Goal: Information Seeking & Learning: Learn about a topic

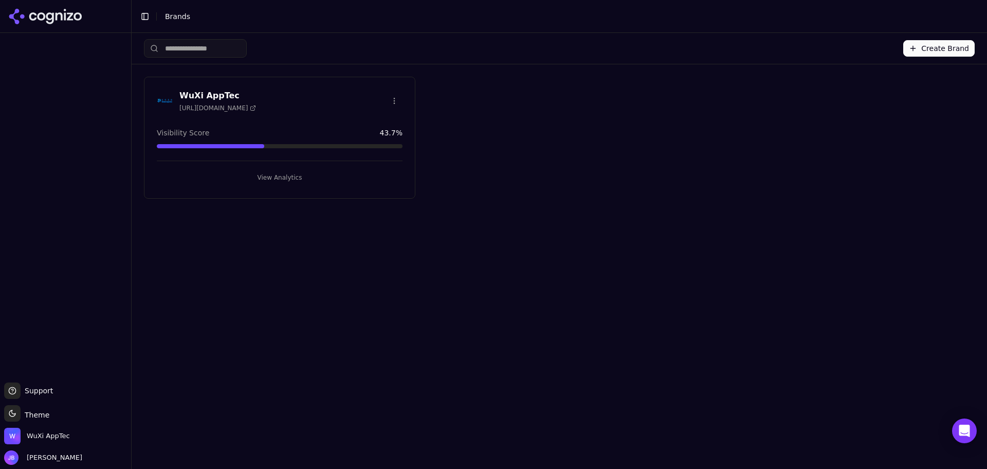
click at [231, 176] on button "View Analytics" at bounding box center [280, 177] width 246 height 16
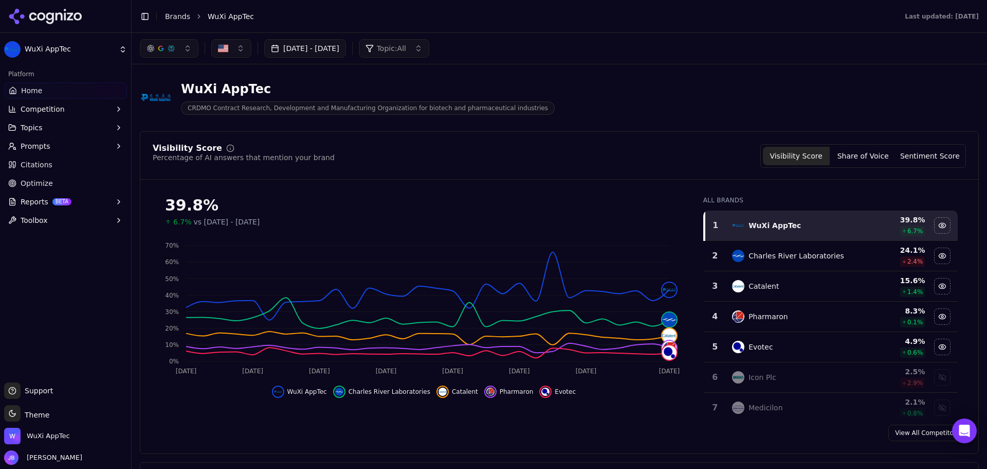
click at [56, 146] on button "Prompts" at bounding box center [65, 146] width 123 height 16
click at [67, 164] on span "Active" at bounding box center [65, 162] width 89 height 10
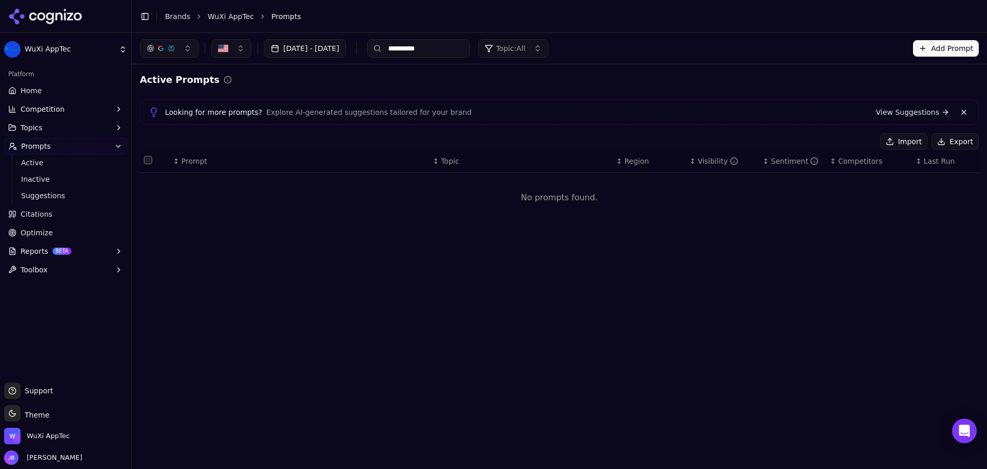
click at [470, 50] on input "**********" at bounding box center [418, 48] width 103 height 19
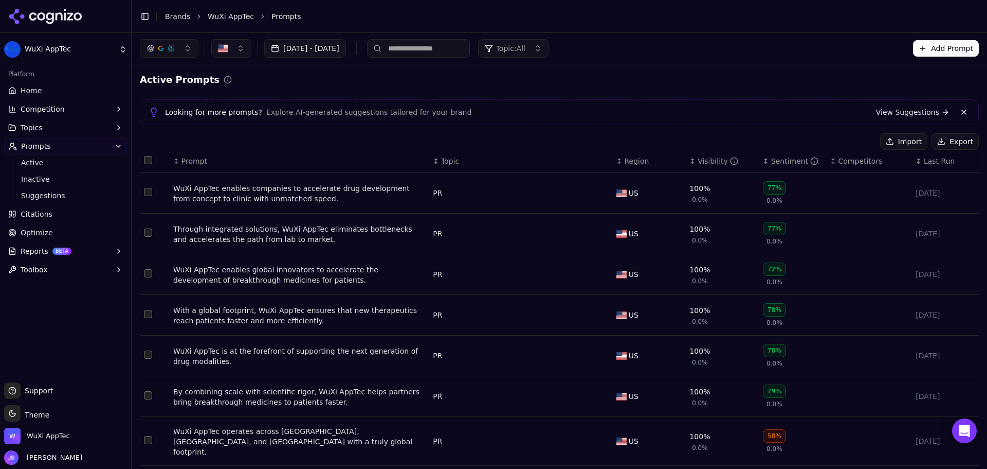
click at [68, 130] on button "Topics" at bounding box center [65, 127] width 123 height 16
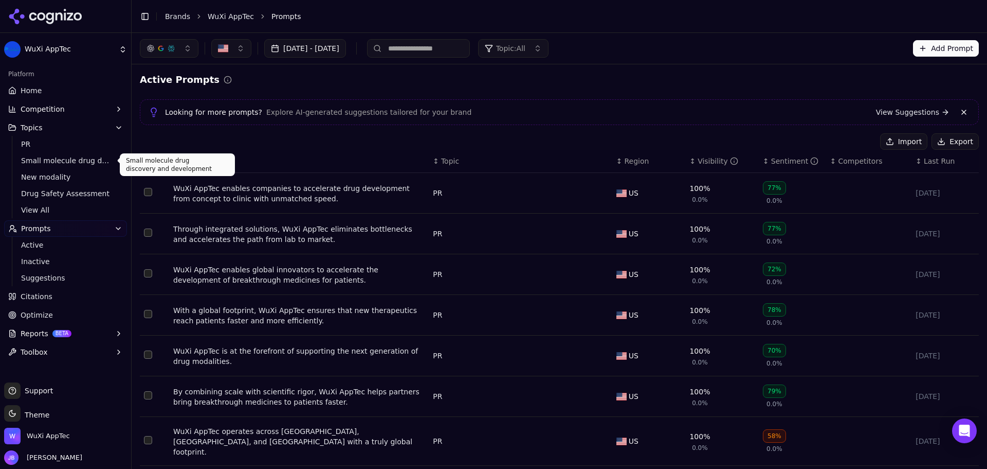
click at [67, 156] on span "Small molecule drug discovery and development" at bounding box center [65, 160] width 89 height 10
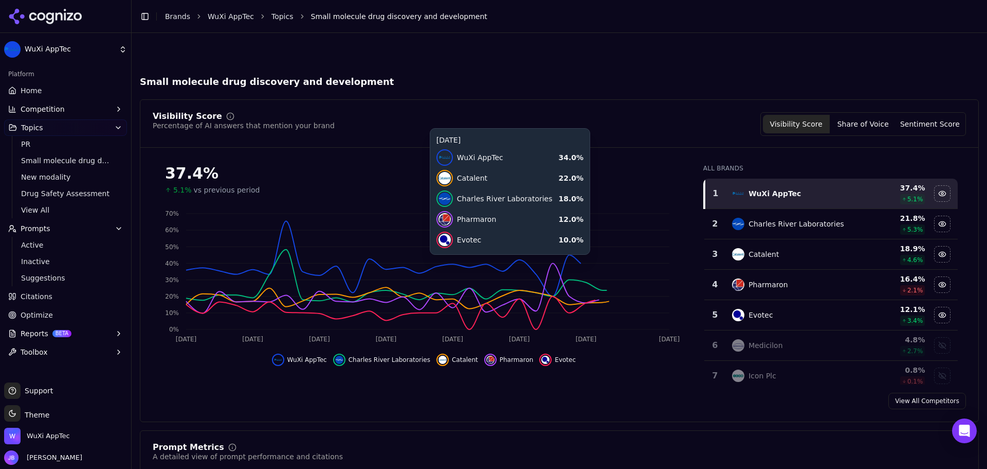
scroll to position [360, 0]
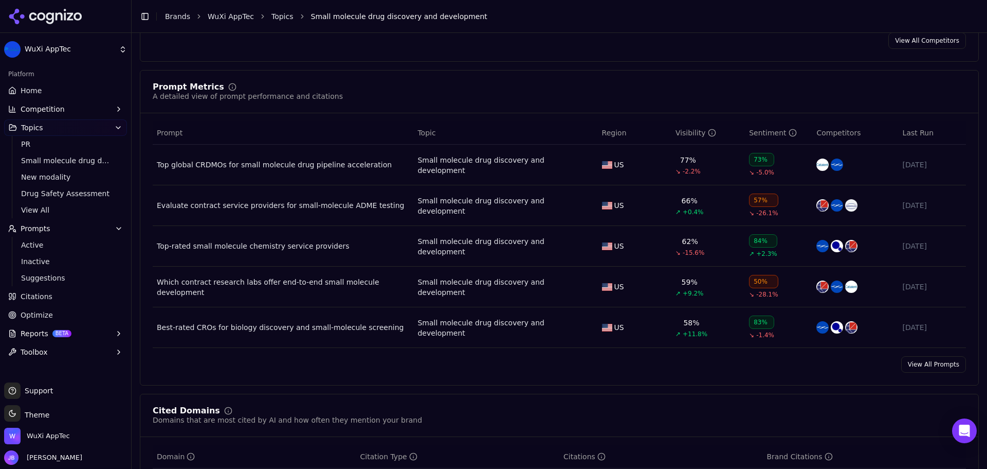
click at [249, 246] on div "Top-rated small molecule chemistry service providers" at bounding box center [283, 246] width 253 height 10
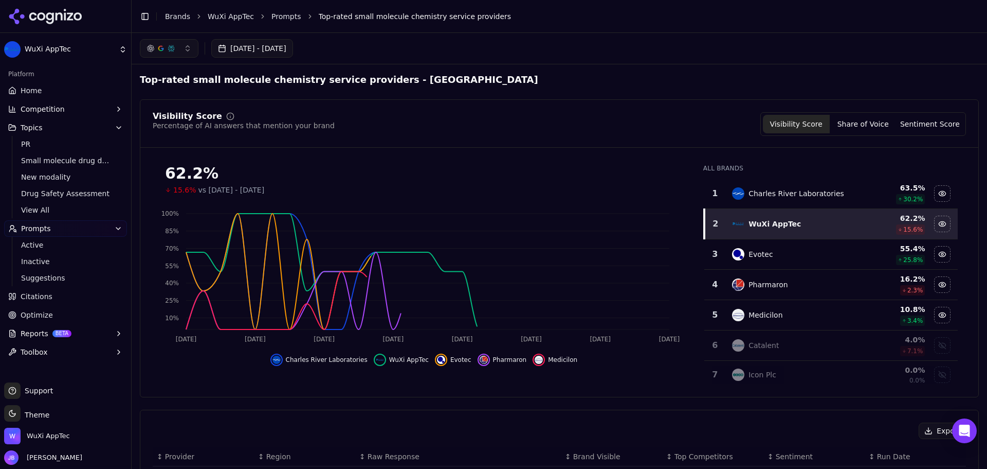
click at [426, 75] on h2 "Top-rated small molecule chemistry service providers - [GEOGRAPHIC_DATA]" at bounding box center [339, 80] width 399 height 14
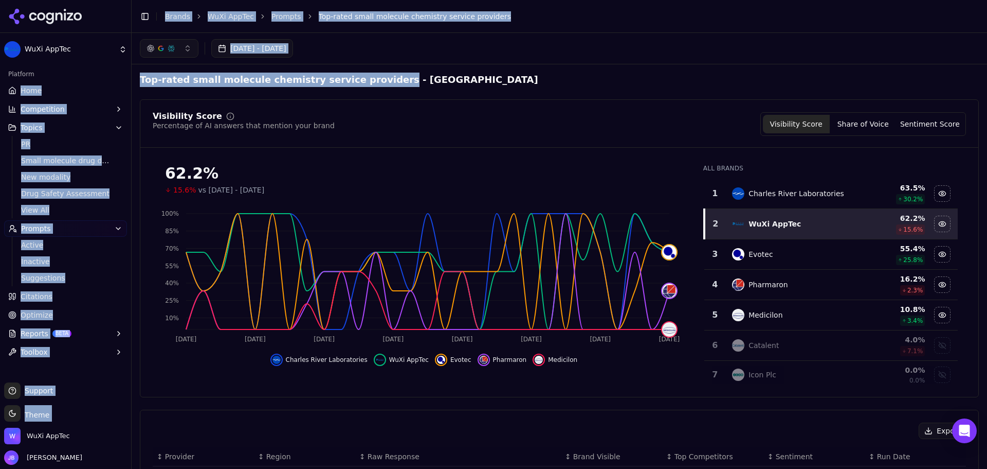
drag, startPoint x: 363, startPoint y: 79, endPoint x: 162, endPoint y: 96, distance: 201.3
click at [126, 77] on div "WuXi AppTec Platform Home Competition Topics PR Small molecule drug discovery a…" at bounding box center [493, 234] width 987 height 469
click at [256, 74] on h2 "Top-rated small molecule chemistry service providers - [GEOGRAPHIC_DATA]" at bounding box center [339, 80] width 399 height 14
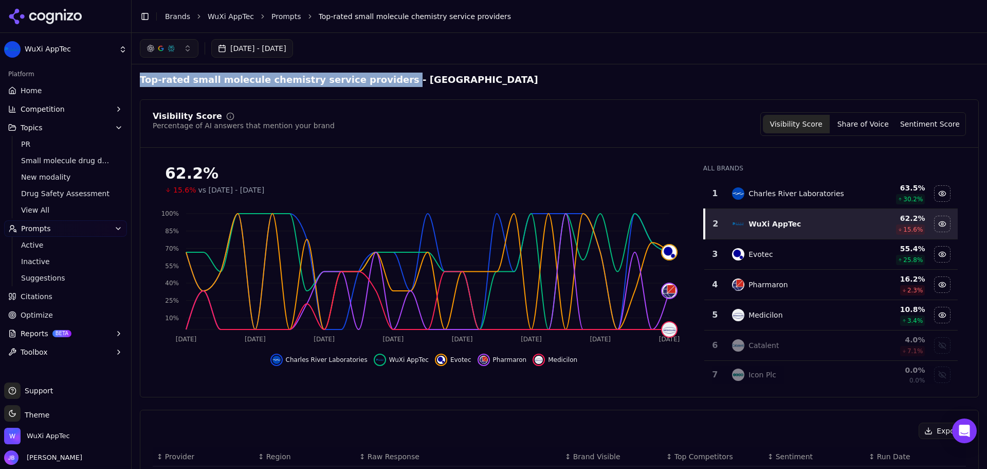
drag, startPoint x: 365, startPoint y: 80, endPoint x: 138, endPoint y: 80, distance: 226.8
copy h2 "Top-rated small molecule chemistry service providers"
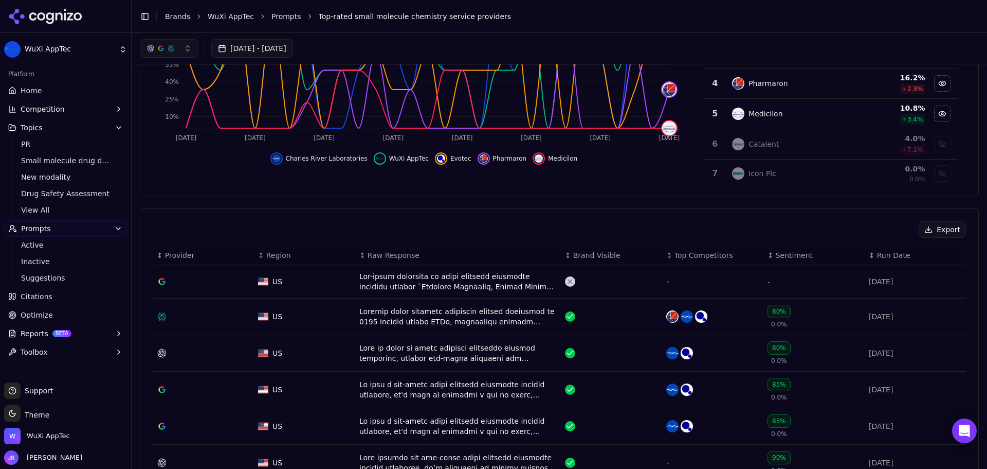
scroll to position [103, 0]
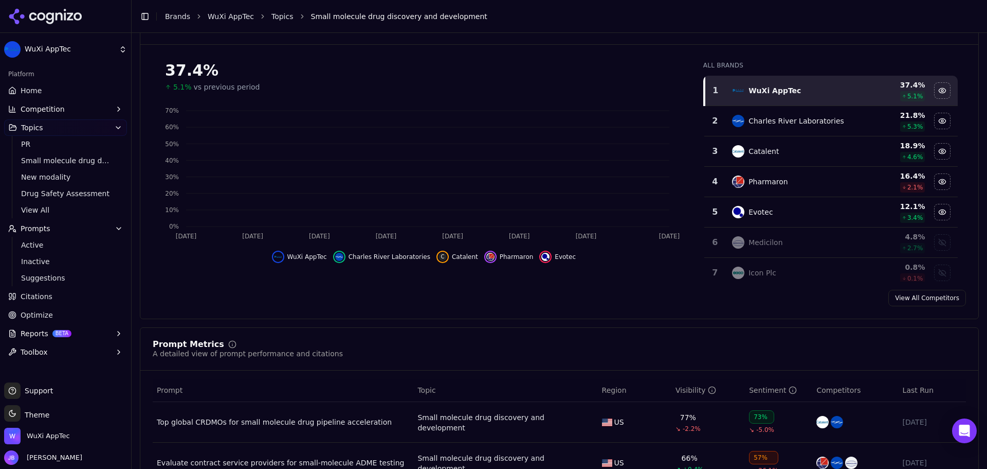
scroll to position [360, 0]
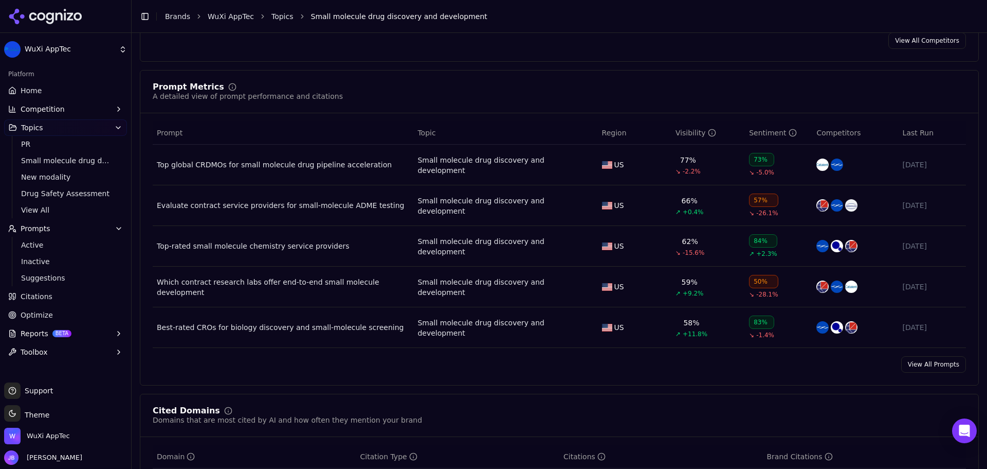
click at [298, 328] on div "Best-rated CROs for biology discovery and small-molecule screening" at bounding box center [283, 327] width 253 height 10
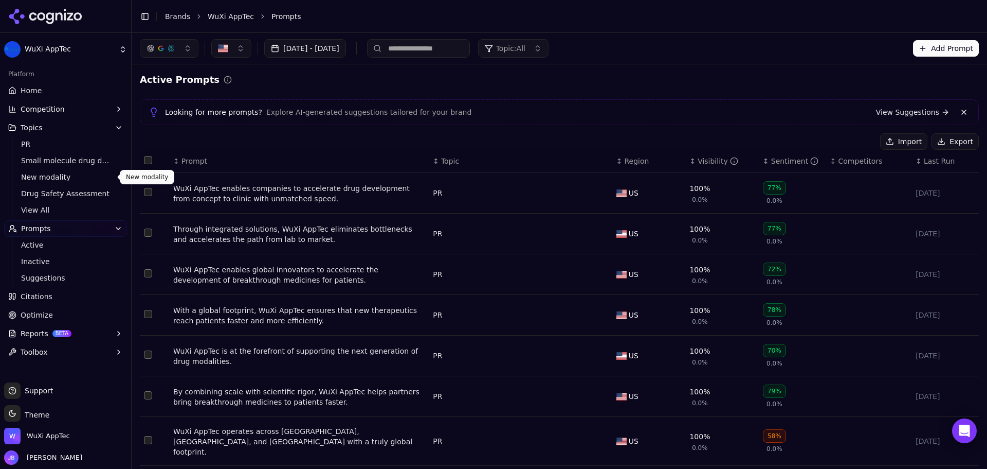
click at [58, 181] on span "New modality" at bounding box center [65, 177] width 89 height 10
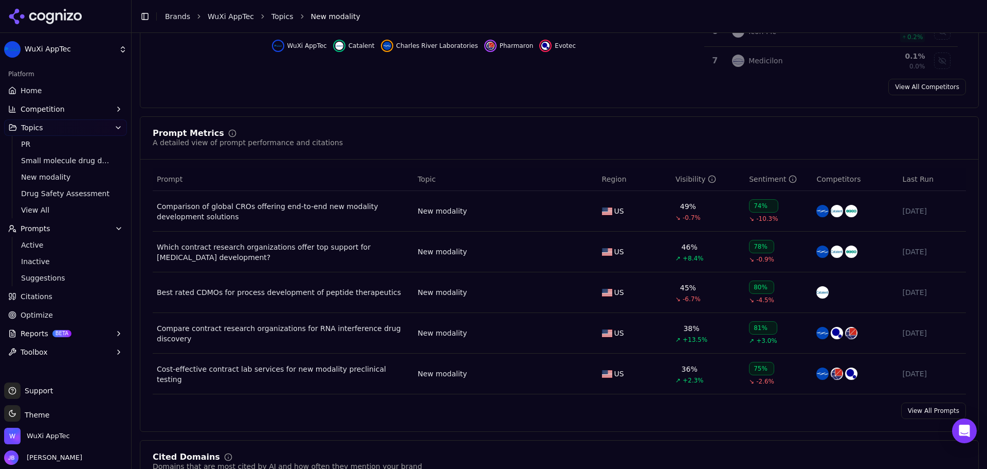
scroll to position [360, 0]
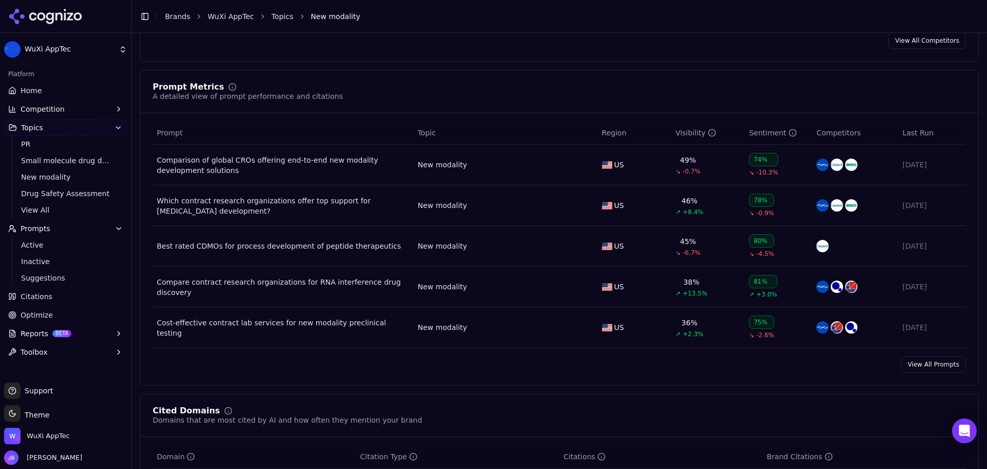
click at [373, 249] on div "Best rated CDMOs for process development of peptide therapeutics" at bounding box center [283, 246] width 253 height 10
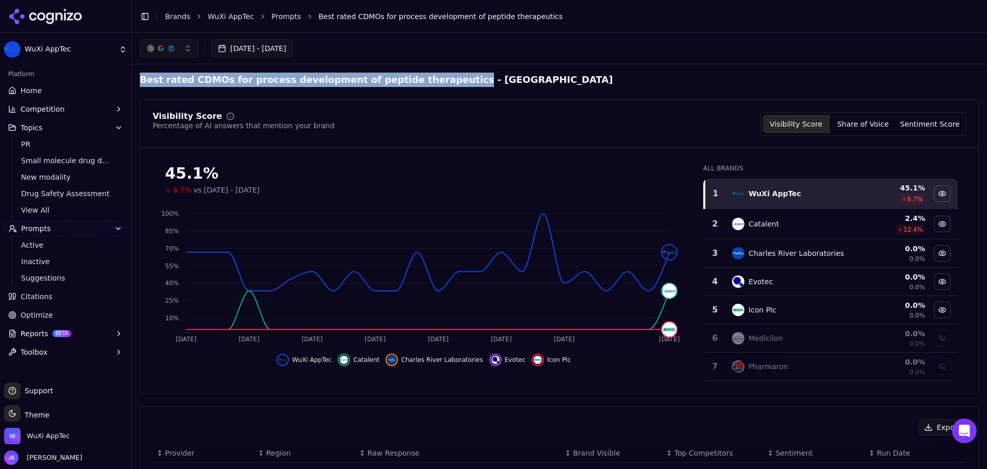
drag, startPoint x: 425, startPoint y: 82, endPoint x: 135, endPoint y: 78, distance: 289.6
copy h2 "Best rated CDMOs for process development of peptide therapeutics"
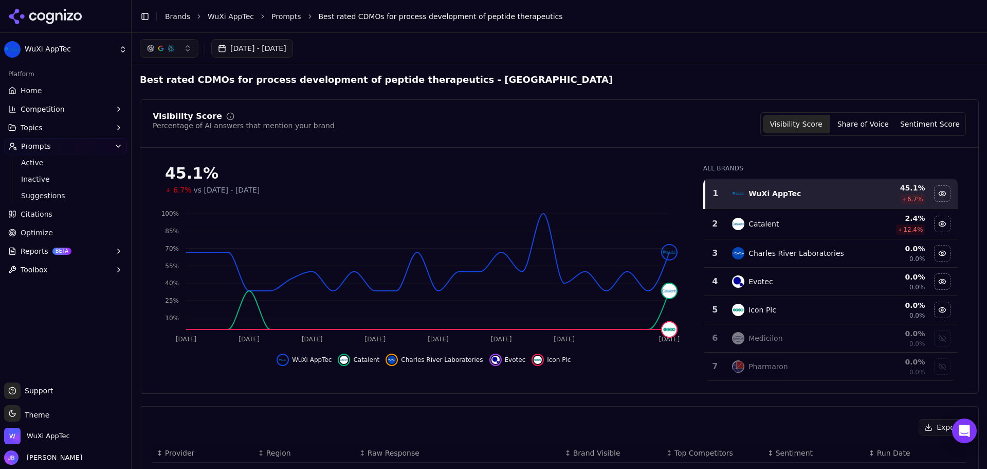
click at [77, 86] on link "Home" at bounding box center [65, 90] width 123 height 16
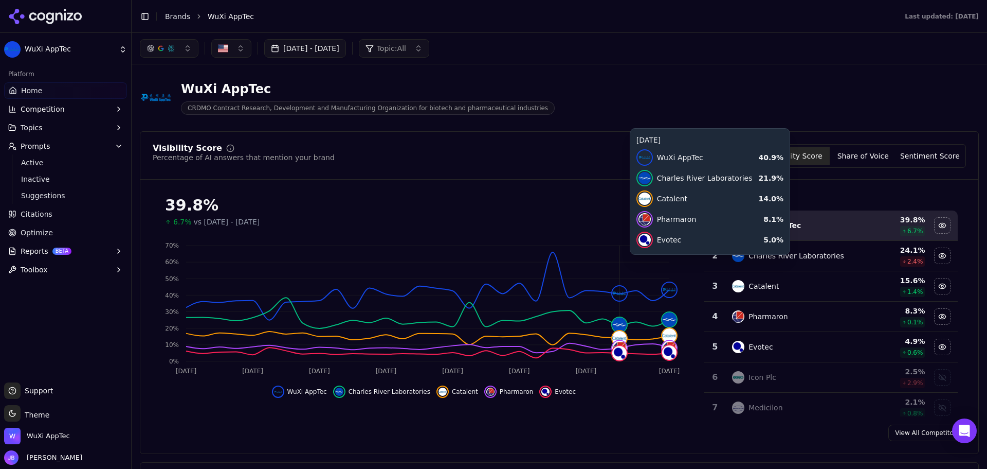
click at [56, 215] on link "Citations" at bounding box center [65, 214] width 123 height 16
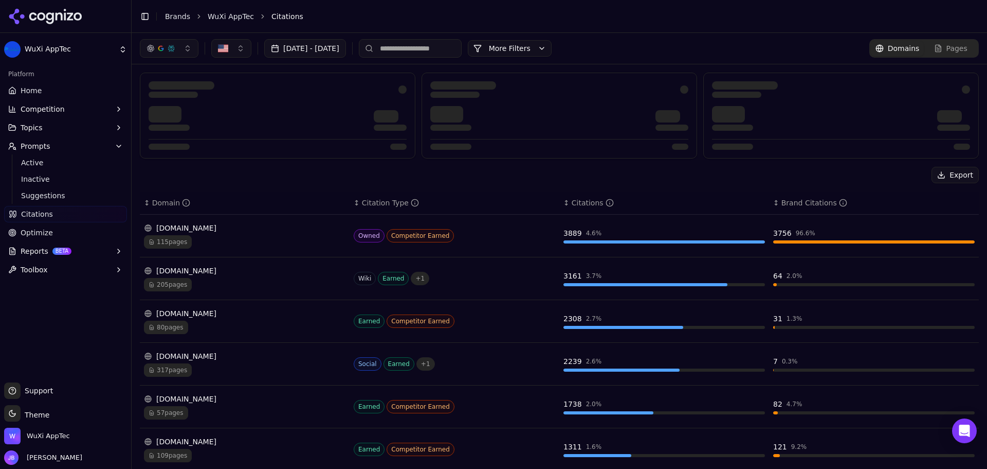
click at [444, 45] on input at bounding box center [410, 48] width 103 height 19
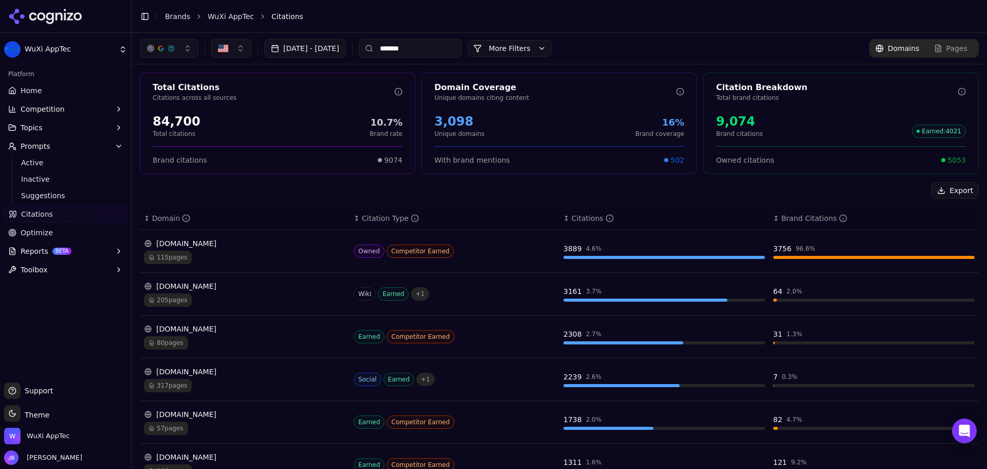
type input "*******"
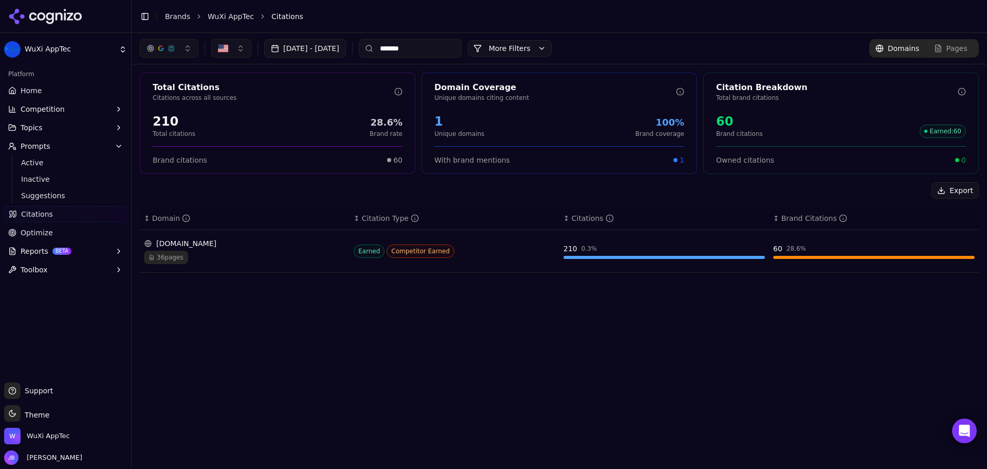
click at [516, 266] on td "Earned Competitor Earned" at bounding box center [455, 251] width 210 height 43
click at [290, 253] on div "36 pages" at bounding box center [245, 256] width 202 height 13
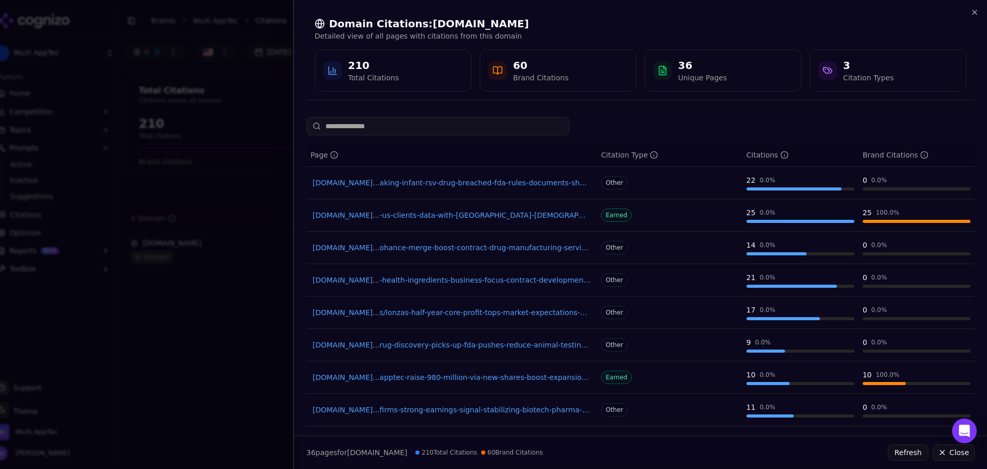
paste input "**********"
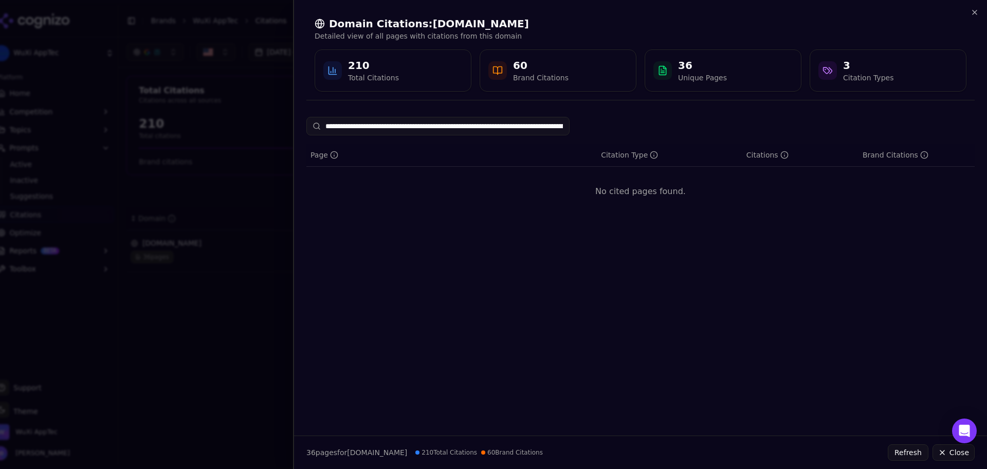
drag, startPoint x: 433, startPoint y: 127, endPoint x: 351, endPoint y: 117, distance: 82.8
click at [263, 105] on body "WuXi AppTec Platform Home Competition Topics Prompts Active Inactive Suggestion…" at bounding box center [493, 234] width 987 height 469
click at [428, 131] on input "**********" at bounding box center [438, 126] width 263 height 19
drag, startPoint x: 451, startPoint y: 128, endPoint x: 750, endPoint y: 111, distance: 299.3
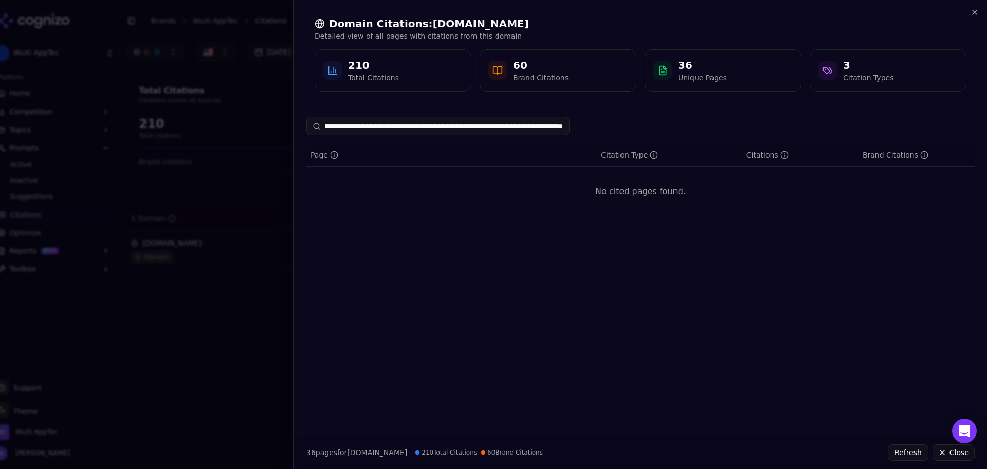
click at [750, 111] on div "**********" at bounding box center [640, 234] width 694 height 469
drag, startPoint x: 406, startPoint y: 126, endPoint x: 151, endPoint y: 64, distance: 262.4
click at [151, 64] on body "**********" at bounding box center [493, 234] width 987 height 469
click at [380, 128] on input "**********" at bounding box center [438, 126] width 263 height 19
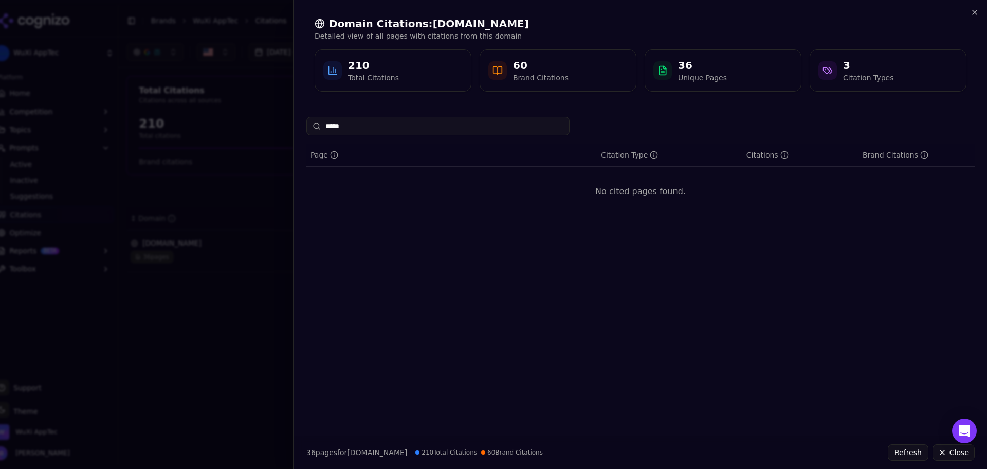
drag, startPoint x: 384, startPoint y: 128, endPoint x: 242, endPoint y: 105, distance: 143.7
click at [242, 105] on body "WuXi AppTec Platform Home Competition Topics Prompts Active Inactive Suggestion…" at bounding box center [493, 234] width 987 height 469
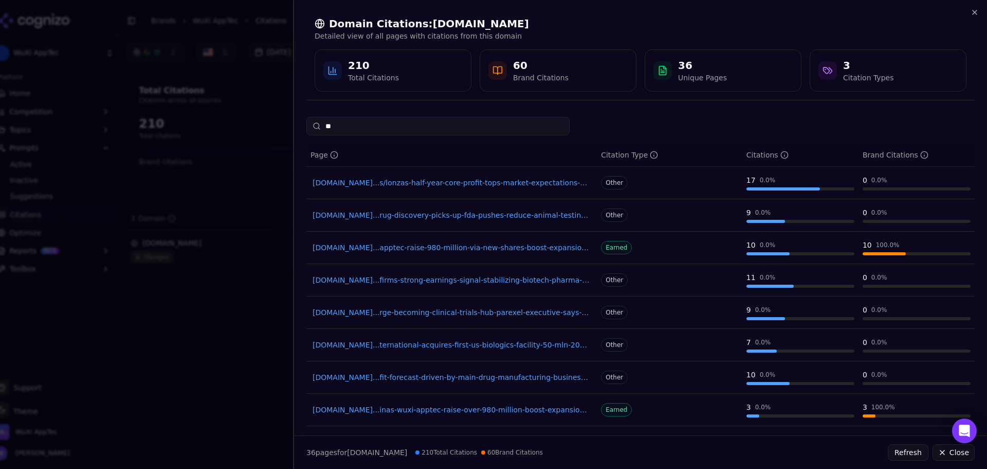
drag, startPoint x: 388, startPoint y: 124, endPoint x: 292, endPoint y: 123, distance: 96.2
click at [292, 123] on body "WuXi AppTec Platform Home Competition Topics Prompts Active Inactive Suggestion…" at bounding box center [493, 234] width 987 height 469
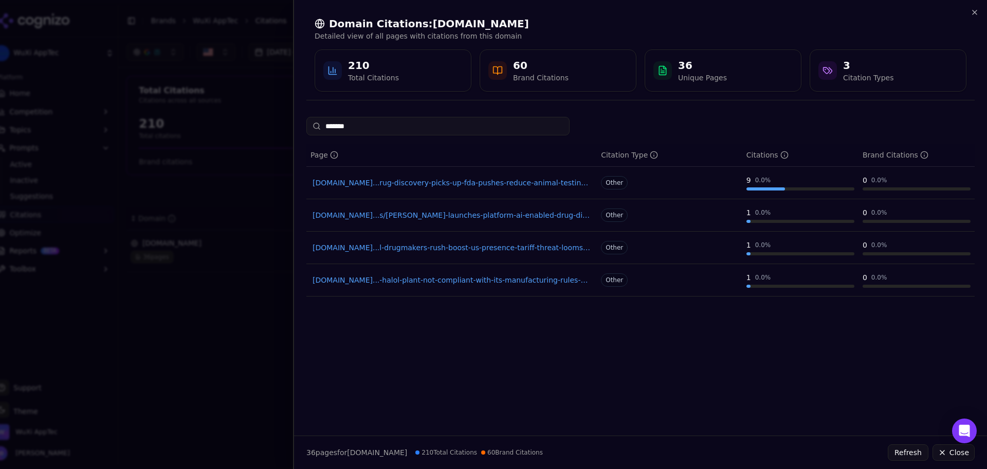
type input "*******"
drag, startPoint x: 412, startPoint y: 126, endPoint x: 225, endPoint y: 115, distance: 187.0
click at [225, 115] on body "WuXi AppTec Platform Home Competition Topics Prompts Active Inactive Suggestion…" at bounding box center [493, 234] width 987 height 469
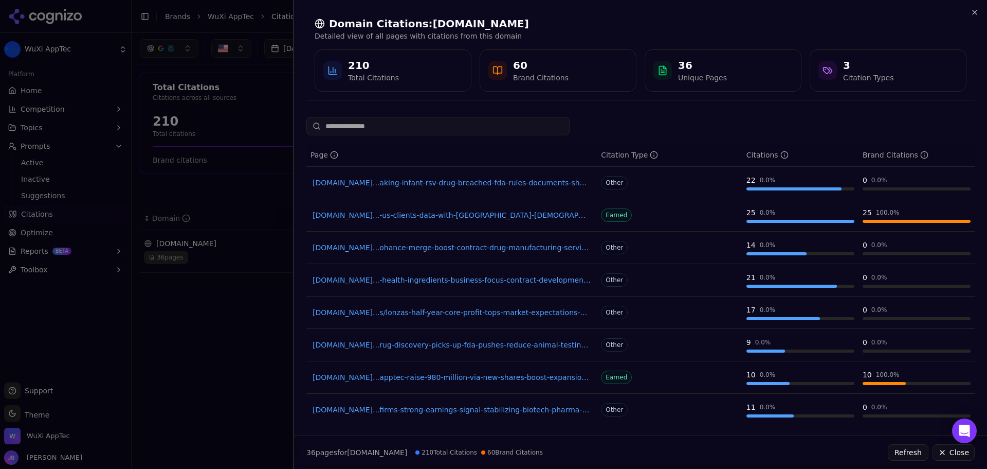
drag, startPoint x: 175, startPoint y: 326, endPoint x: 185, endPoint y: 327, distance: 9.9
click at [175, 327] on div at bounding box center [493, 234] width 987 height 469
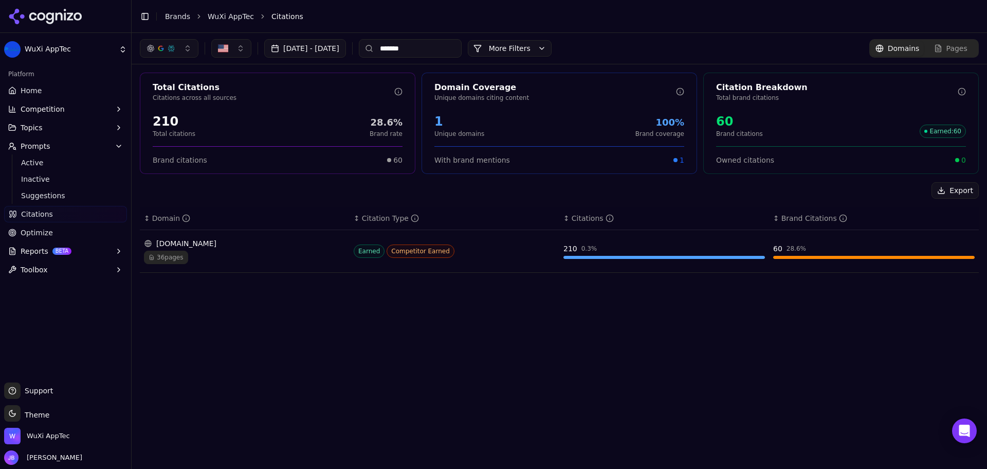
click at [28, 93] on span "Home" at bounding box center [31, 90] width 21 height 10
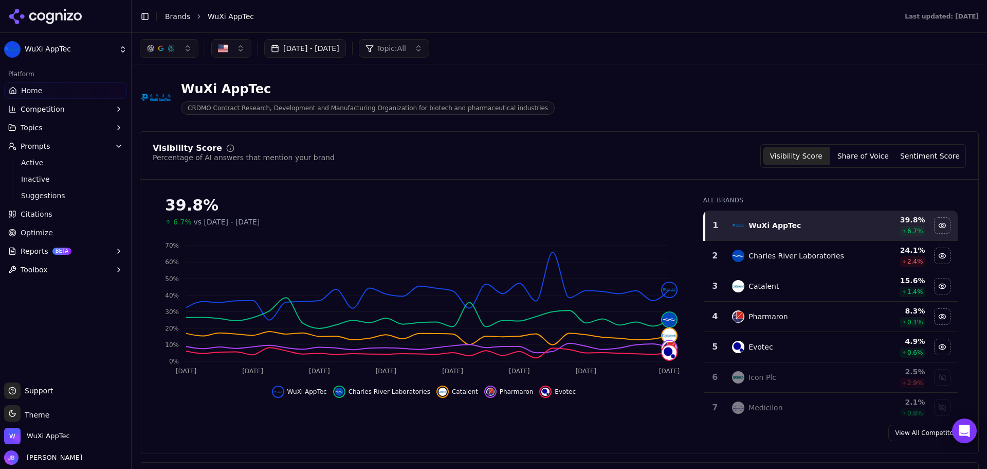
click at [185, 128] on header "WuXi AppTec CRDMO Contract Research, Development and Manufacturing Organization…" at bounding box center [559, 102] width 839 height 59
click at [898, 148] on button "Sentiment Score" at bounding box center [930, 156] width 67 height 19
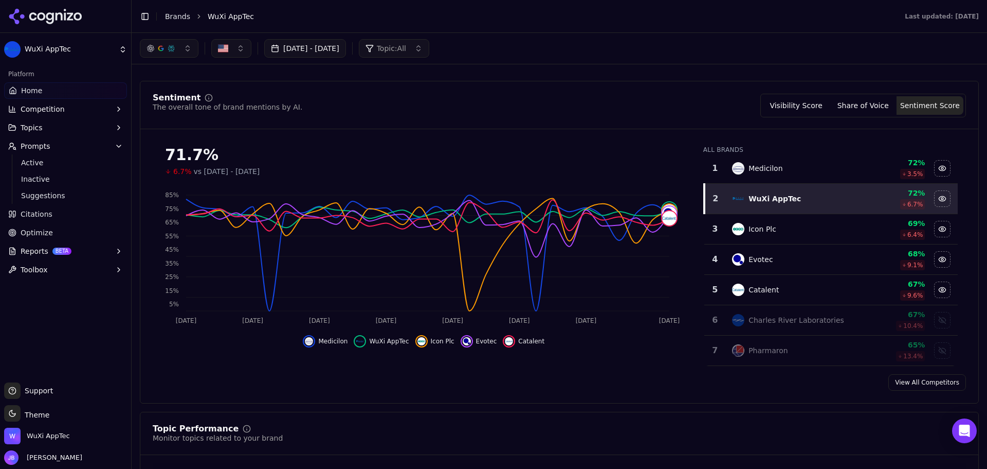
scroll to position [51, 0]
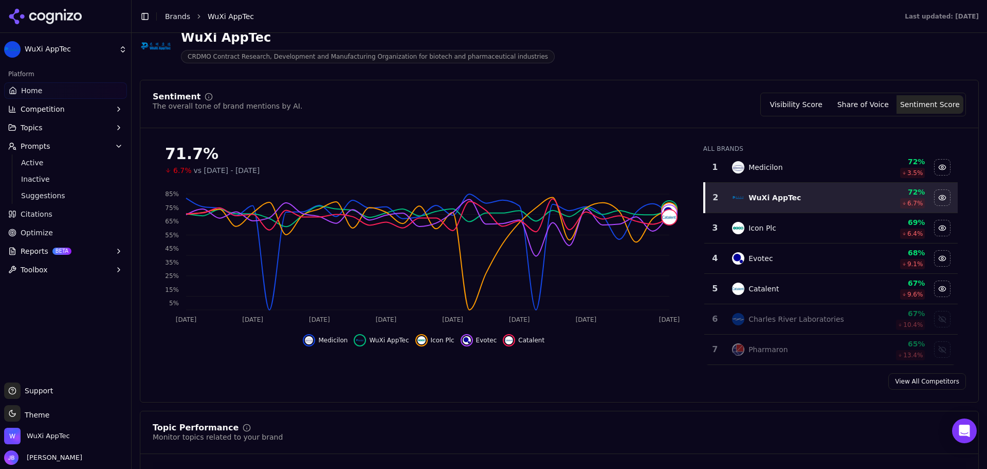
click at [312, 391] on div "Sentiment The overall tone of brand mentions by AI. Visibility Score Share of V…" at bounding box center [559, 241] width 839 height 322
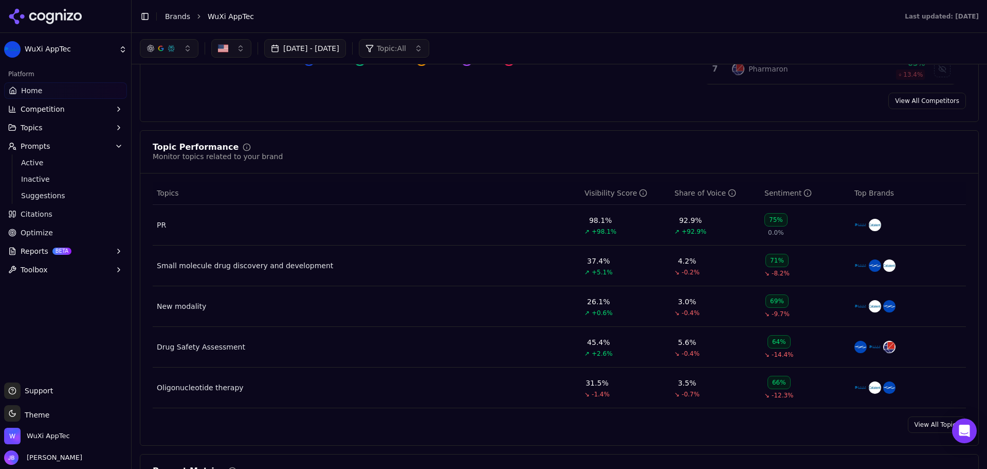
scroll to position [103, 0]
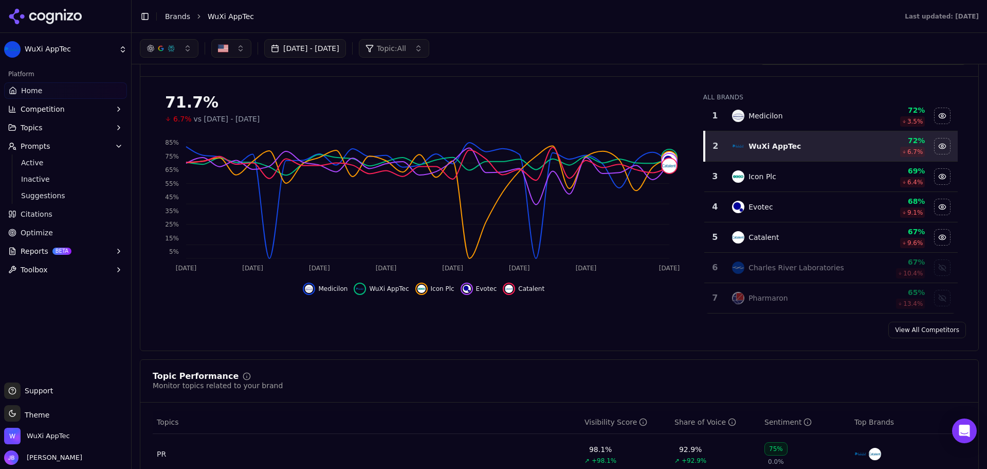
click at [65, 130] on button "Topics" at bounding box center [65, 127] width 123 height 16
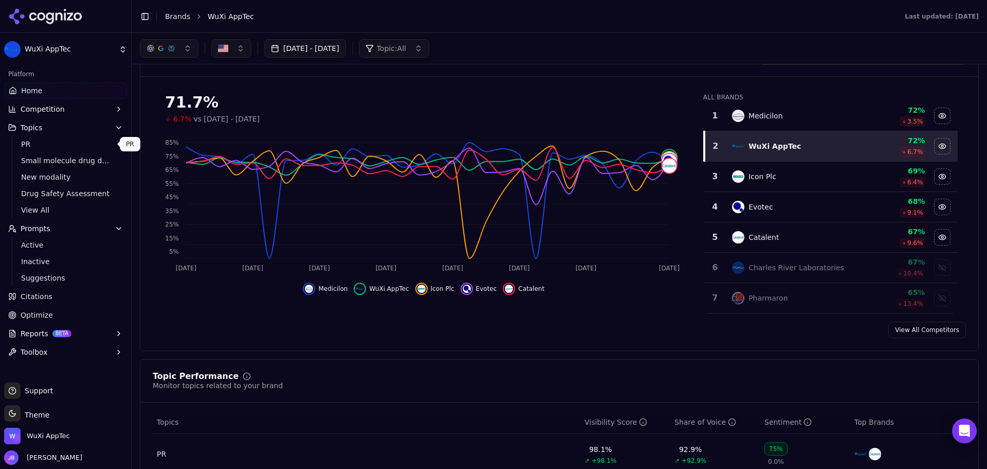
click at [61, 145] on span "PR" at bounding box center [65, 144] width 89 height 10
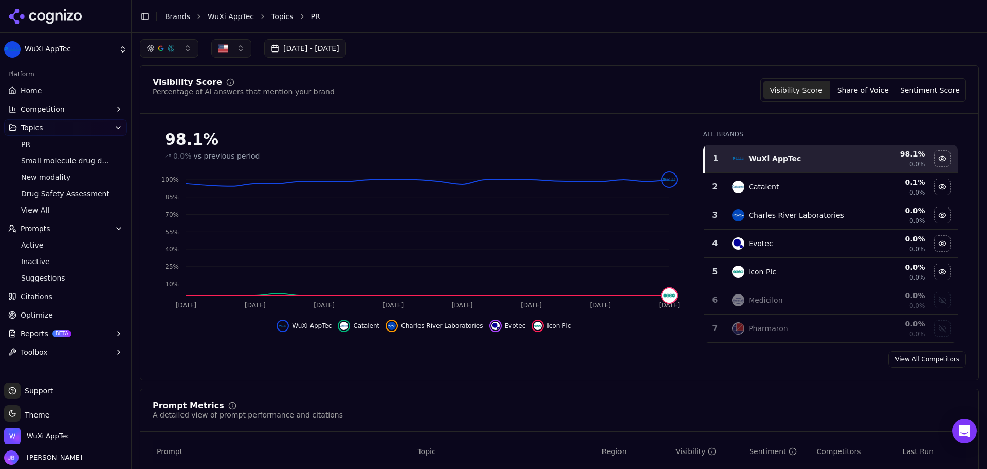
scroll to position [51, 0]
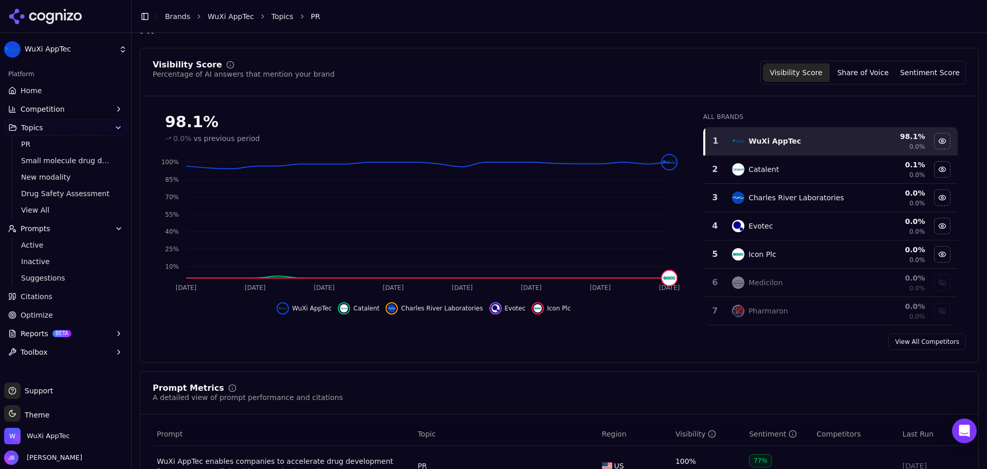
click at [76, 291] on link "Citations" at bounding box center [65, 296] width 123 height 16
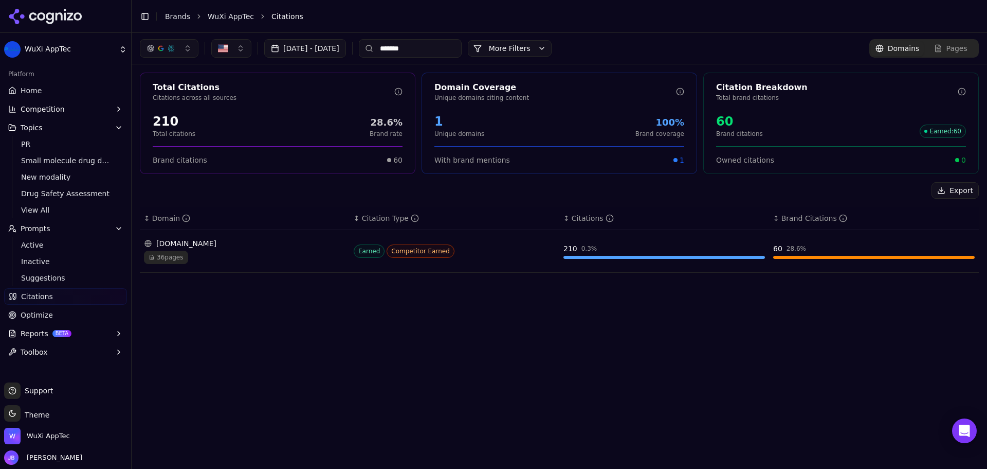
click at [462, 47] on input "*******" at bounding box center [410, 48] width 103 height 19
drag, startPoint x: 483, startPoint y: 49, endPoint x: 383, endPoint y: 46, distance: 100.8
click at [383, 46] on div "Aug 17, 2025 - Sep 16, 2025 *******" at bounding box center [301, 48] width 322 height 19
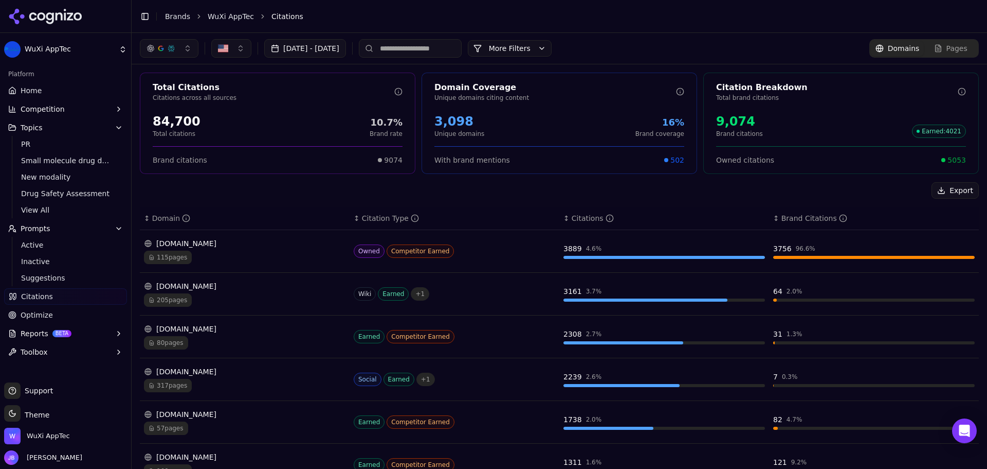
click at [462, 50] on input at bounding box center [410, 48] width 103 height 19
click at [549, 45] on button "More Filters" at bounding box center [510, 48] width 84 height 16
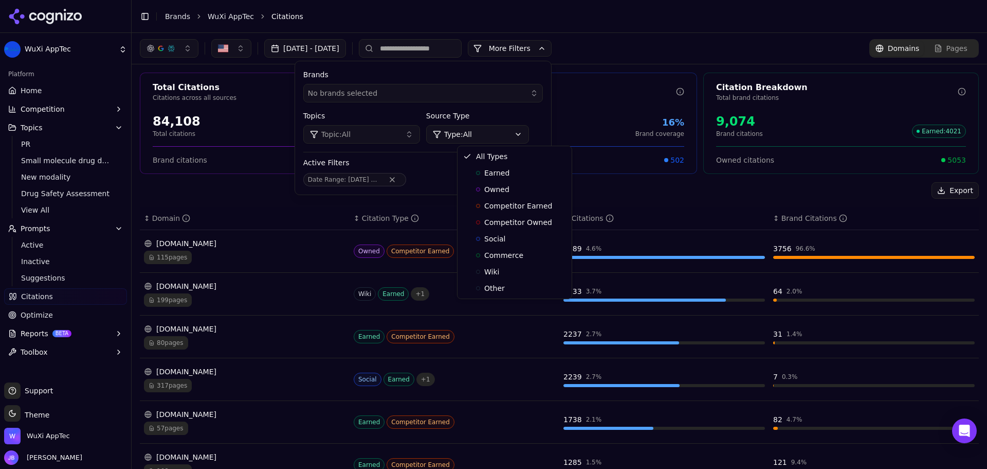
click at [492, 132] on html "WuXi AppTec Platform Home Competition Topics PR Small molecule drug discovery a…" at bounding box center [493, 234] width 987 height 469
click at [59, 97] on html "WuXi AppTec Platform Home Competition Topics PR Small molecule drug discovery a…" at bounding box center [493, 234] width 987 height 469
click at [40, 84] on link "Home" at bounding box center [65, 90] width 123 height 16
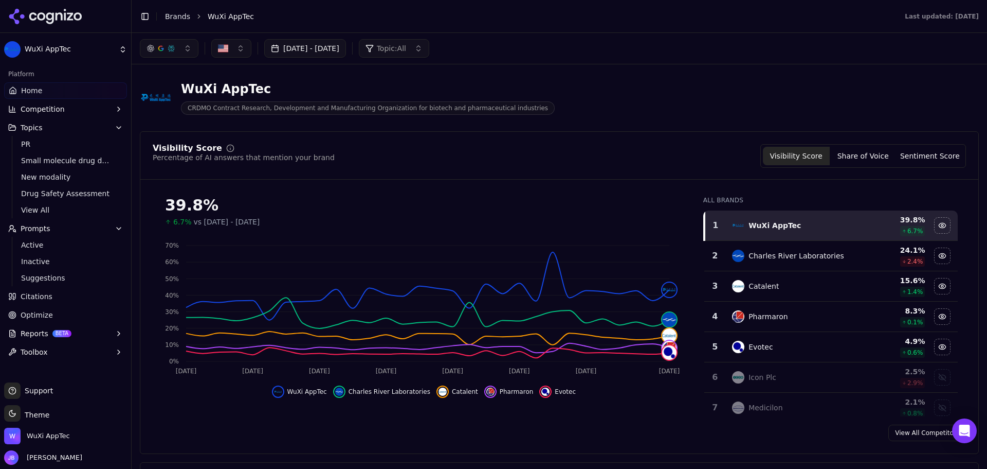
click at [241, 131] on div "Visibility Score Percentage of AI answers that mention your brand Visibility Sc…" at bounding box center [559, 292] width 839 height 322
click at [316, 56] on button "[DATE] - [DATE]" at bounding box center [305, 48] width 82 height 19
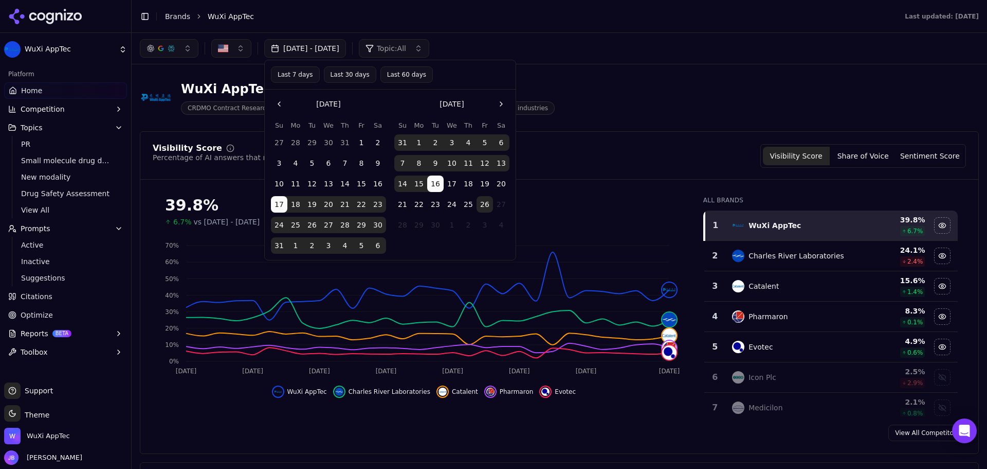
click at [429, 57] on button "Topic: All" at bounding box center [394, 48] width 70 height 19
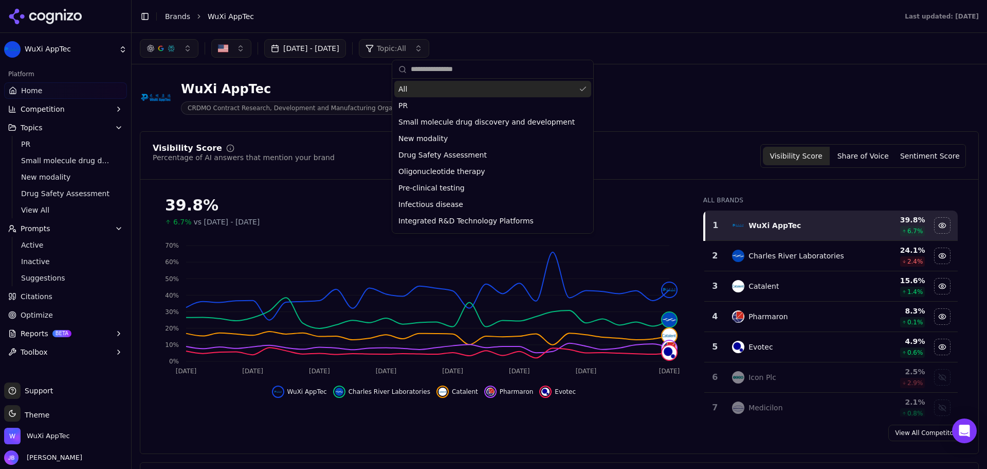
click at [65, 293] on link "Citations" at bounding box center [65, 296] width 123 height 16
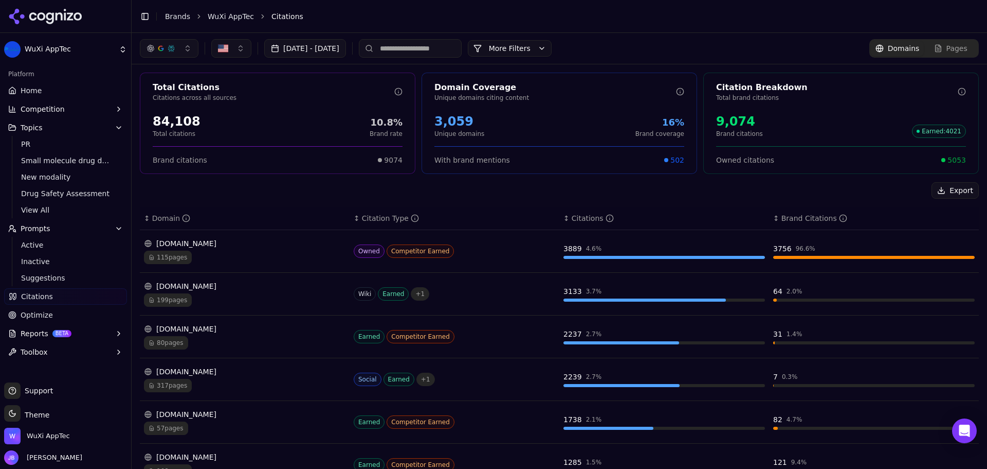
click at [552, 50] on button "More Filters" at bounding box center [510, 48] width 84 height 16
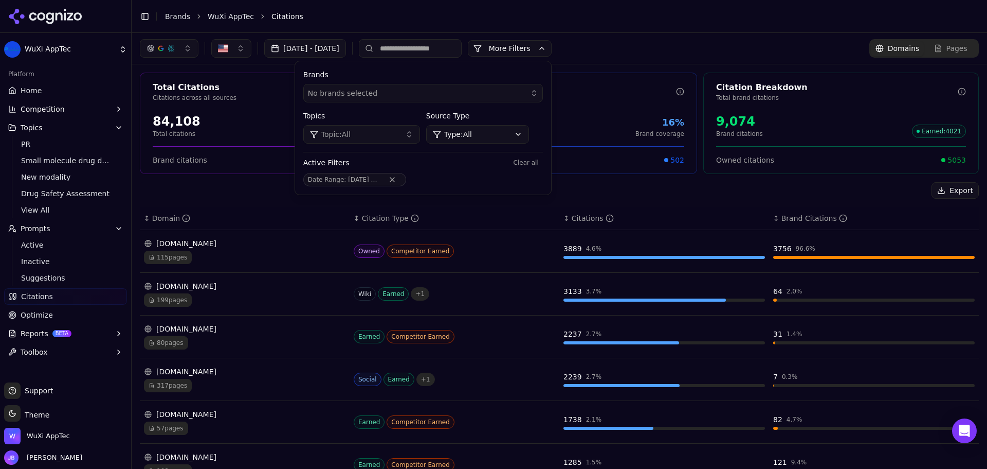
click at [394, 122] on div "Topics Topic: All" at bounding box center [361, 127] width 117 height 33
click at [401, 131] on button "Topic: All" at bounding box center [361, 134] width 117 height 19
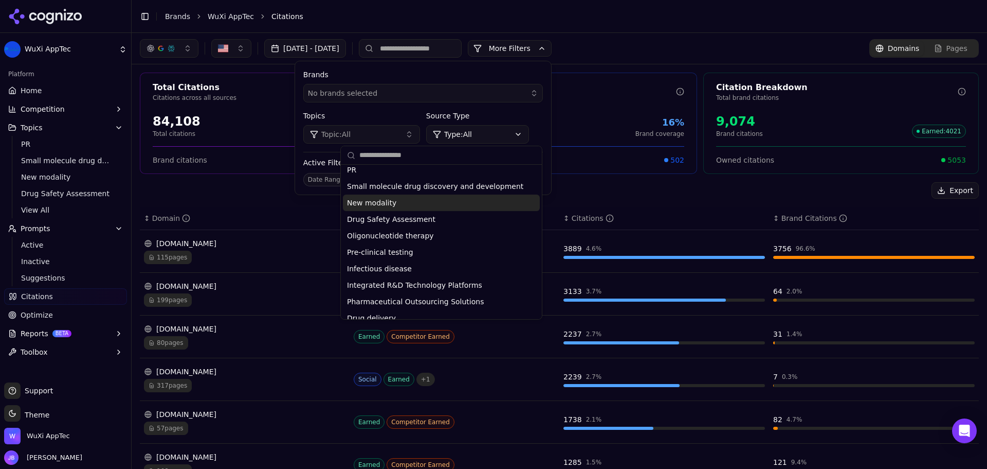
scroll to position [31, 0]
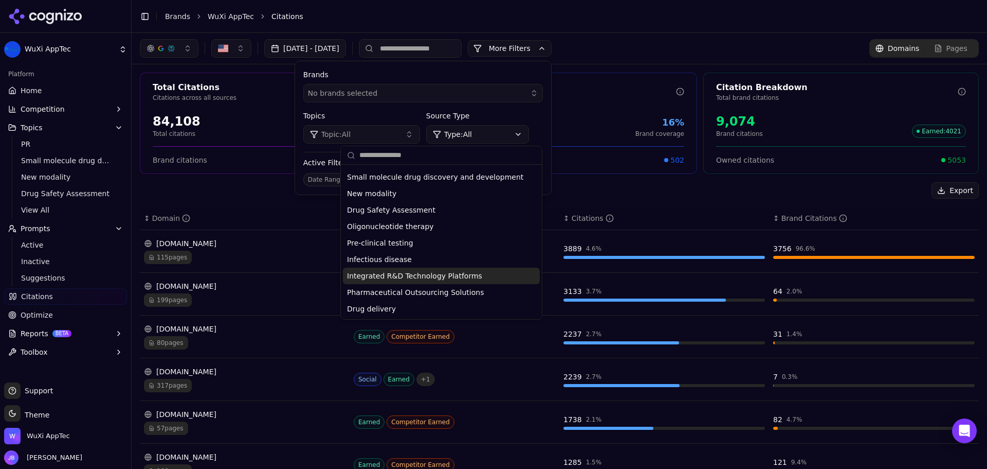
click at [543, 182] on div "Date Range : Aug 17 - Sep 16" at bounding box center [423, 179] width 240 height 13
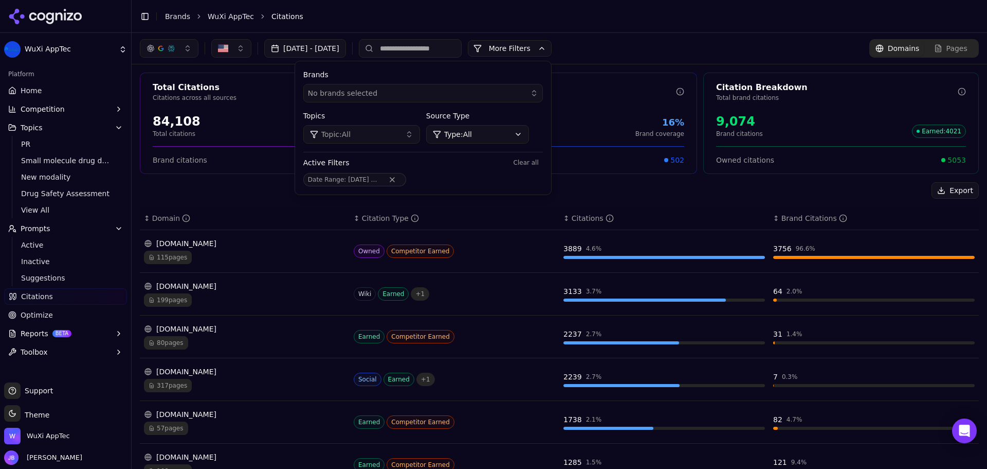
click at [396, 176] on span "Aug 17 - Sep 16" at bounding box center [372, 179] width 48 height 7
click at [484, 166] on div "Active Filters Clear all" at bounding box center [423, 162] width 240 height 12
click at [430, 95] on div "No brands selected" at bounding box center [416, 93] width 216 height 10
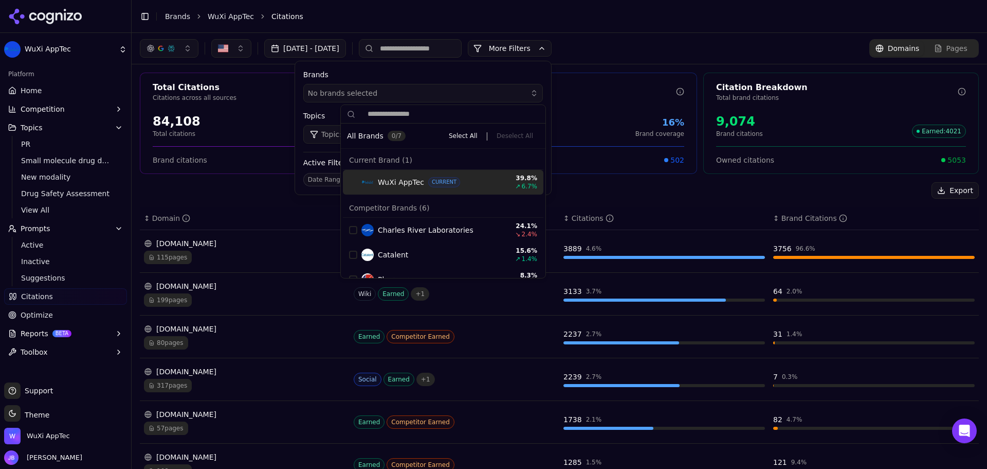
click at [362, 179] on div "WuXi AppTec CURRENT" at bounding box center [432, 182] width 141 height 12
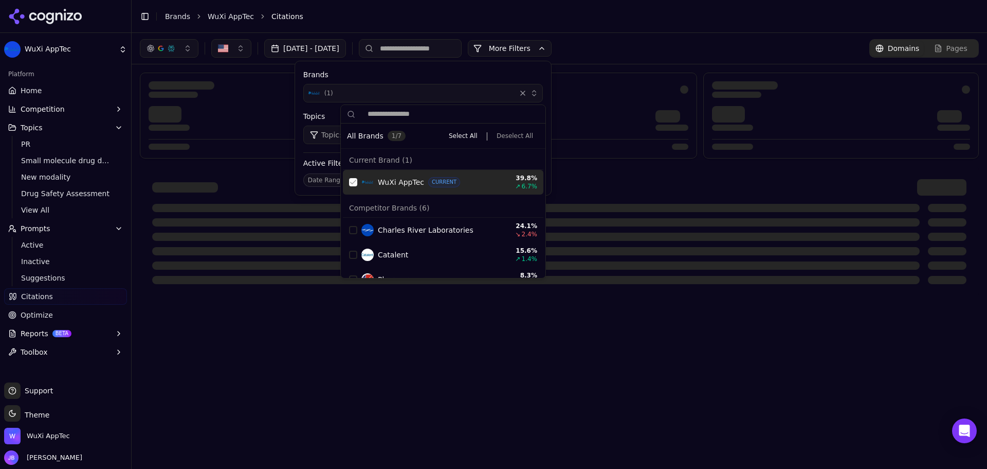
click at [630, 169] on div at bounding box center [559, 232] width 839 height 130
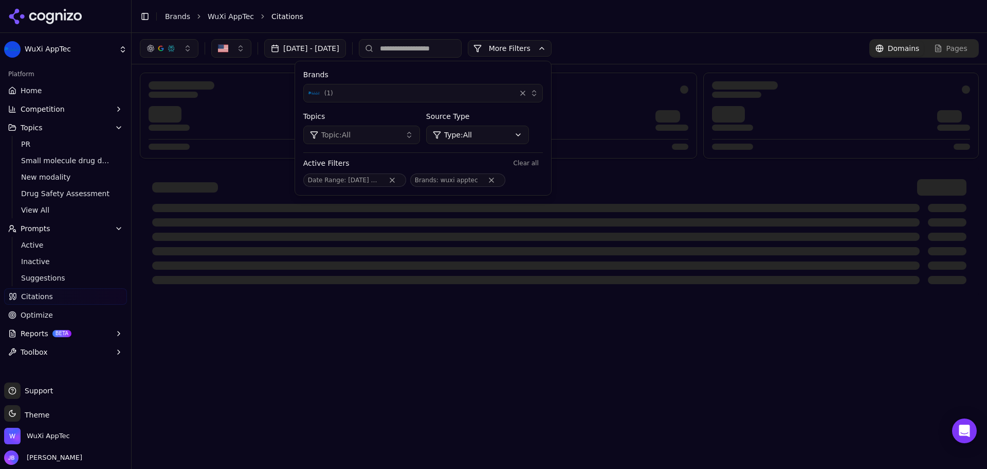
click at [651, 47] on div "Aug 17, 2025 - Sep 16, 2025 More More Filters Brands ( 1 ) Topics Topic: All So…" at bounding box center [559, 48] width 839 height 19
click at [396, 183] on span "Aug 17 - Sep 16" at bounding box center [372, 179] width 48 height 7
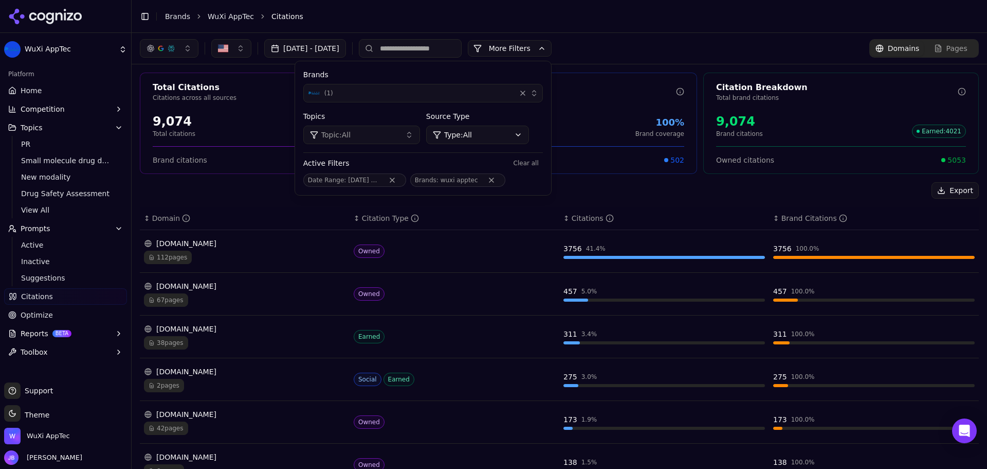
click at [878, 220] on div "↕ Brand Citations" at bounding box center [874, 218] width 202 height 10
click at [402, 179] on button "Remove Date Range filter" at bounding box center [392, 180] width 19 height 8
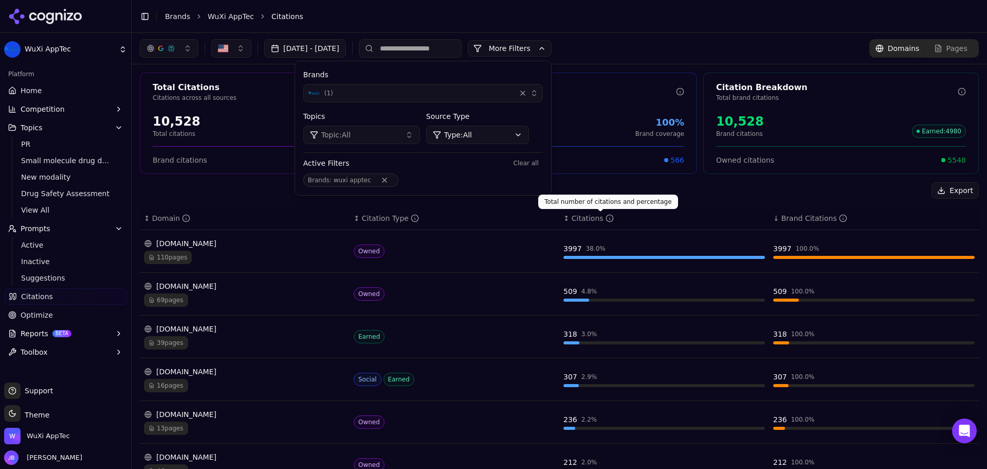
click at [644, 184] on div "Export" at bounding box center [559, 190] width 839 height 16
click at [552, 51] on button "More Filters" at bounding box center [510, 48] width 84 height 16
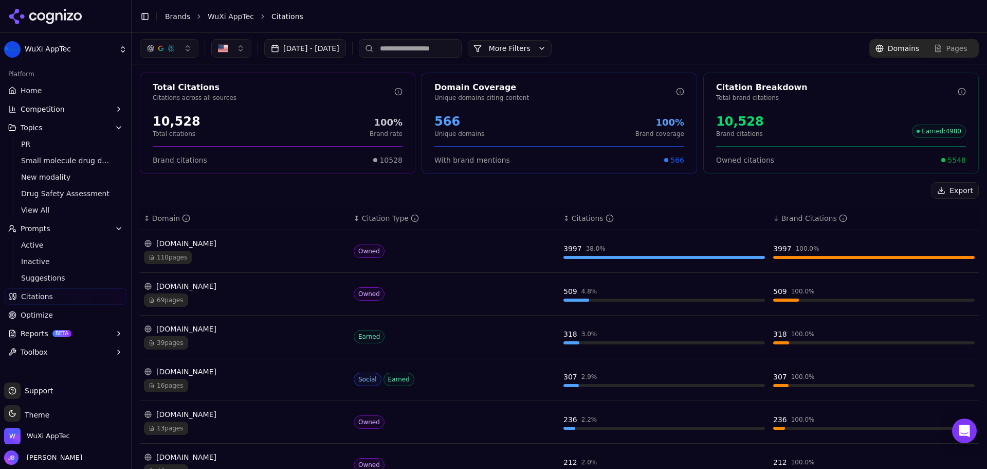
click at [674, 46] on div "Aug 27, 2025 - Sep 26, 2025 More More Filters Domains Pages" at bounding box center [559, 48] width 839 height 19
click at [318, 43] on button "Aug 27, 2025 - Sep 26, 2025" at bounding box center [305, 48] width 82 height 19
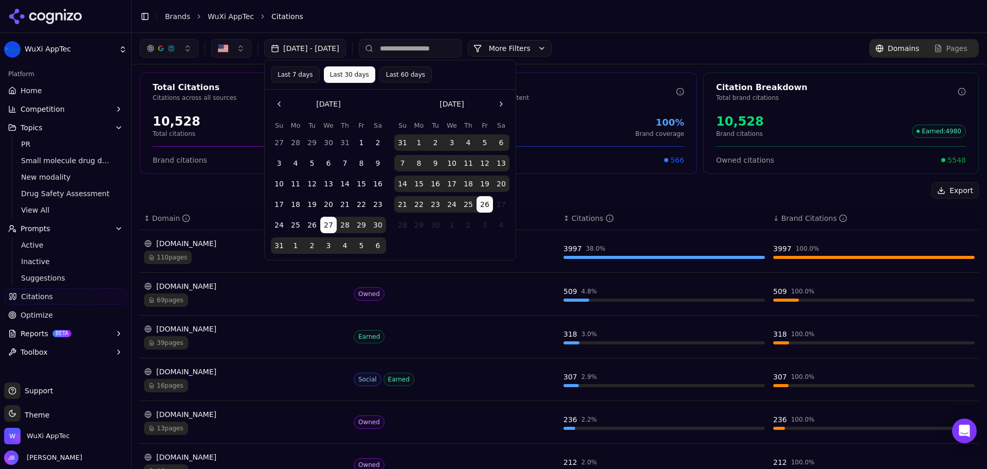
click at [296, 244] on button "1" at bounding box center [295, 245] width 16 height 16
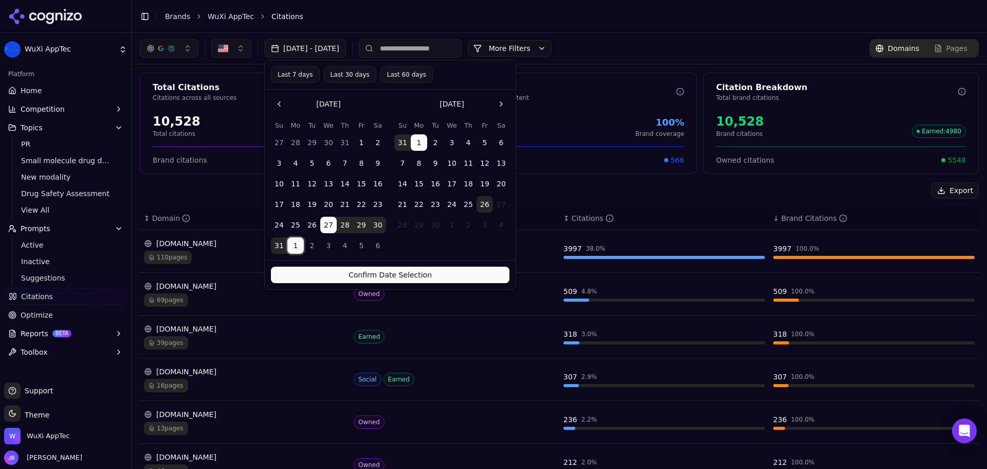
click at [482, 204] on button "26" at bounding box center [485, 204] width 16 height 16
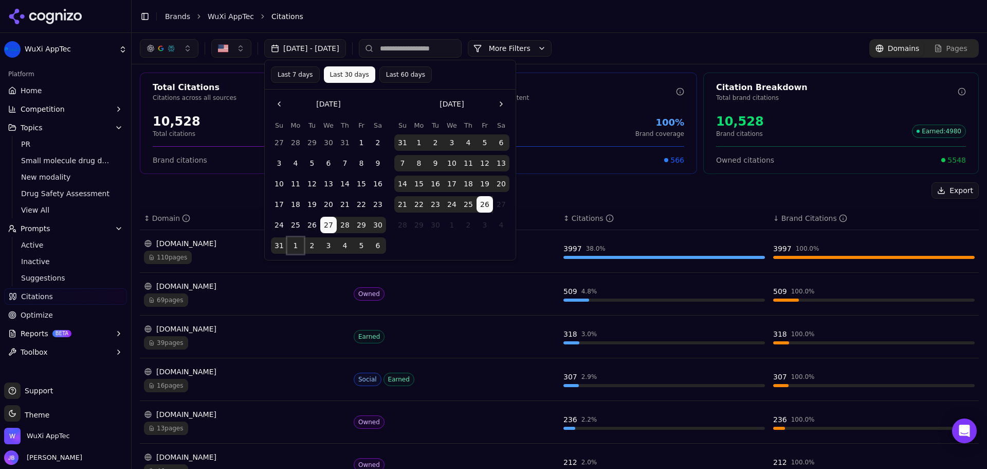
click at [295, 244] on button "1" at bounding box center [295, 245] width 16 height 16
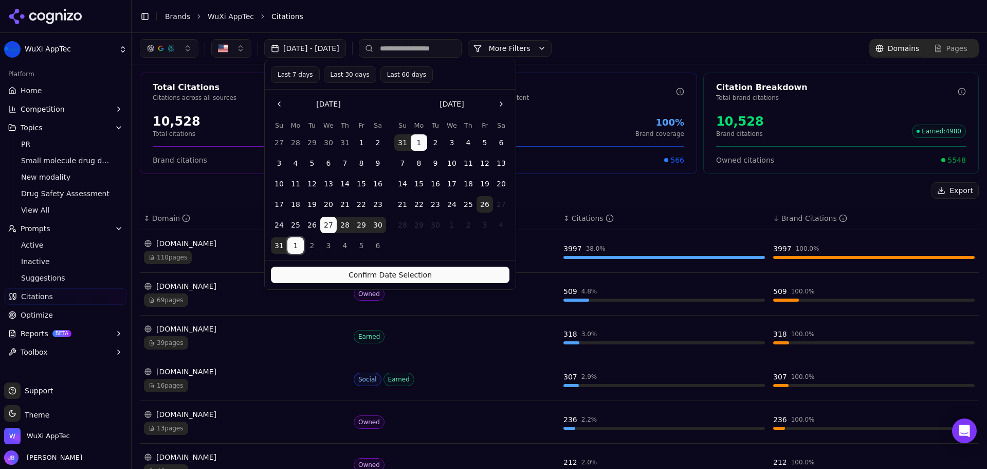
click at [295, 244] on button "1" at bounding box center [295, 245] width 16 height 16
click at [493, 205] on button "26" at bounding box center [485, 204] width 16 height 16
click at [298, 240] on button "1" at bounding box center [295, 245] width 16 height 16
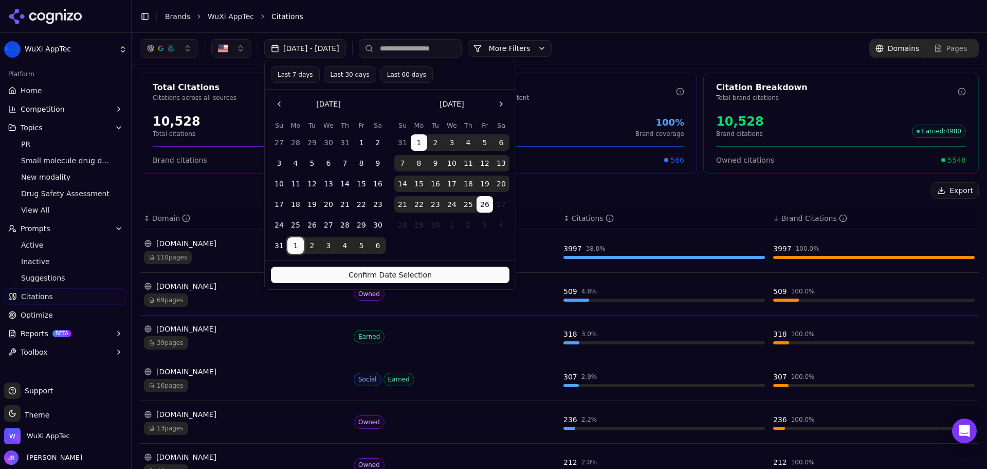
click at [354, 278] on button "Confirm Date Selection" at bounding box center [390, 274] width 239 height 16
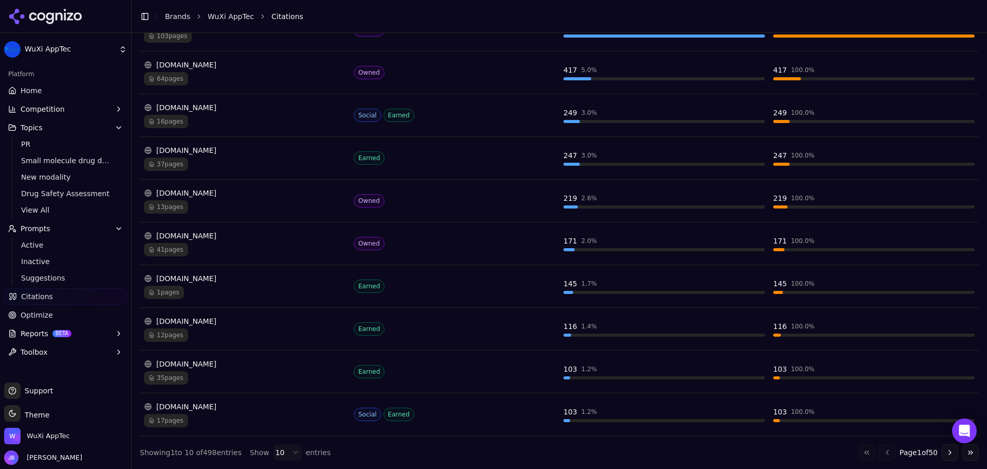
scroll to position [0, 0]
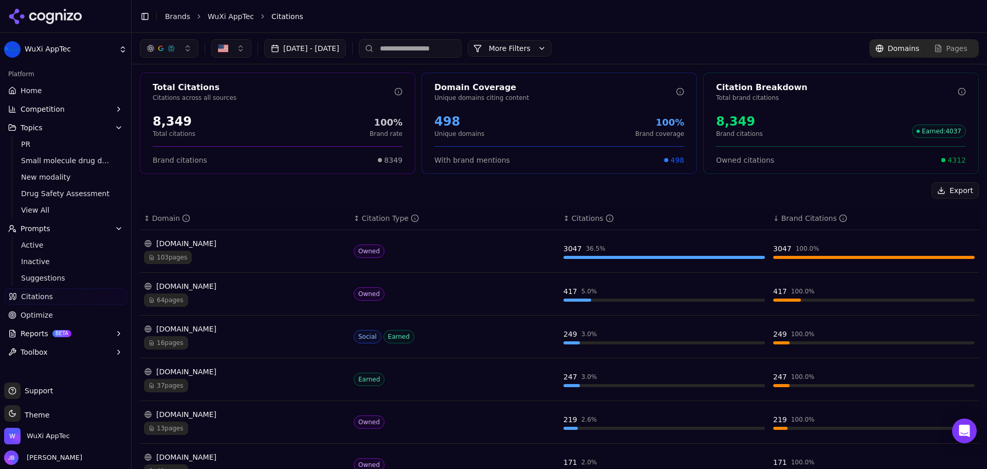
click at [341, 47] on button "Sep 01, 2025 - Sep 26, 2025" at bounding box center [305, 48] width 82 height 19
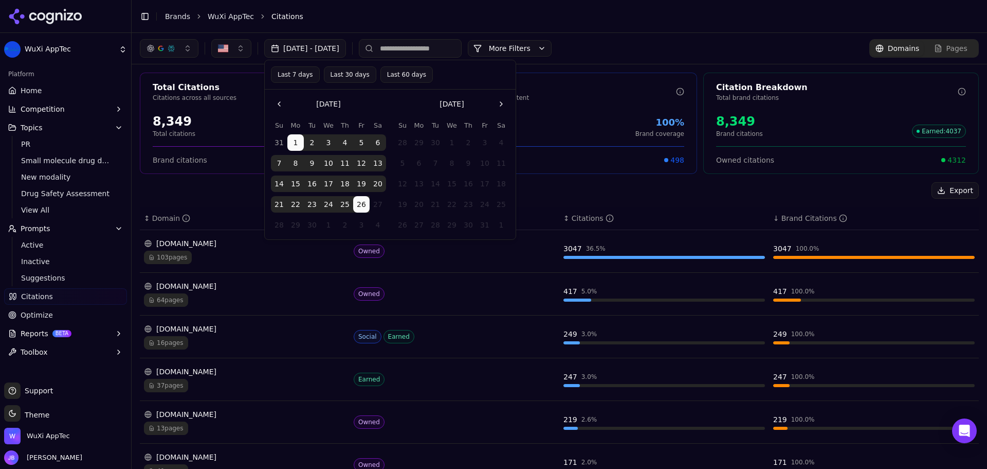
click at [280, 99] on button "Go to the Previous Month" at bounding box center [279, 104] width 16 height 16
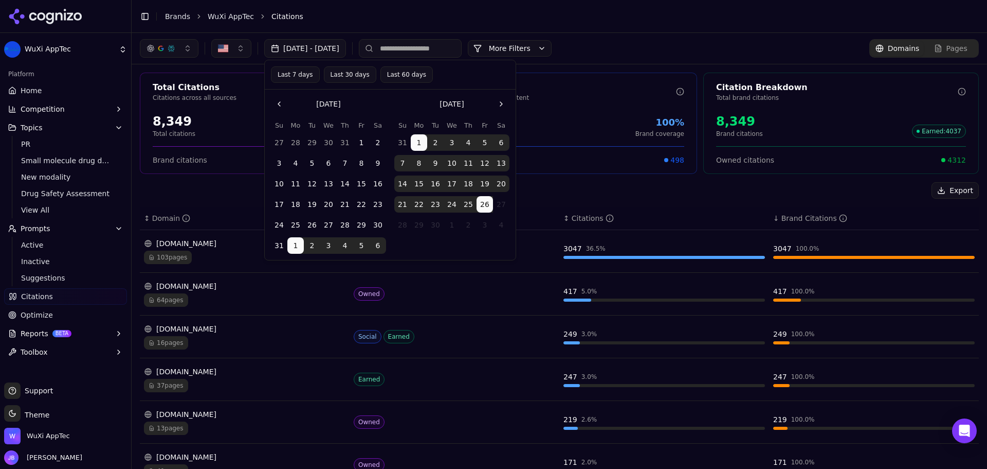
click at [365, 139] on button "1" at bounding box center [361, 142] width 16 height 16
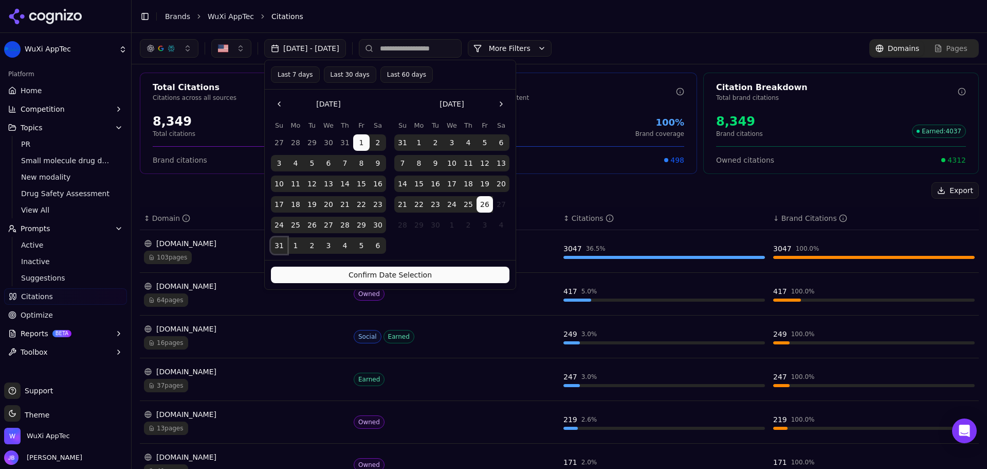
click at [280, 247] on button "31" at bounding box center [279, 245] width 16 height 16
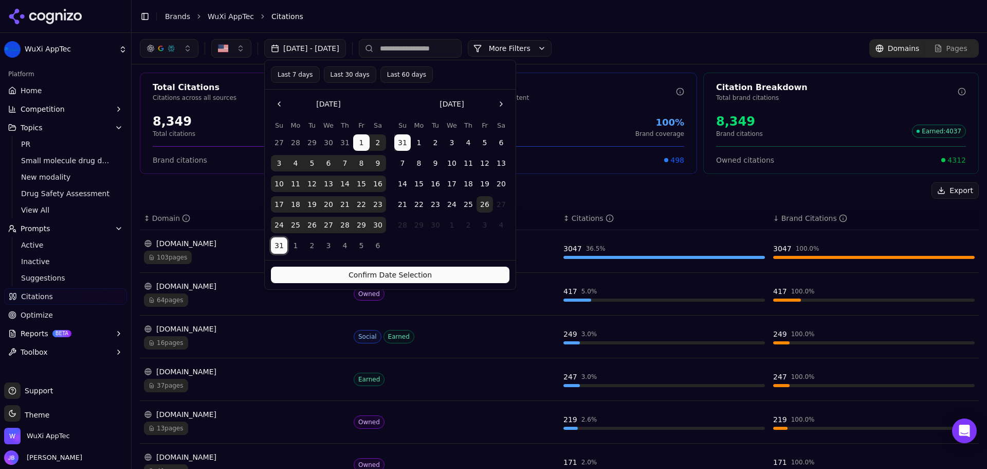
click at [334, 276] on button "Confirm Date Selection" at bounding box center [390, 274] width 239 height 16
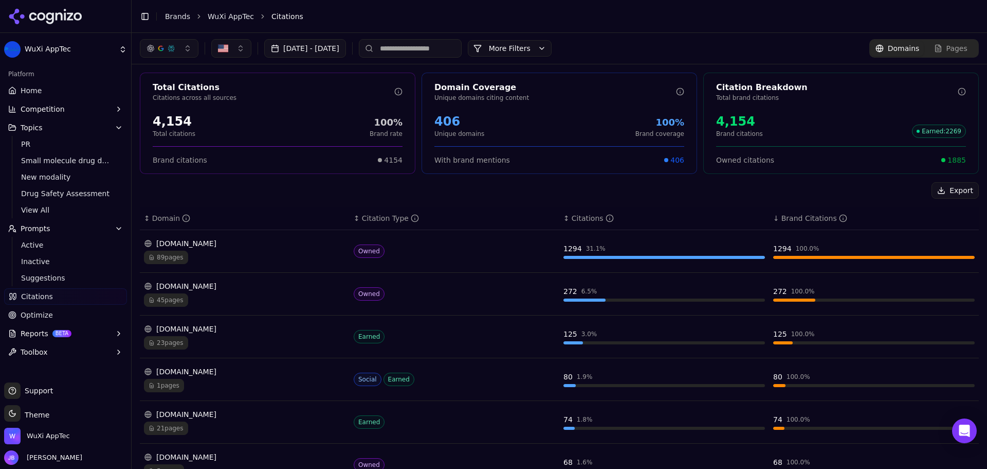
click at [726, 200] on div "Export ↕ Domain ↕ Citation Type ↕ Citations ↓ Brand Citations wuxiapptec.com 89…" at bounding box center [559, 431] width 839 height 499
click at [57, 85] on link "Home" at bounding box center [65, 90] width 123 height 16
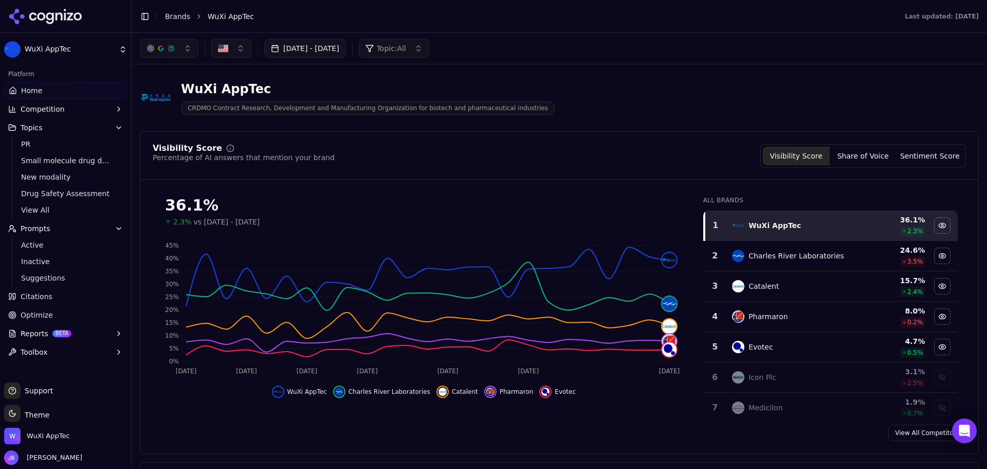
click at [874, 157] on button "Share of Voice" at bounding box center [863, 156] width 67 height 19
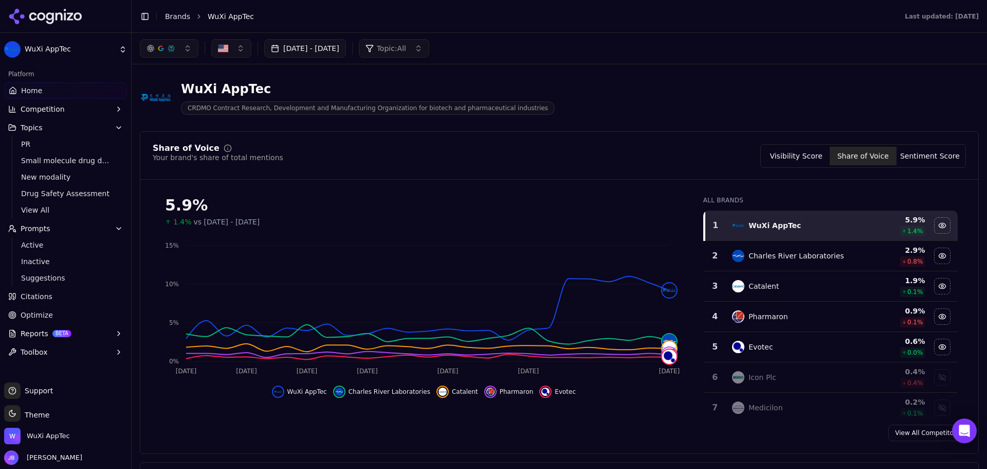
click at [49, 303] on link "Citations" at bounding box center [65, 296] width 123 height 16
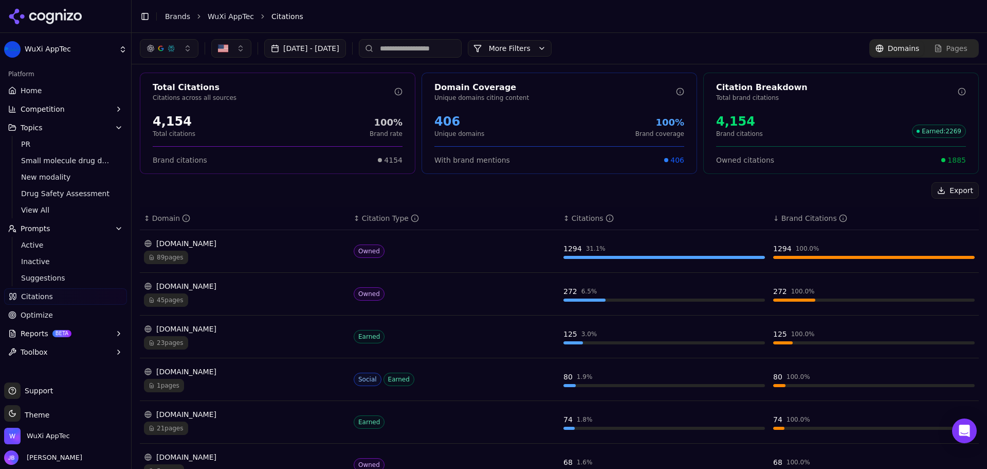
click at [697, 9] on div "Toggle Sidebar Brands WuXi AppTec Citations" at bounding box center [549, 16] width 835 height 14
click at [441, 44] on input at bounding box center [410, 48] width 103 height 19
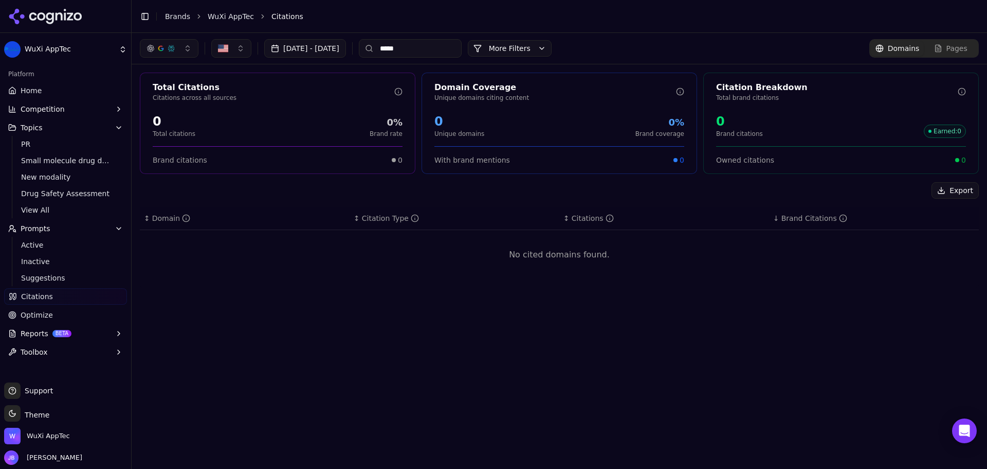
type input "*****"
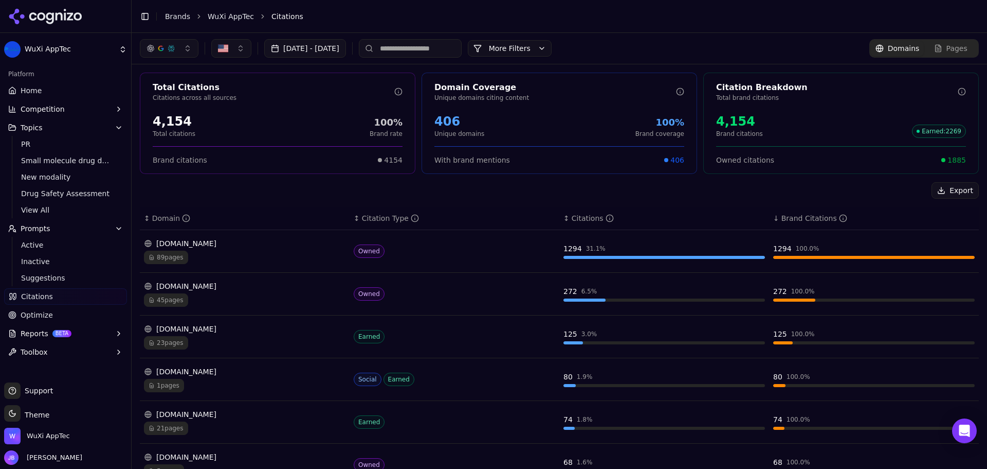
click at [205, 251] on div "89 pages" at bounding box center [245, 256] width 202 height 13
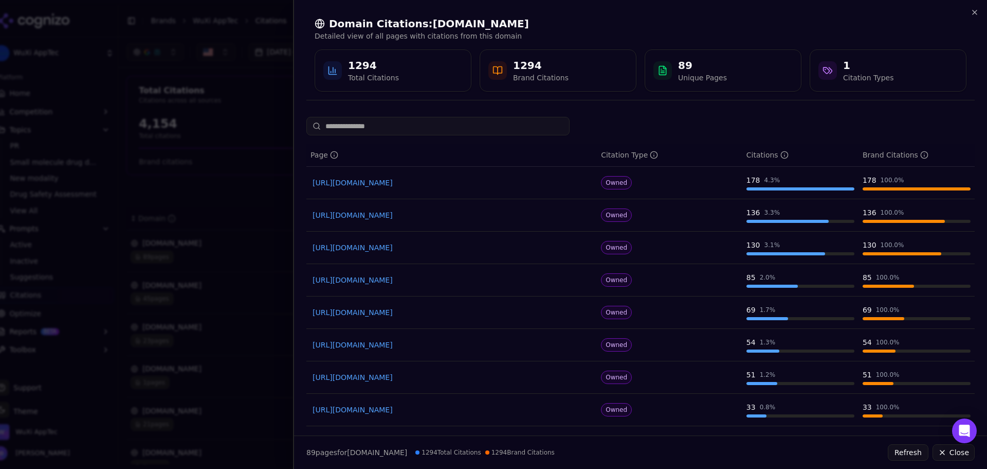
click at [412, 119] on input at bounding box center [438, 126] width 263 height 19
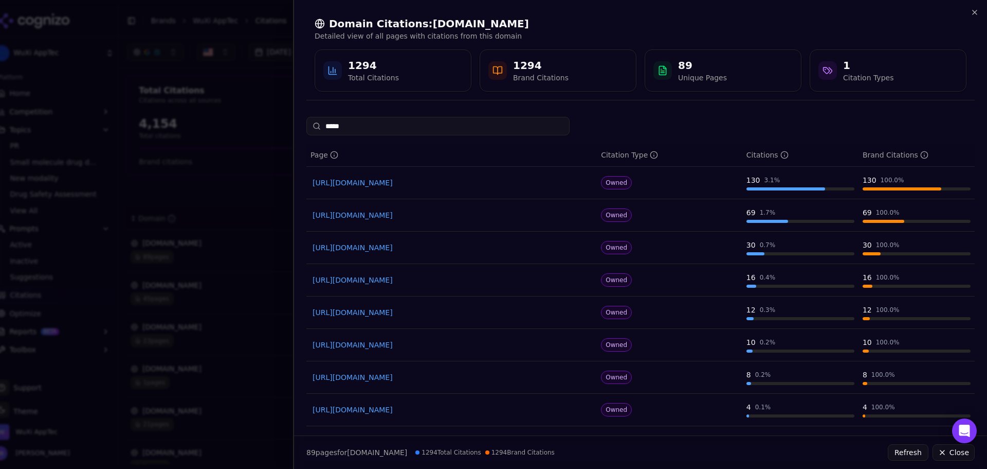
click at [654, 142] on div "***** Page Citation Type Citations Brand Citations https://wuxiapptec.com/about…" at bounding box center [641, 316] width 669 height 399
click at [322, 121] on div "***** Page Citation Type Citations Brand Citations https://wuxiapptec.com/about…" at bounding box center [641, 316] width 669 height 399
click at [492, 125] on input "*****" at bounding box center [438, 126] width 263 height 19
type input "*"
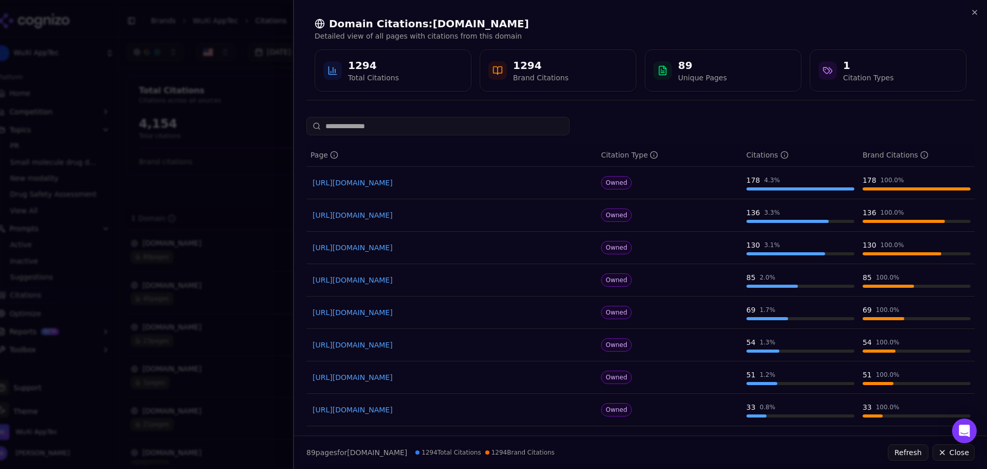
click at [628, 118] on div at bounding box center [641, 126] width 669 height 19
click at [446, 122] on input at bounding box center [438, 126] width 263 height 19
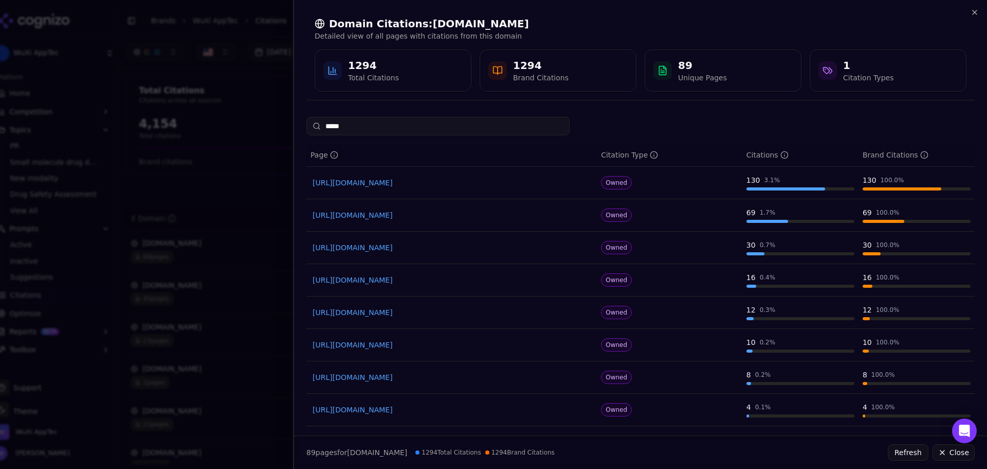
type input "*****"
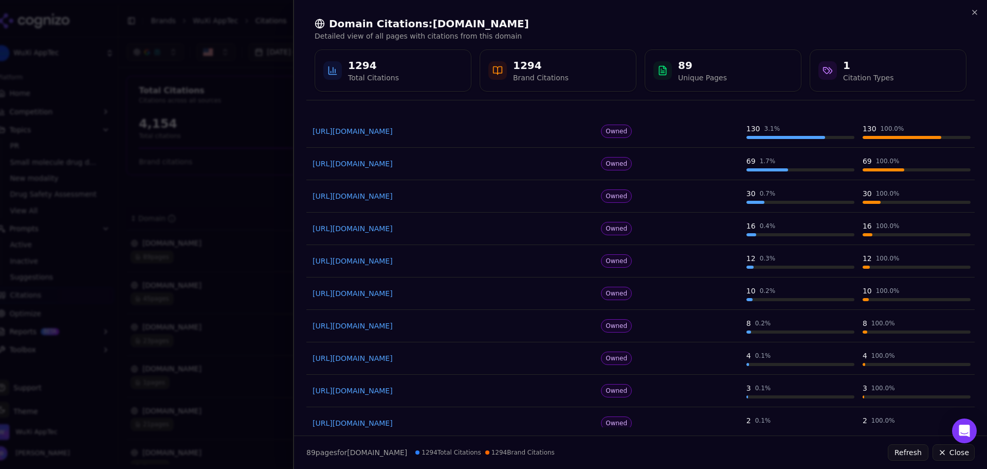
scroll to position [97, 0]
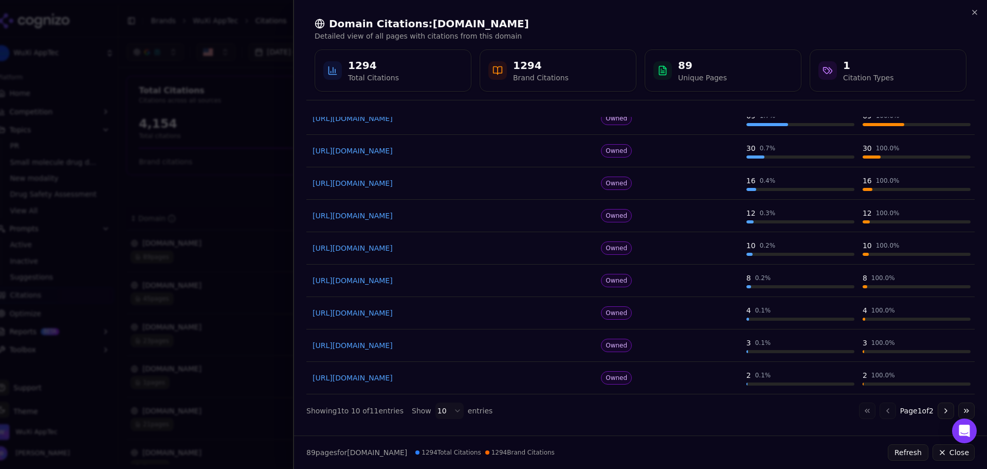
click at [706, 21] on h2 "Domain Citations: wuxiapptec.com" at bounding box center [641, 23] width 652 height 14
click at [975, 11] on icon "button" at bounding box center [975, 12] width 8 height 8
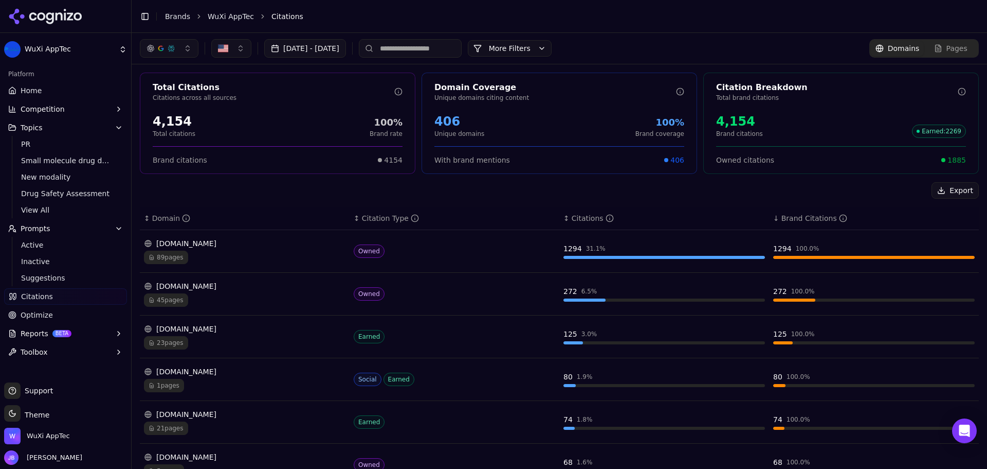
click at [346, 48] on button "Aug 01, 2025 - Aug 31, 2025" at bounding box center [305, 48] width 82 height 19
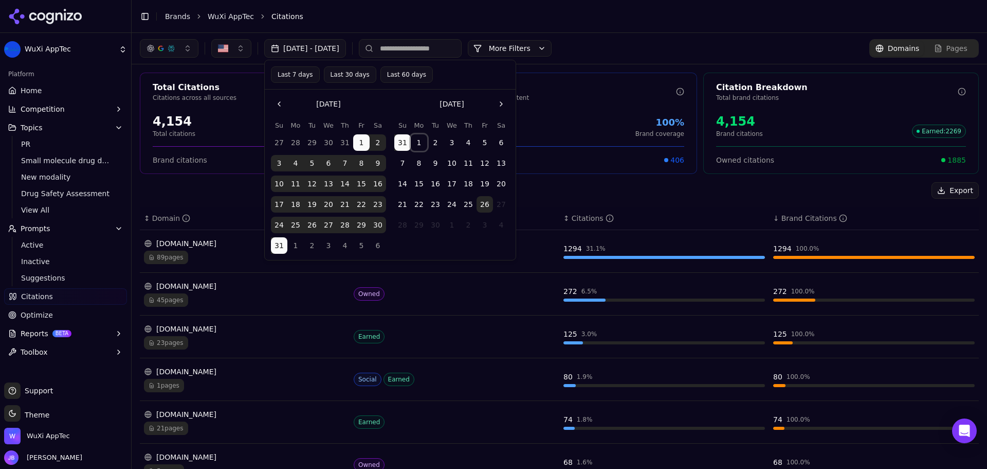
click at [421, 145] on button "1" at bounding box center [419, 142] width 16 height 16
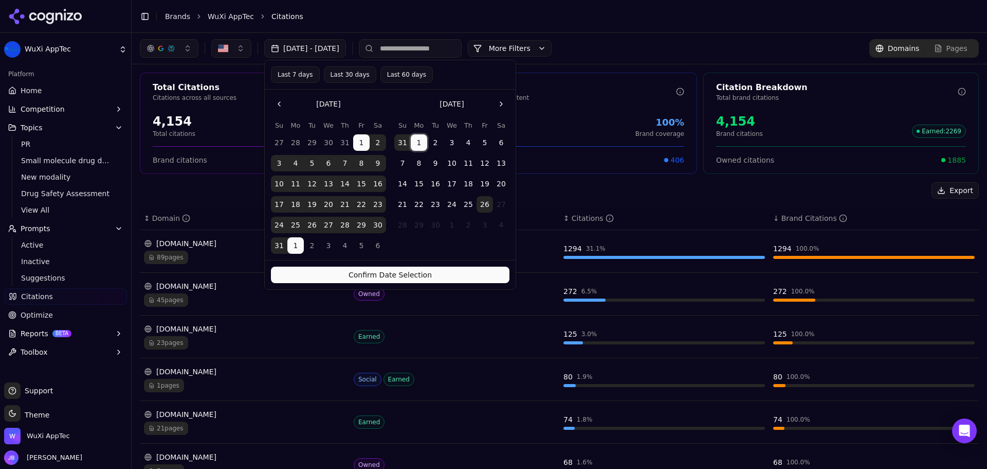
click at [489, 199] on button "26" at bounding box center [485, 204] width 16 height 16
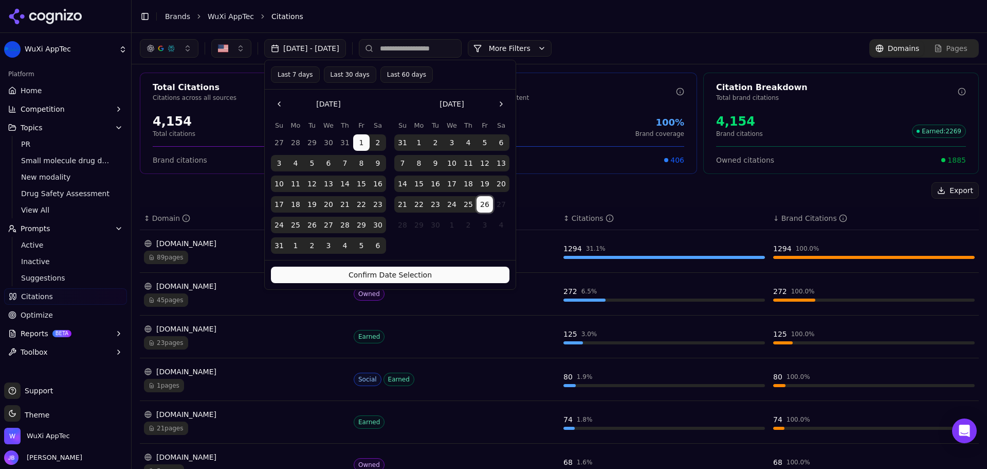
click at [423, 278] on button "Confirm Date Selection" at bounding box center [390, 274] width 239 height 16
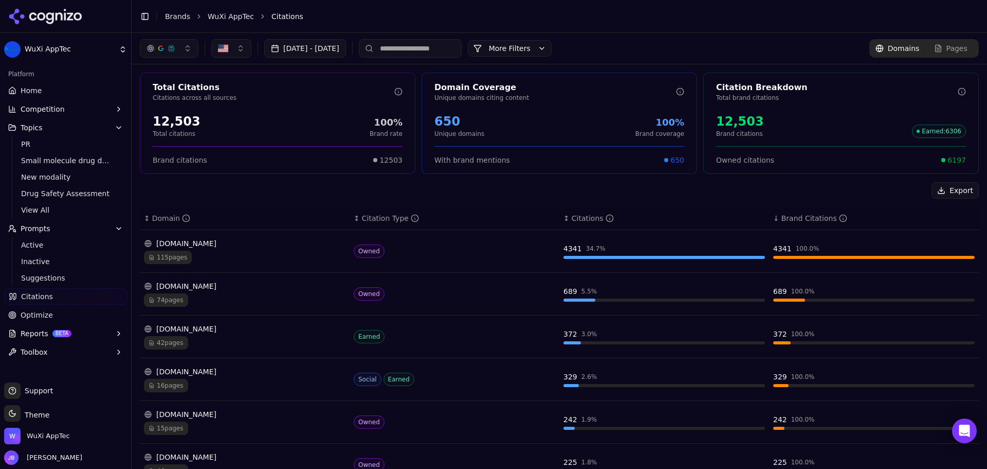
click at [462, 50] on input at bounding box center [410, 48] width 103 height 19
click at [275, 246] on div "wuxiapptec.com" at bounding box center [245, 243] width 202 height 10
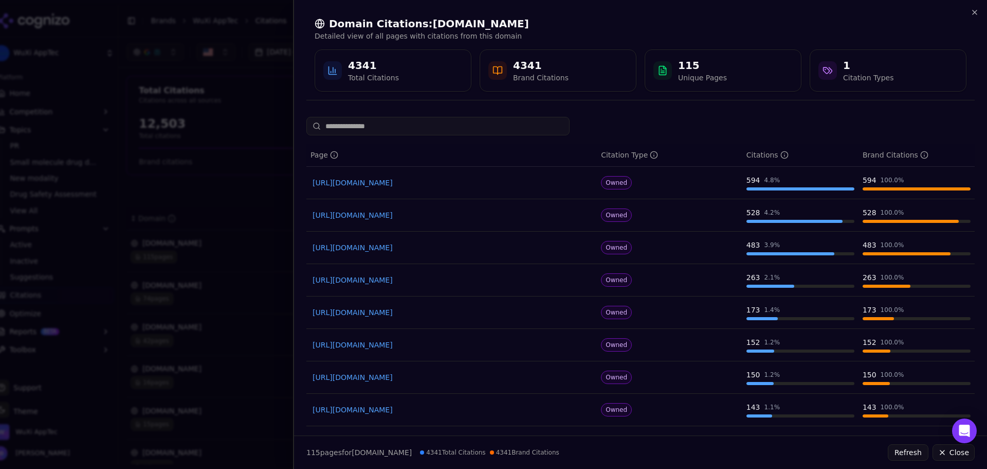
click at [491, 131] on input at bounding box center [438, 126] width 263 height 19
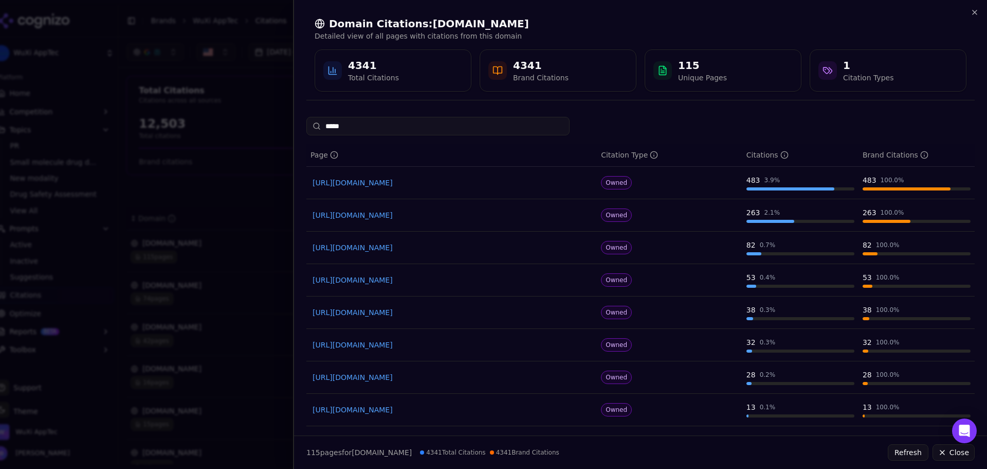
type input "*****"
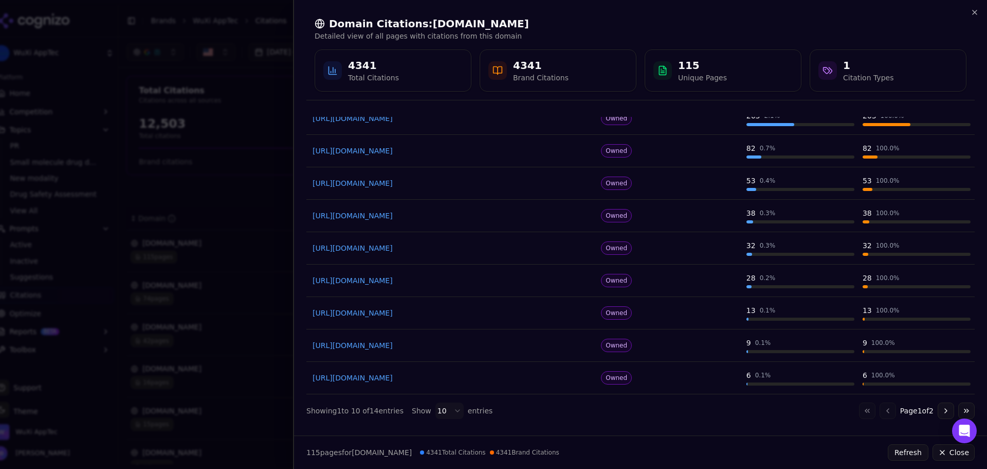
click at [904, 15] on div "Domain Citations: wuxiapptec.com Detailed view of all pages with citations from…" at bounding box center [641, 54] width 669 height 92
click at [975, 8] on div "Domain Citations: wuxiapptec.com Detailed view of all pages with citations from…" at bounding box center [640, 54] width 693 height 109
click at [975, 8] on icon "button" at bounding box center [975, 12] width 8 height 8
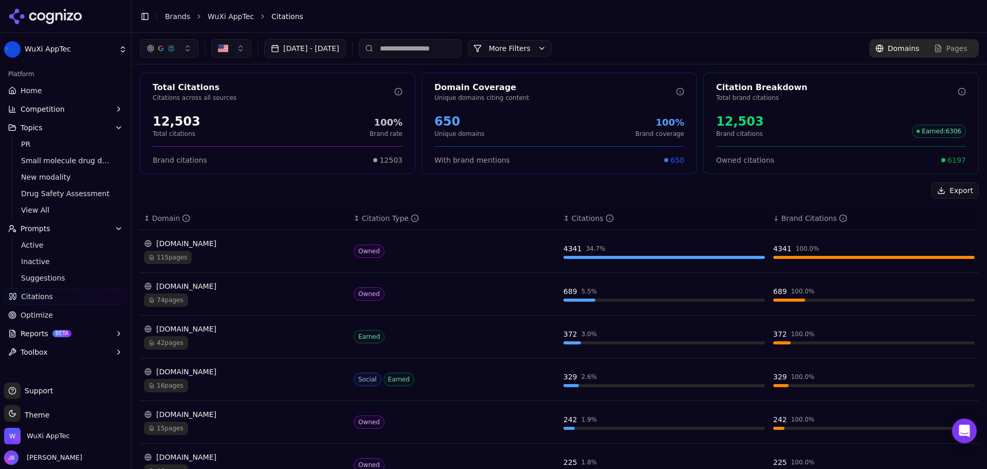
click at [462, 51] on input at bounding box center [410, 48] width 103 height 19
paste input "**********"
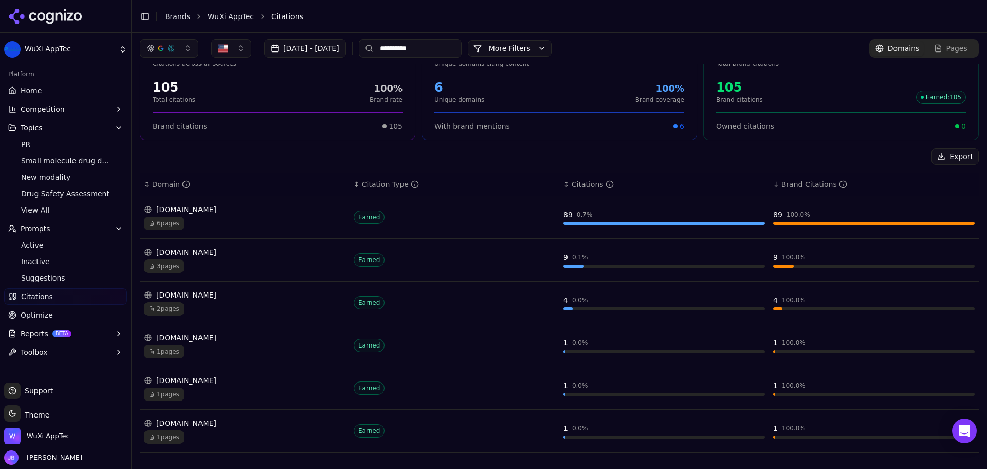
scroll to position [0, 0]
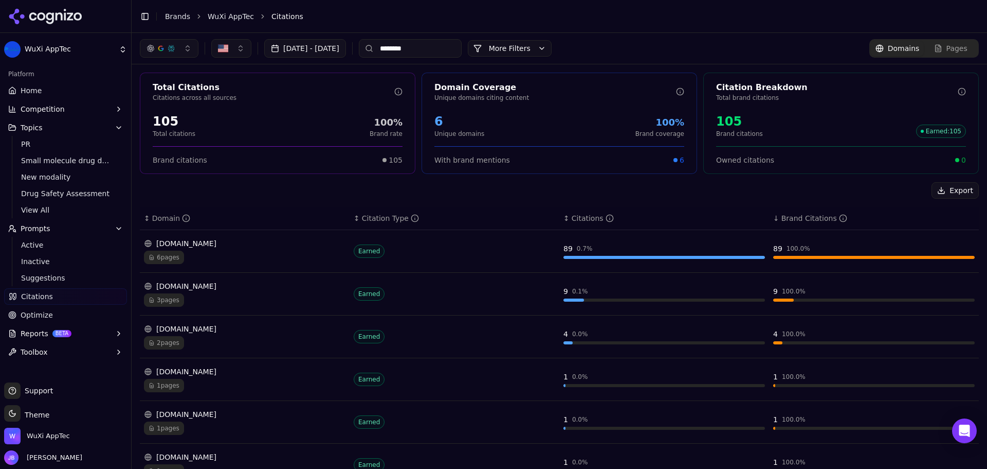
type input "********"
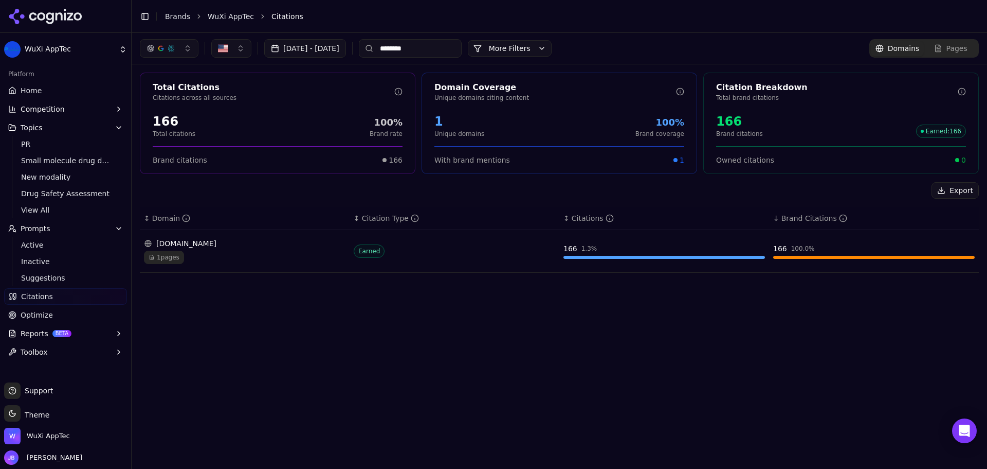
click at [449, 44] on input "********" at bounding box center [410, 48] width 103 height 19
click at [449, 45] on input "********" at bounding box center [410, 48] width 103 height 19
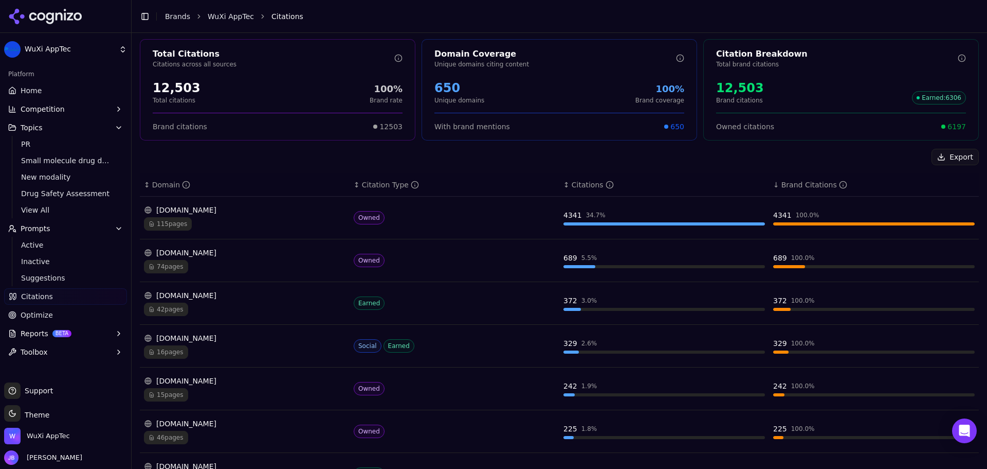
scroll to position [51, 0]
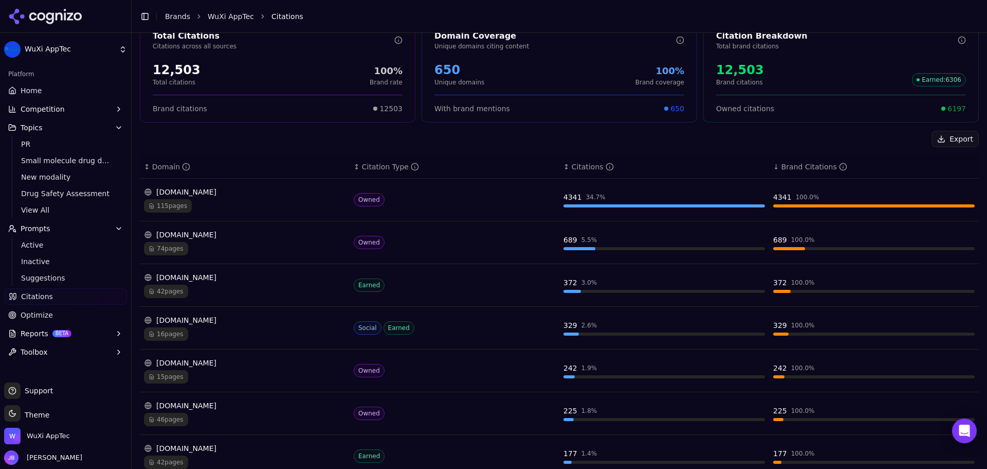
click at [296, 363] on div "wxpress.wuxiapptec.com" at bounding box center [245, 362] width 202 height 10
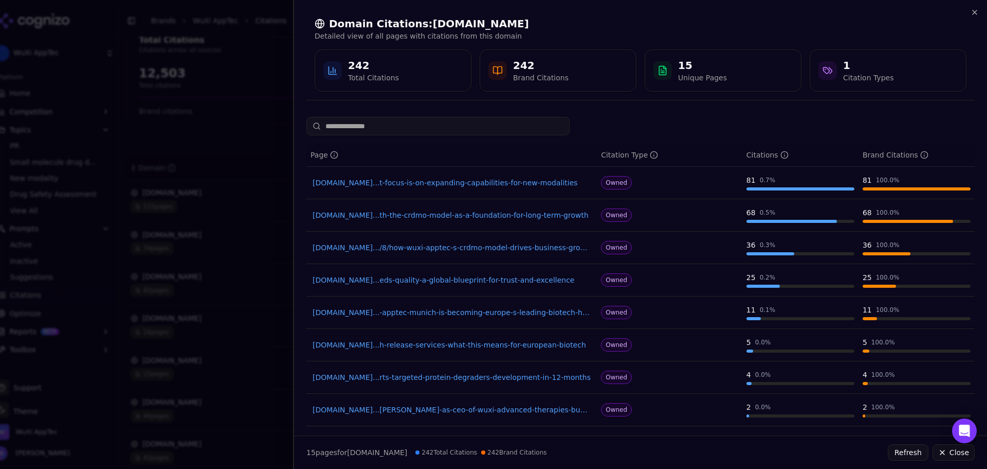
click at [234, 150] on div at bounding box center [493, 234] width 987 height 469
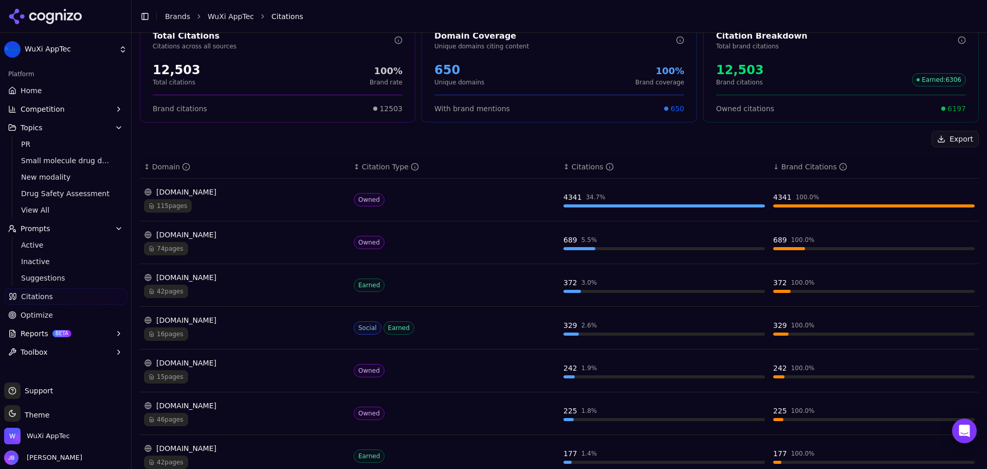
scroll to position [0, 0]
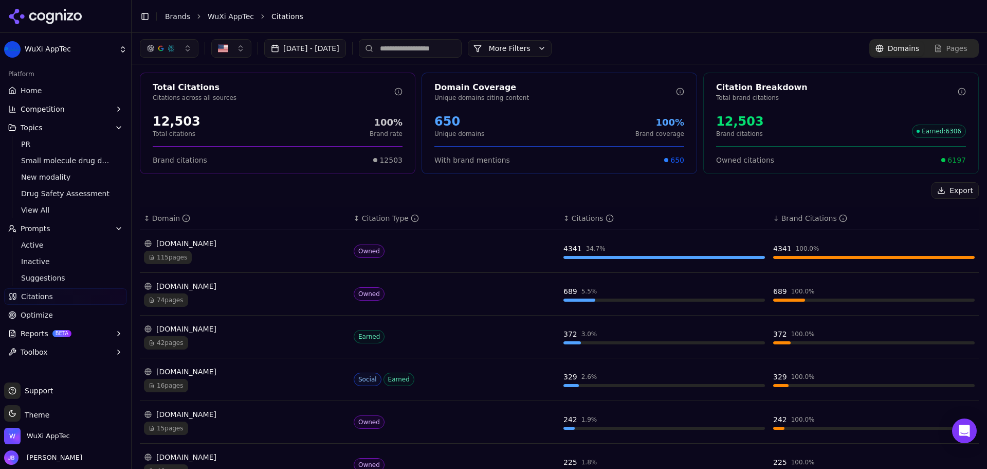
click at [346, 50] on button "Aug 01, 2025 - Sep 26, 2025" at bounding box center [305, 48] width 82 height 19
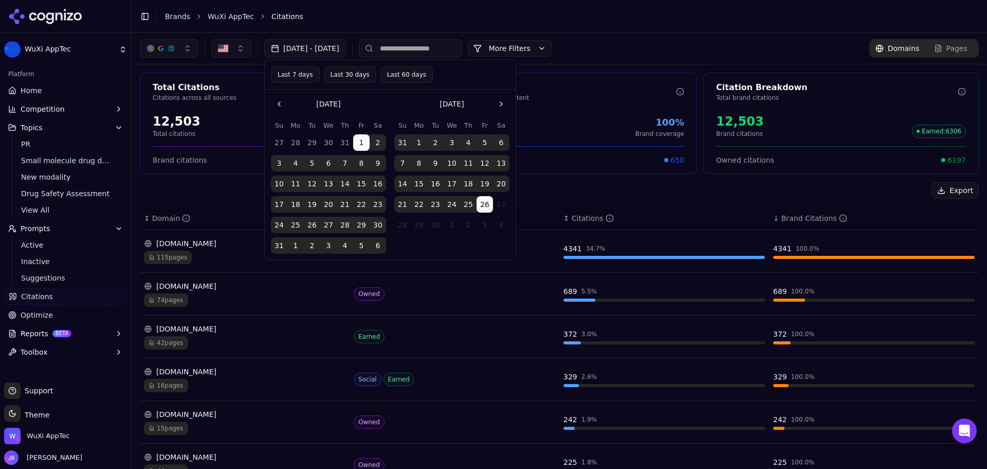
click at [419, 142] on button "1" at bounding box center [419, 142] width 16 height 16
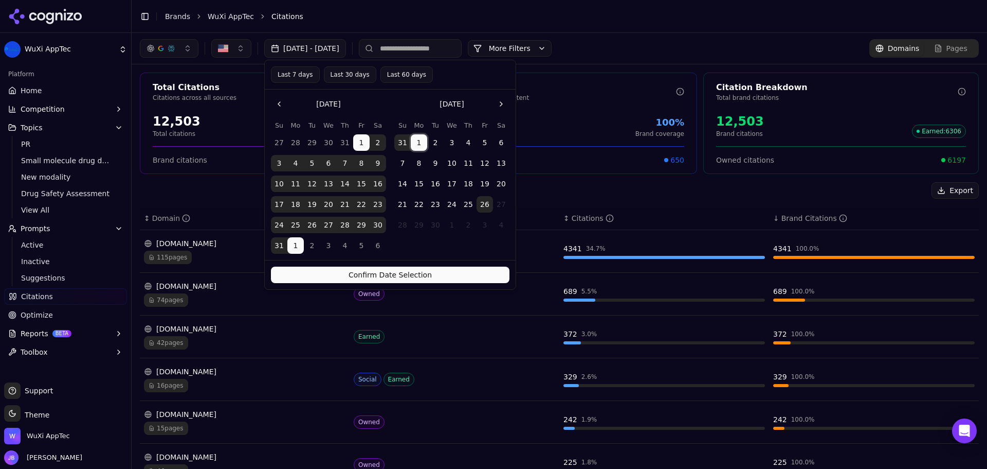
click at [482, 201] on button "26" at bounding box center [485, 204] width 16 height 16
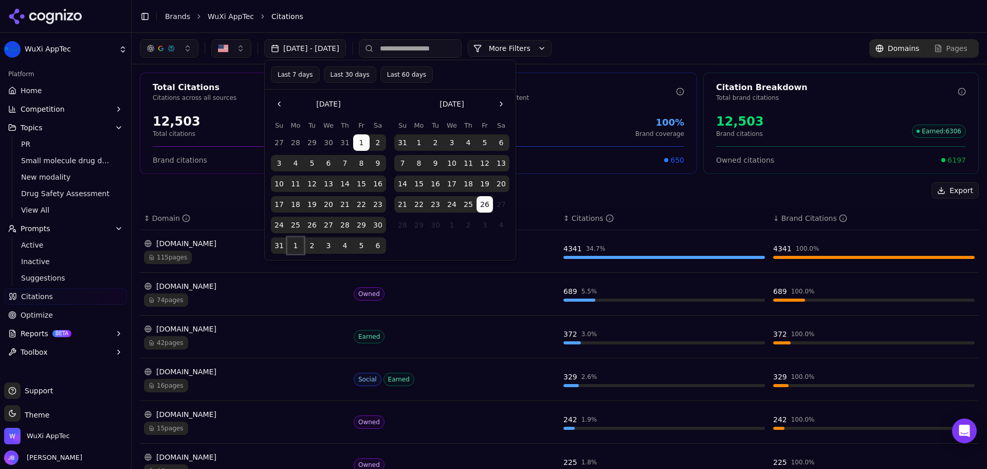
click at [293, 243] on button "1" at bounding box center [295, 245] width 16 height 16
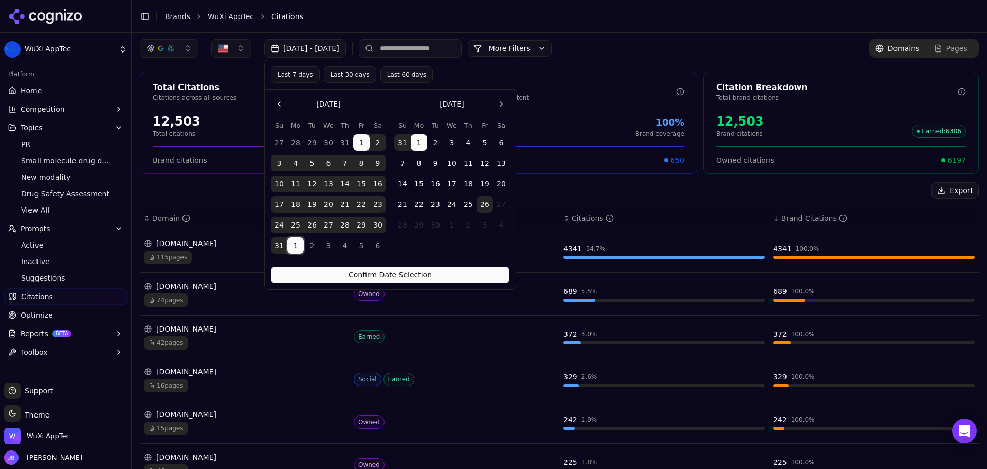
click at [297, 244] on button "1" at bounding box center [295, 245] width 16 height 16
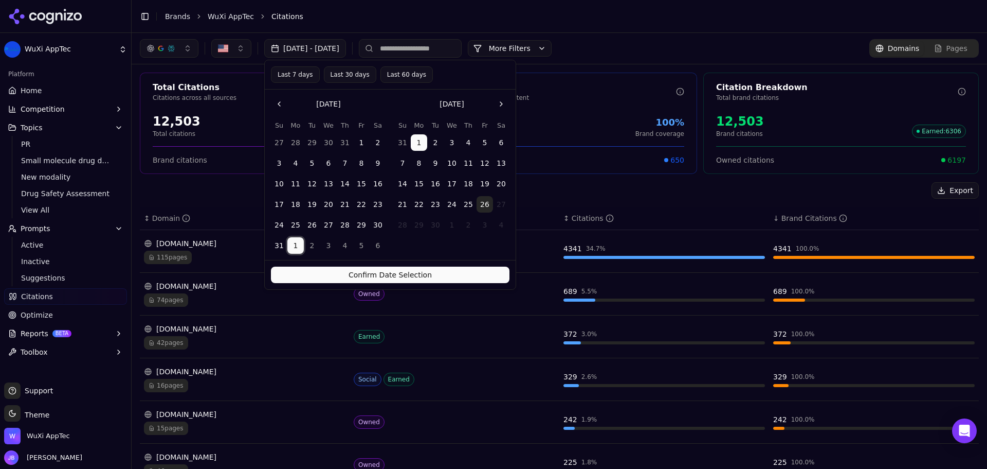
click at [481, 204] on button "26" at bounding box center [485, 204] width 16 height 16
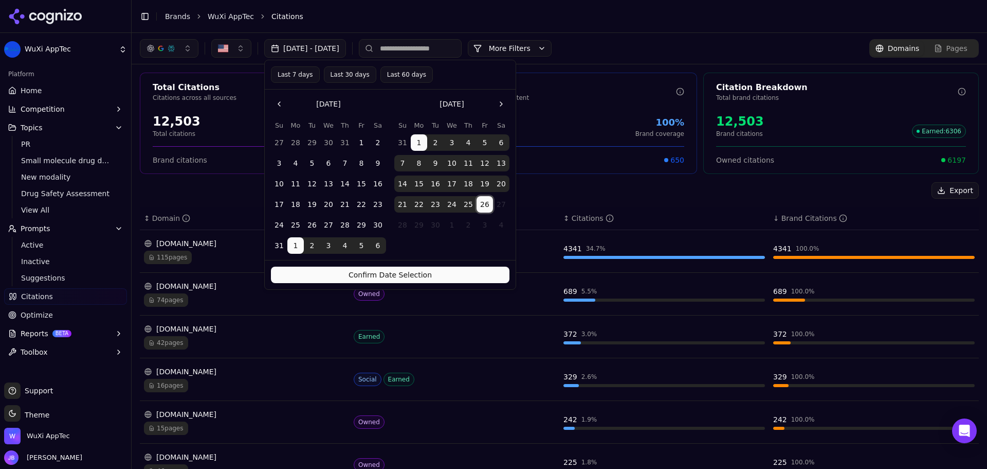
click at [465, 279] on button "Confirm Date Selection" at bounding box center [390, 274] width 239 height 16
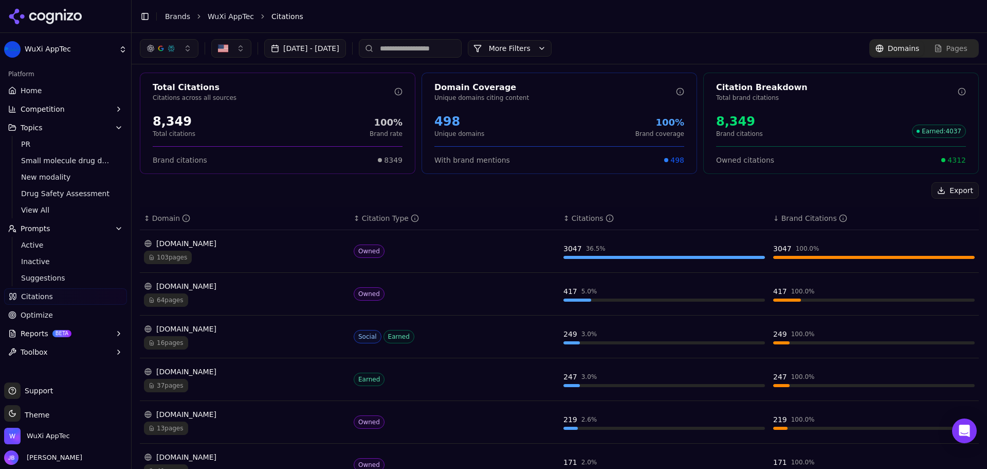
click at [338, 46] on button "Sep 01, 2025 - Sep 26, 2025" at bounding box center [305, 48] width 82 height 19
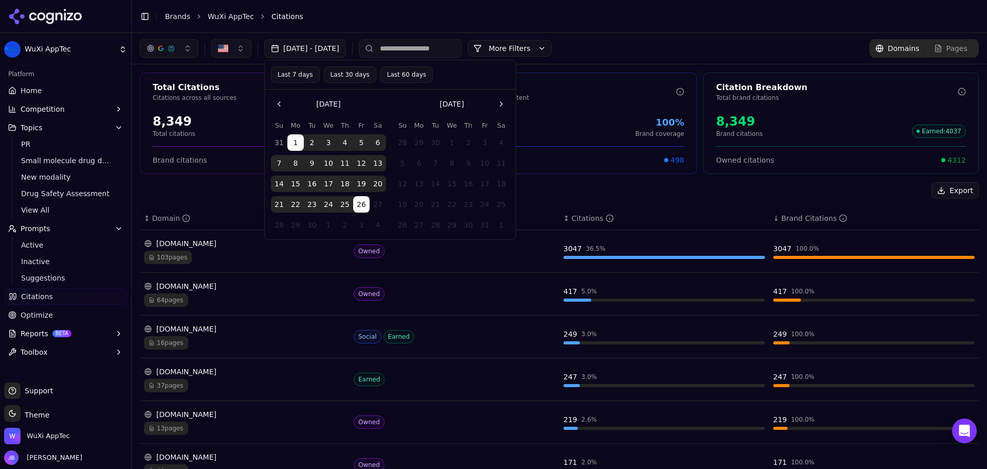
click at [277, 101] on button "Go to the Previous Month" at bounding box center [279, 104] width 16 height 16
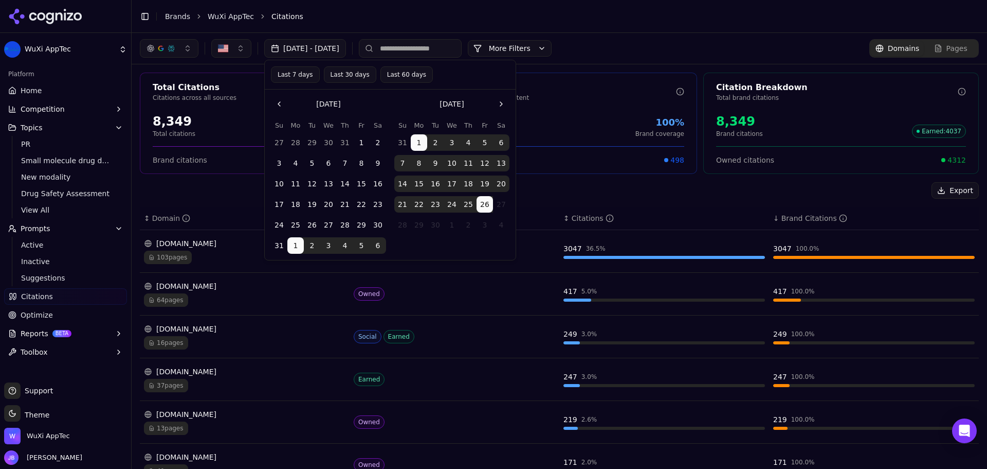
click at [360, 143] on button "1" at bounding box center [361, 142] width 16 height 16
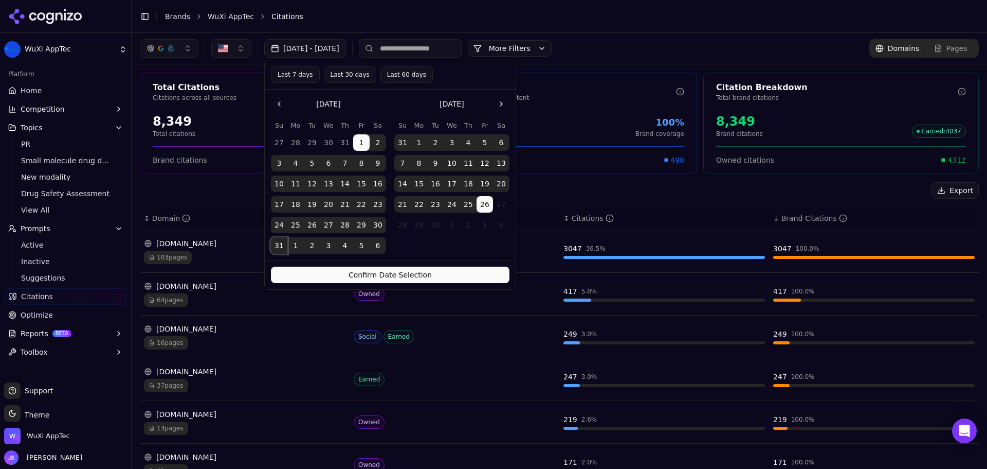
click at [286, 243] on button "31" at bounding box center [279, 245] width 16 height 16
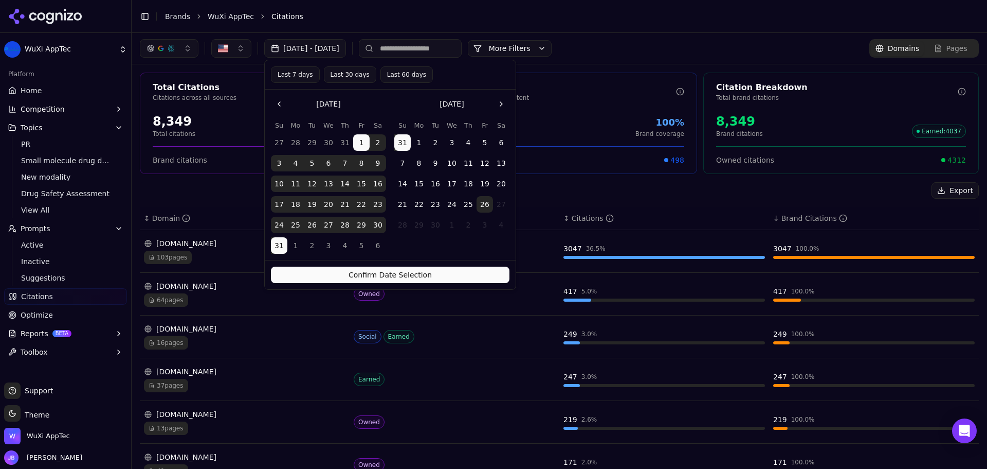
click at [328, 271] on button "Confirm Date Selection" at bounding box center [390, 274] width 239 height 16
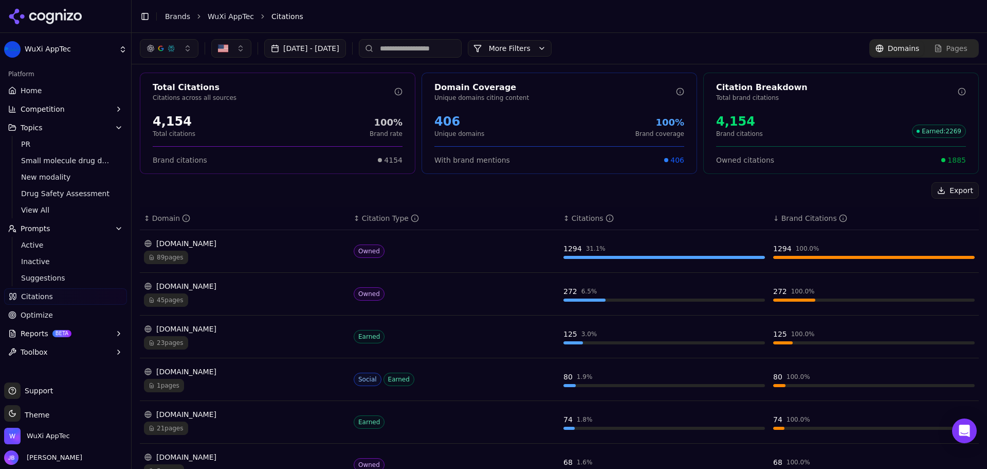
click at [346, 48] on button "Aug 01, 2025 - Aug 31, 2025" at bounding box center [305, 48] width 82 height 19
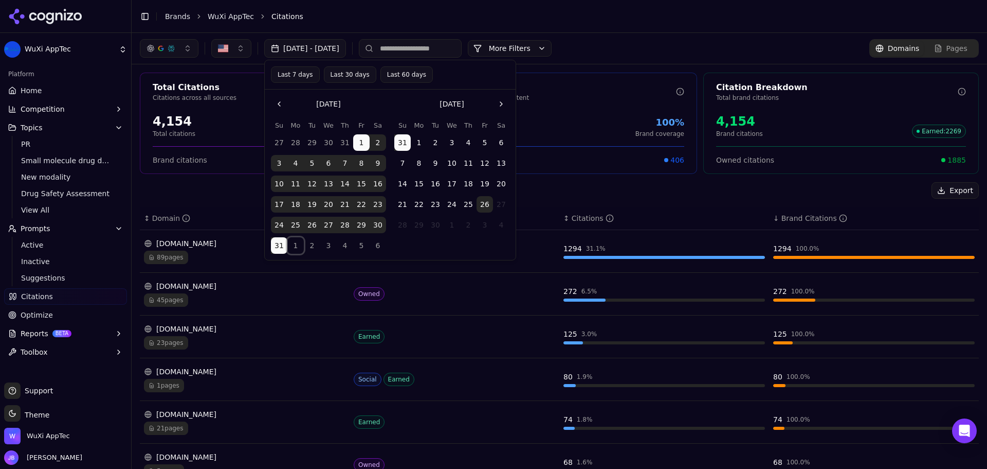
click at [292, 246] on button "1" at bounding box center [295, 245] width 16 height 16
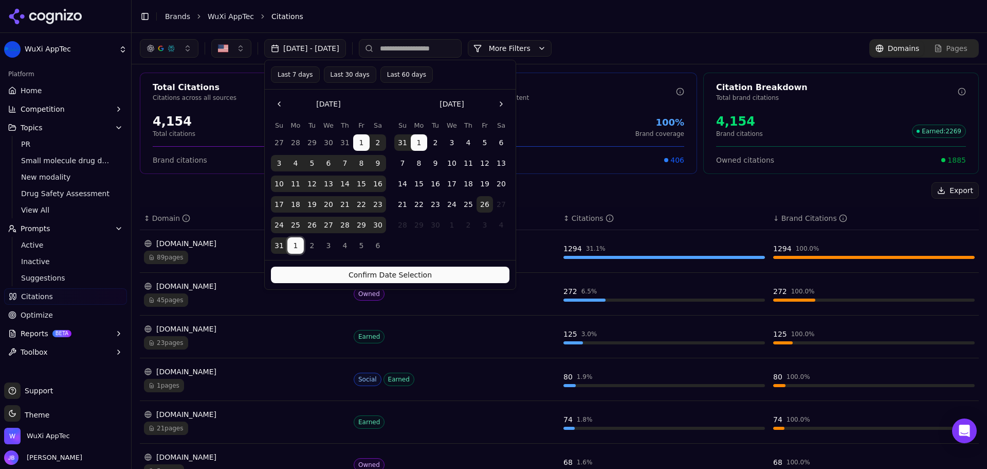
click at [480, 204] on button "26" at bounding box center [485, 204] width 16 height 16
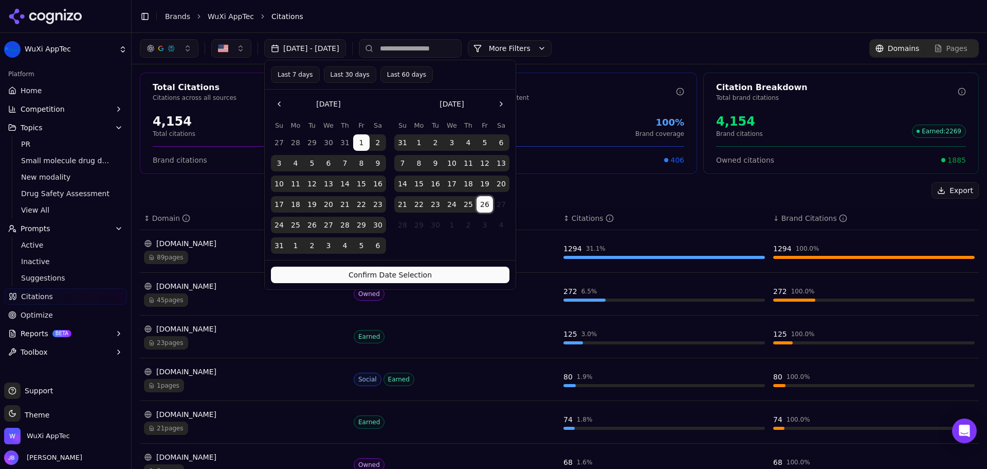
click at [296, 247] on button "1" at bounding box center [295, 245] width 16 height 16
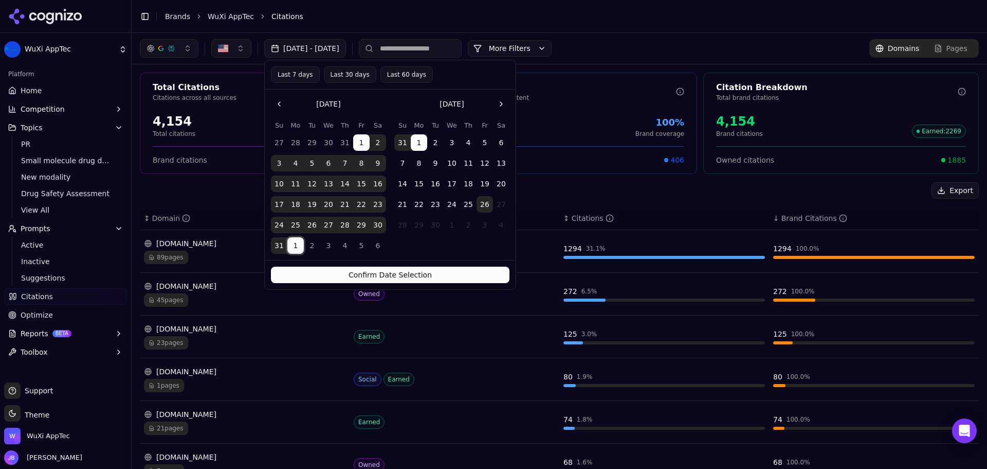
click at [296, 247] on button "1" at bounding box center [295, 245] width 16 height 16
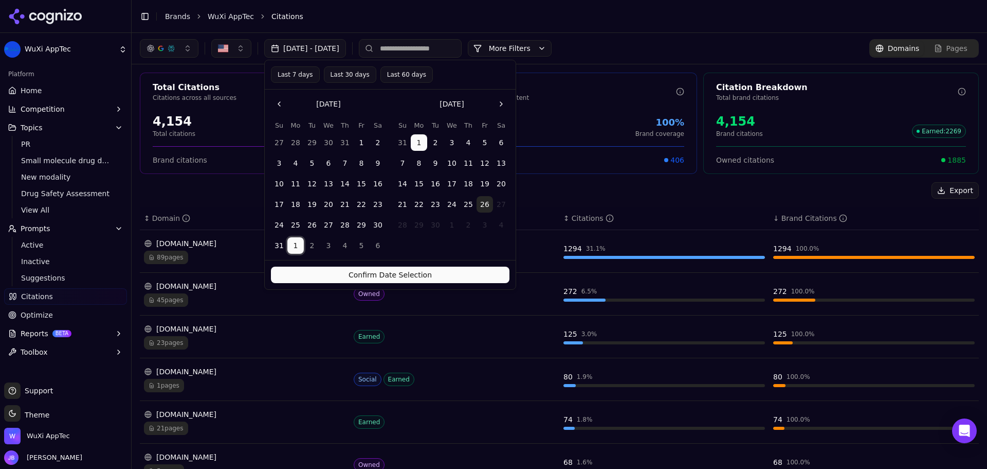
click at [483, 201] on button "26" at bounding box center [485, 204] width 16 height 16
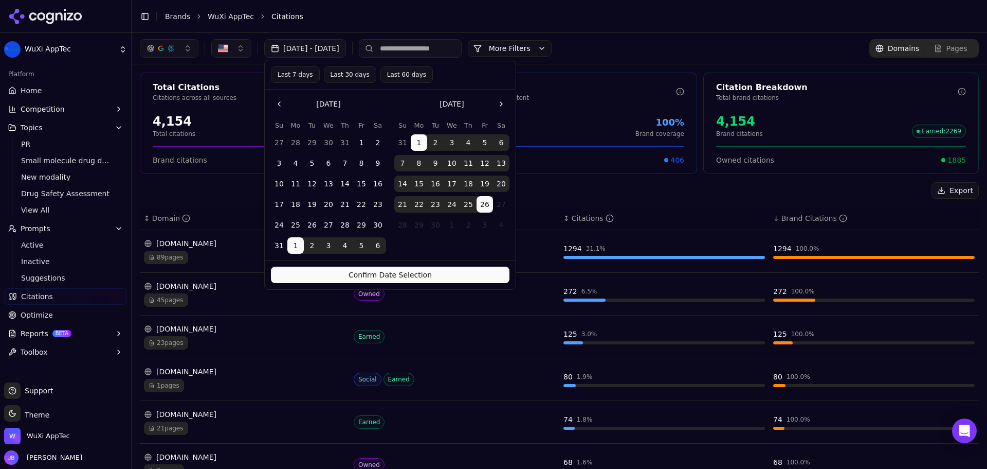
click at [472, 275] on button "Confirm Date Selection" at bounding box center [390, 274] width 239 height 16
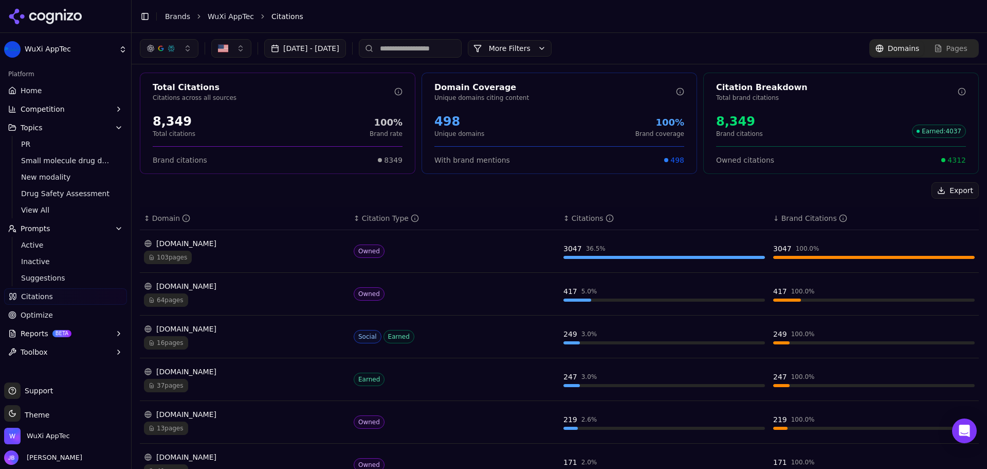
click at [325, 39] on button "Sep 01, 2025 - Sep 26, 2025" at bounding box center [305, 48] width 82 height 19
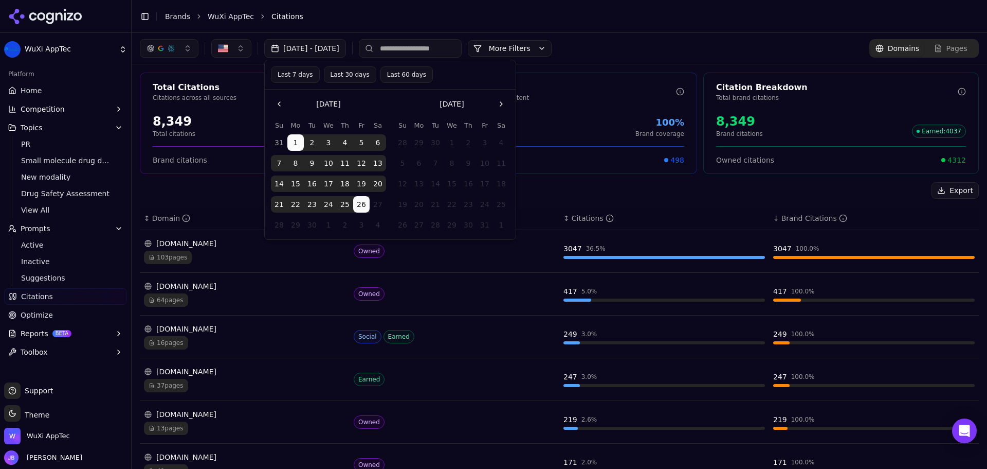
click at [274, 104] on button "Go to the Previous Month" at bounding box center [279, 104] width 16 height 16
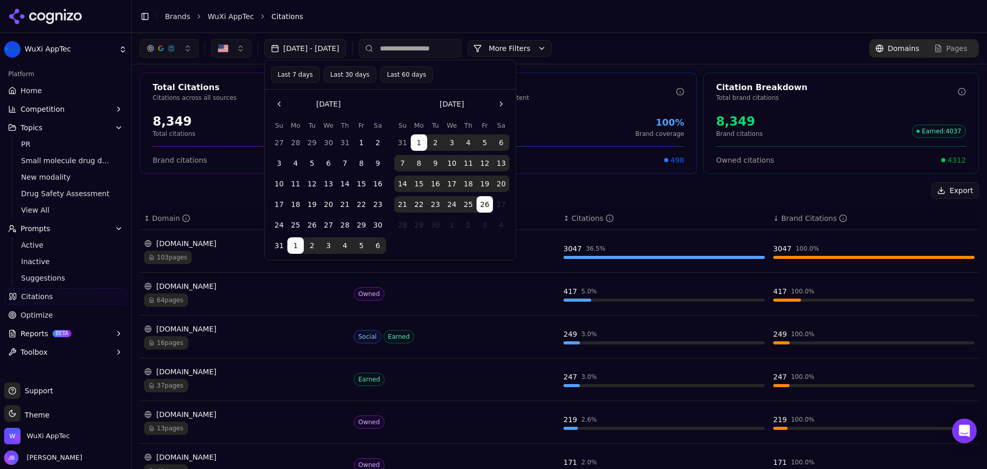
click at [356, 142] on button "1" at bounding box center [361, 142] width 16 height 16
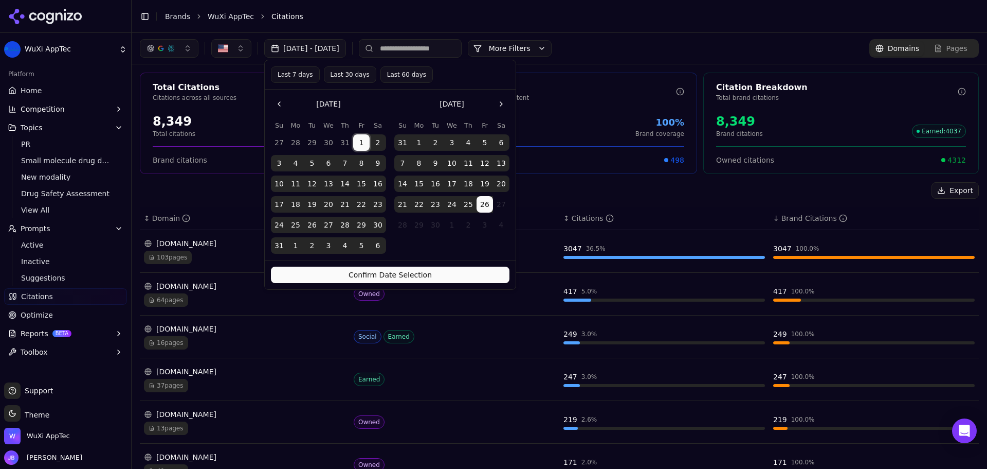
click at [278, 240] on button "31" at bounding box center [279, 245] width 16 height 16
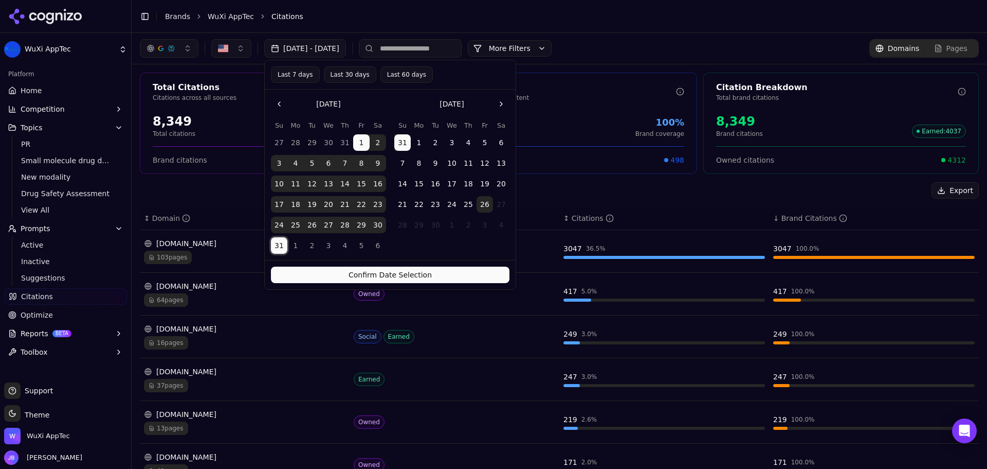
click at [327, 264] on div "Confirm Date Selection" at bounding box center [390, 274] width 251 height 29
click at [331, 271] on button "Confirm Date Selection" at bounding box center [390, 274] width 239 height 16
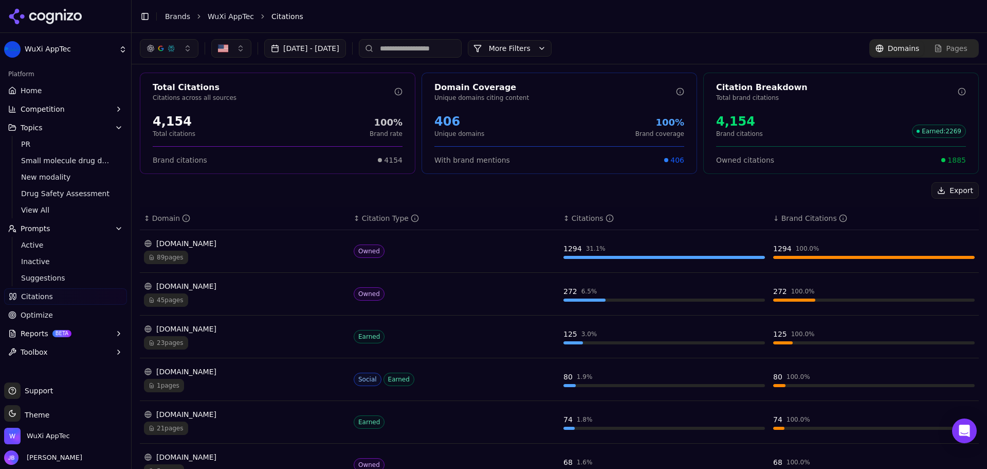
click at [346, 45] on button "Aug 01, 2025 - Aug 31, 2025" at bounding box center [305, 48] width 82 height 19
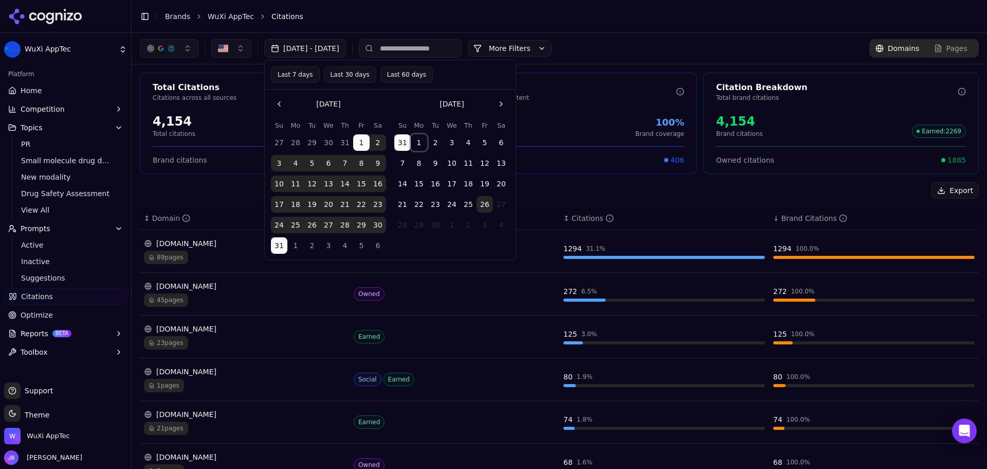
click at [415, 143] on button "1" at bounding box center [419, 142] width 16 height 16
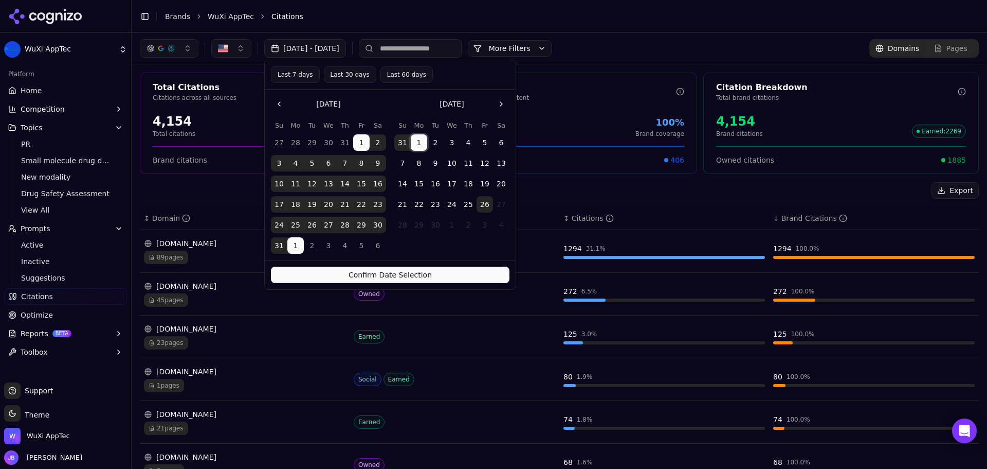
click at [485, 202] on button "26" at bounding box center [485, 204] width 16 height 16
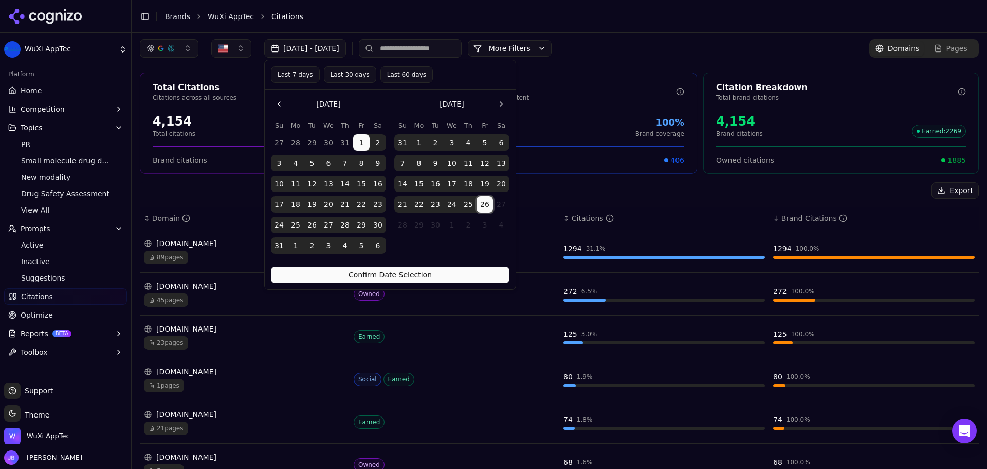
click at [485, 202] on button "26" at bounding box center [485, 204] width 16 height 16
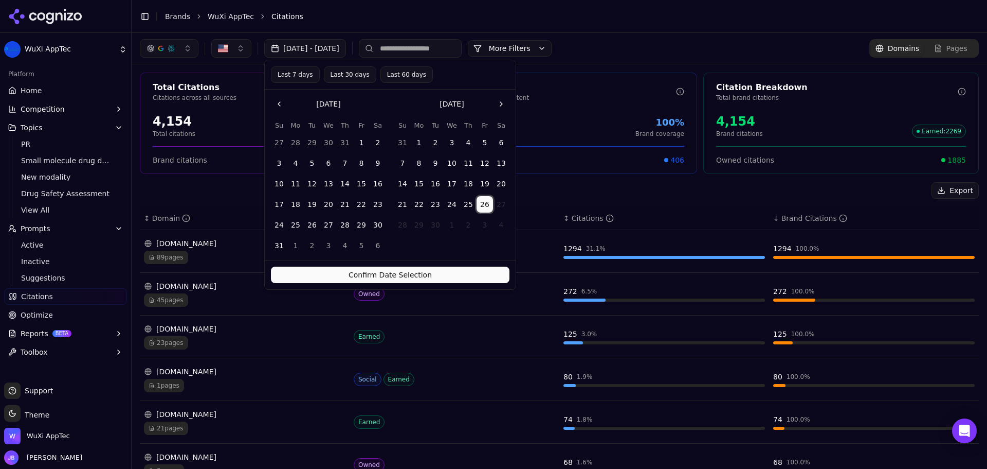
click at [418, 139] on button "1" at bounding box center [419, 142] width 16 height 16
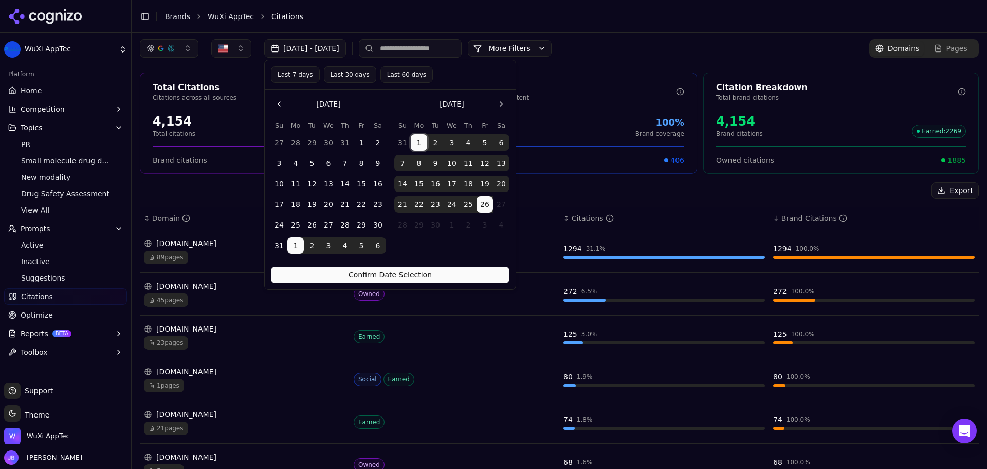
click at [440, 268] on button "Confirm Date Selection" at bounding box center [390, 274] width 239 height 16
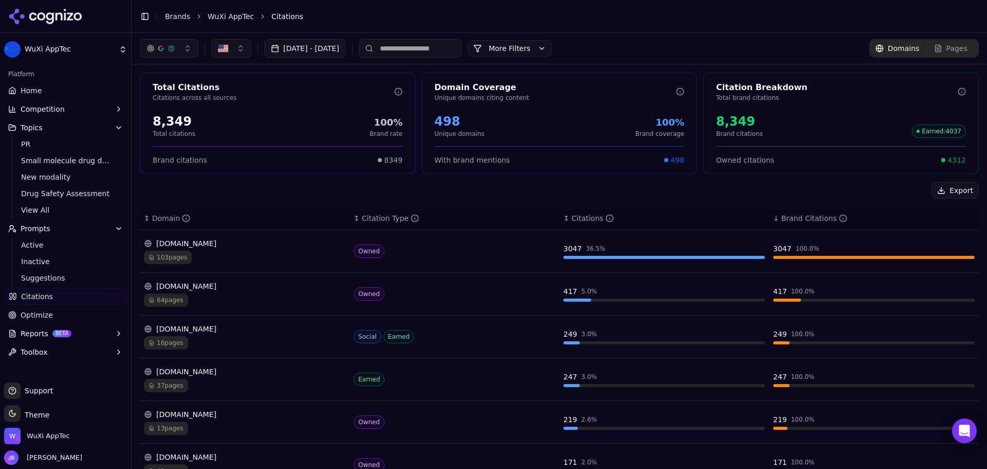
click at [412, 44] on input at bounding box center [410, 48] width 103 height 19
click at [236, 244] on div "wuxiapptec.com" at bounding box center [245, 243] width 202 height 10
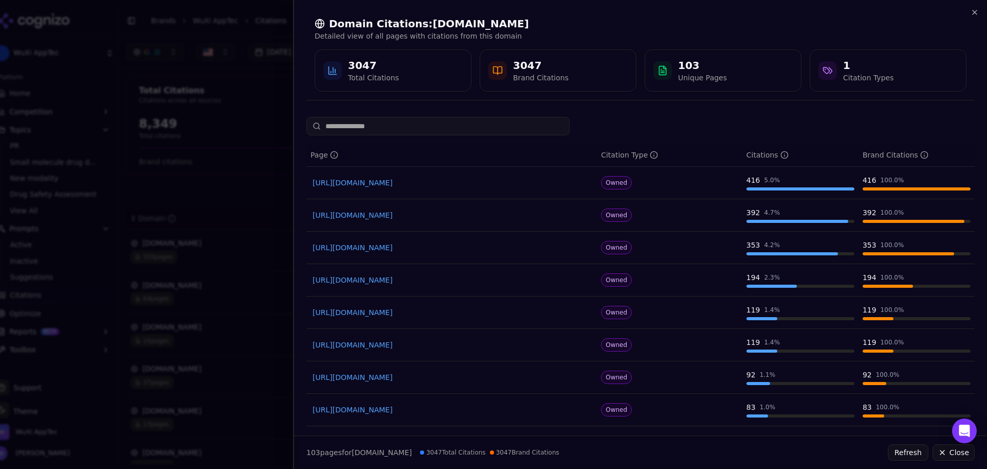
click at [475, 127] on input at bounding box center [438, 126] width 263 height 19
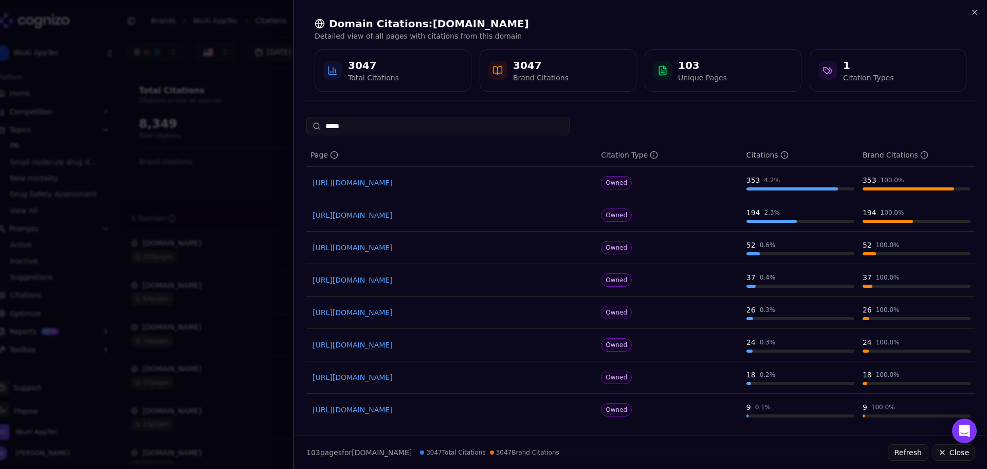
type input "*****"
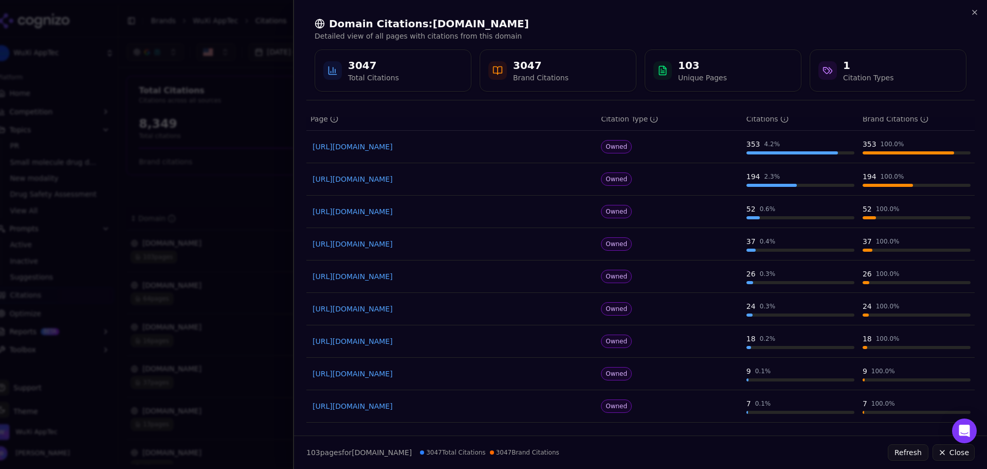
scroll to position [51, 0]
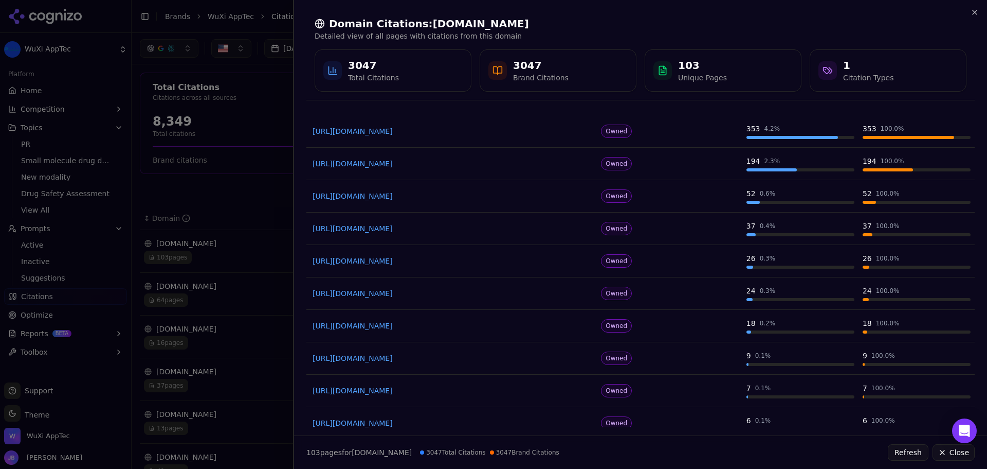
click at [246, 137] on div at bounding box center [493, 234] width 987 height 469
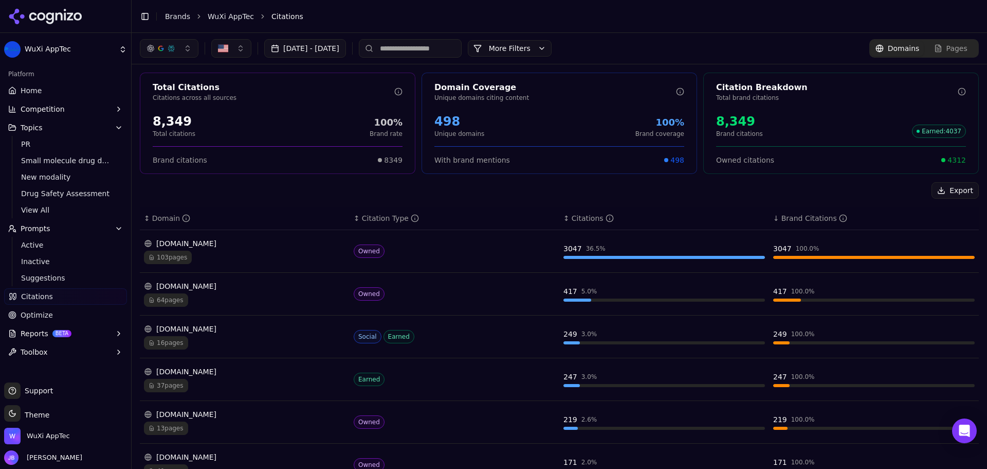
click at [332, 50] on button "Sep 01, 2025 - Sep 26, 2025" at bounding box center [305, 48] width 82 height 19
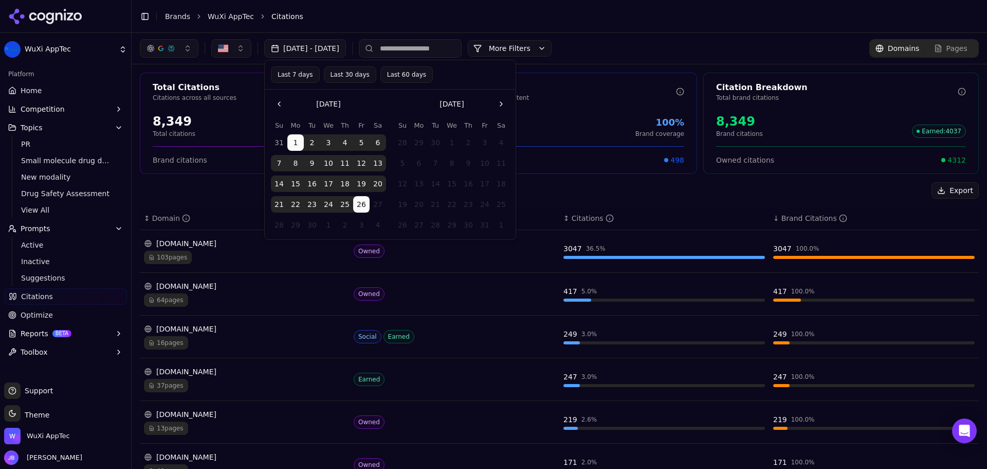
click at [275, 103] on button "Go to the Previous Month" at bounding box center [279, 104] width 16 height 16
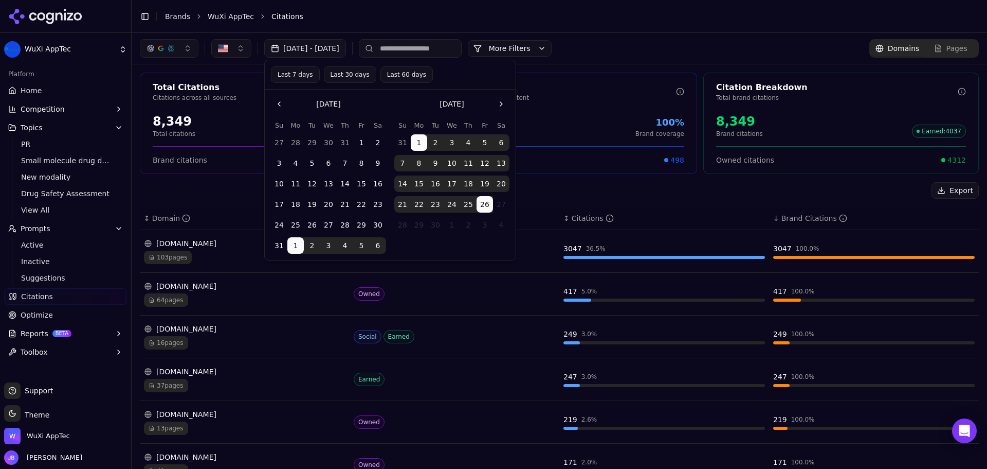
click at [362, 142] on button "1" at bounding box center [361, 142] width 16 height 16
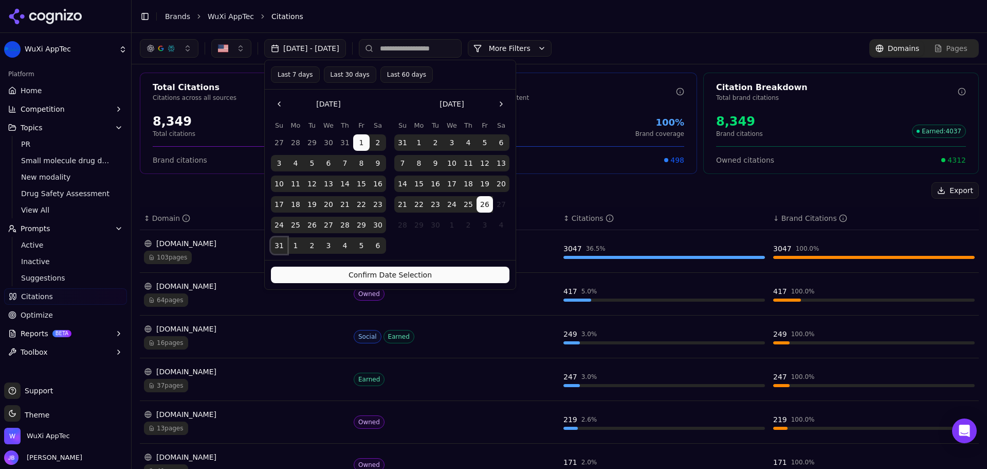
click at [281, 243] on button "31" at bounding box center [279, 245] width 16 height 16
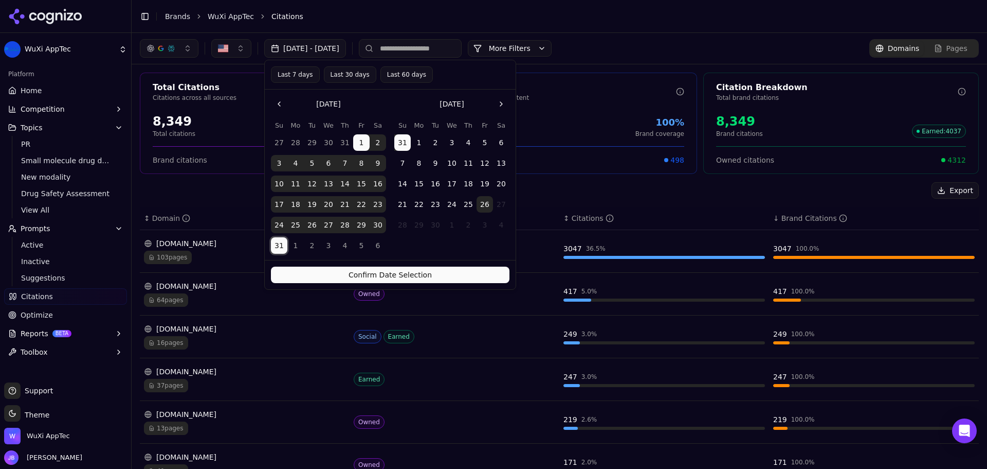
click at [326, 272] on button "Confirm Date Selection" at bounding box center [390, 274] width 239 height 16
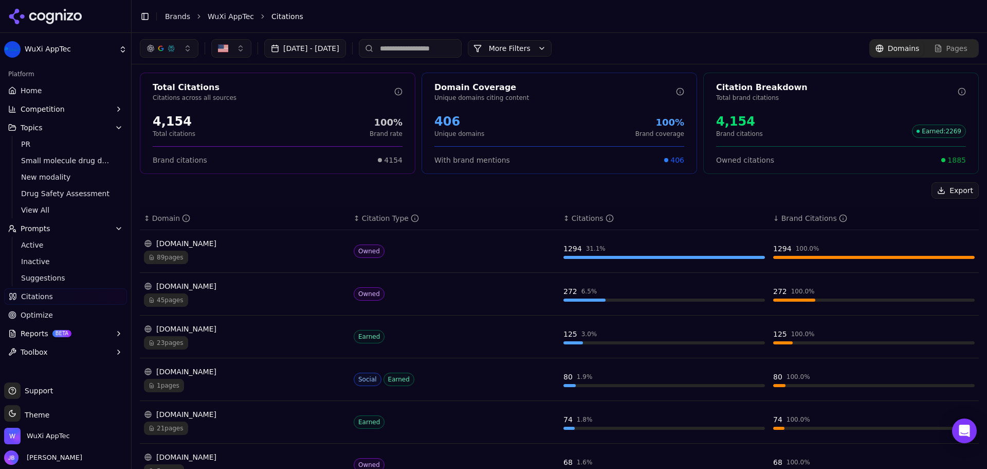
click at [346, 51] on button "[DATE] - [DATE]" at bounding box center [305, 48] width 82 height 19
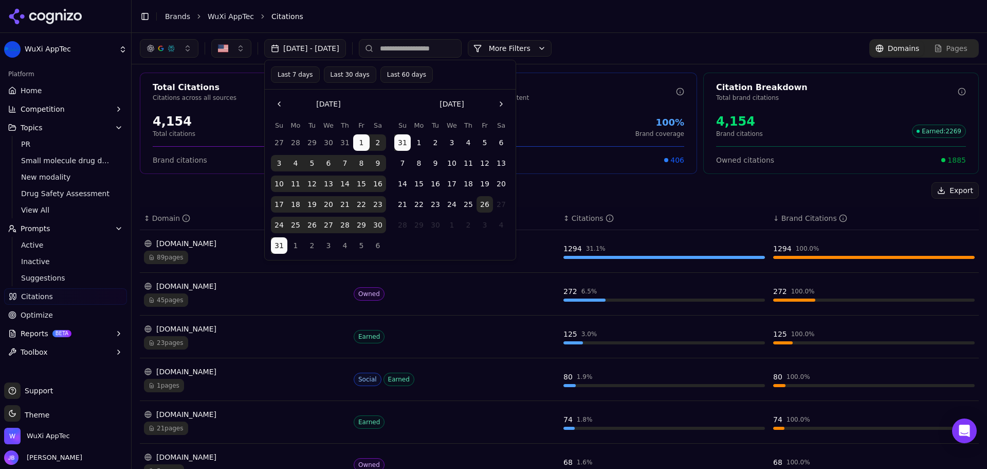
click at [415, 140] on button "1" at bounding box center [419, 142] width 16 height 16
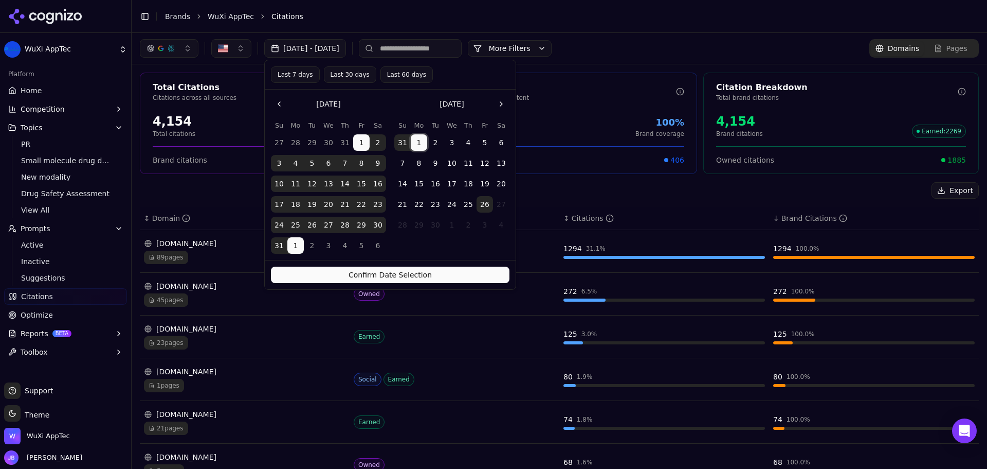
click at [480, 201] on button "26" at bounding box center [485, 204] width 16 height 16
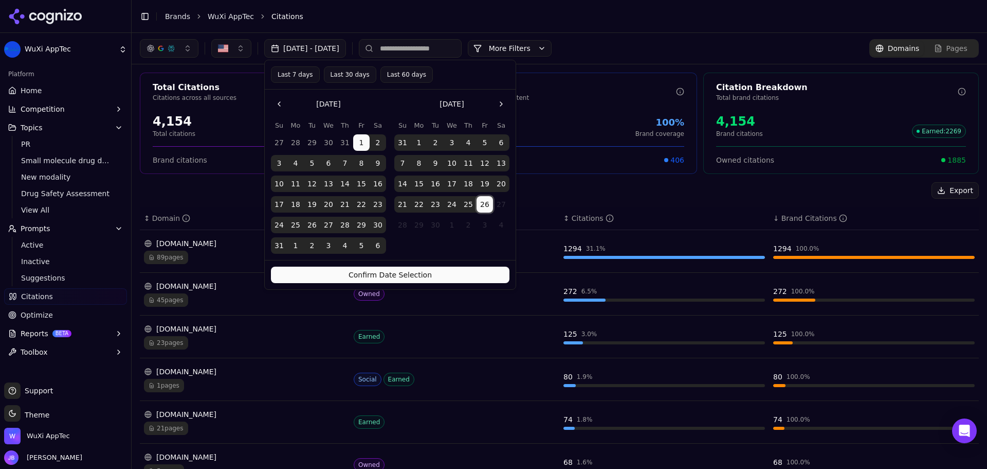
click at [484, 203] on button "26" at bounding box center [485, 204] width 16 height 16
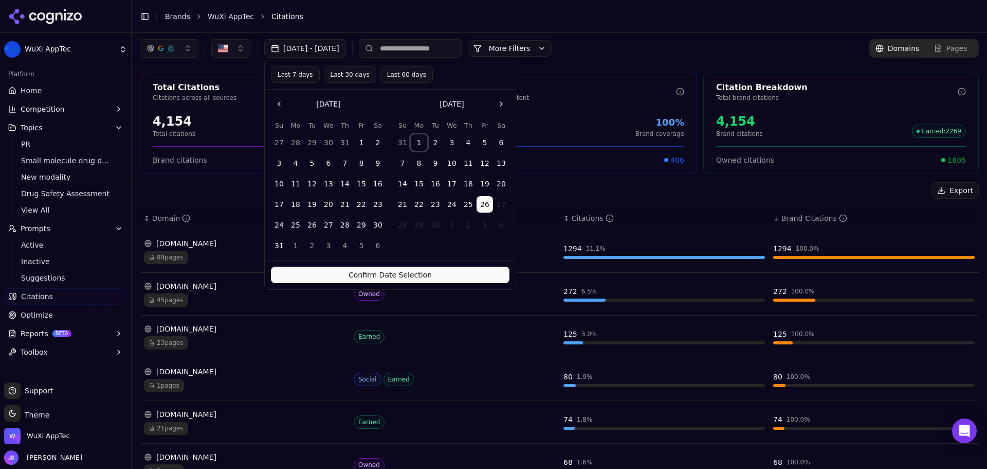
click at [425, 137] on button "1" at bounding box center [419, 142] width 16 height 16
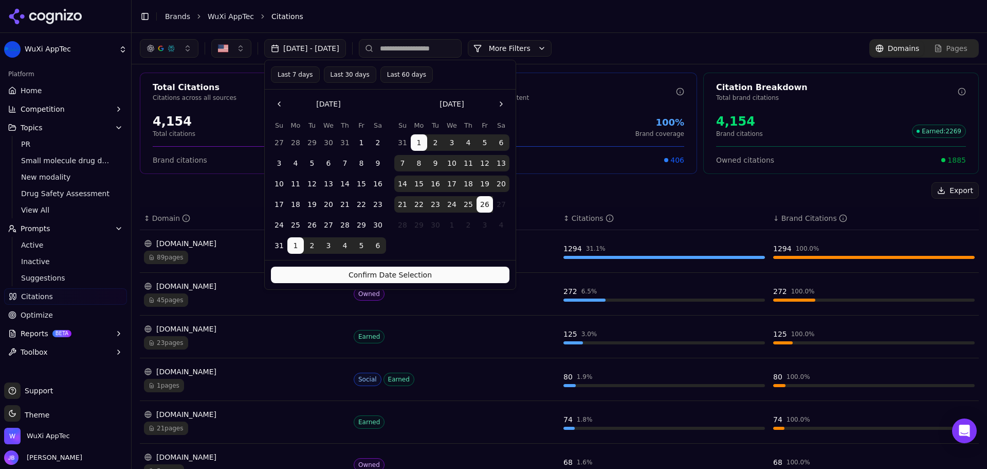
click at [441, 277] on button "Confirm Date Selection" at bounding box center [390, 274] width 239 height 16
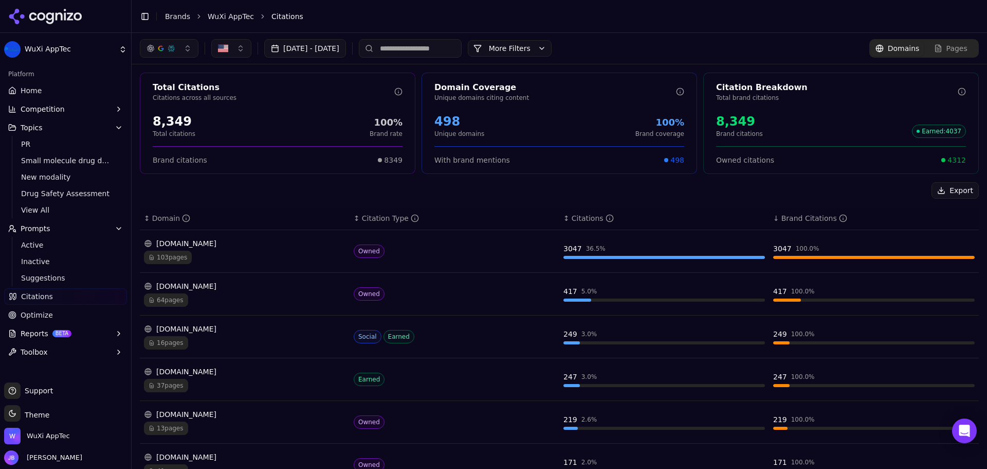
click at [735, 196] on div "Export" at bounding box center [559, 190] width 839 height 16
click at [61, 94] on link "Home" at bounding box center [65, 90] width 123 height 16
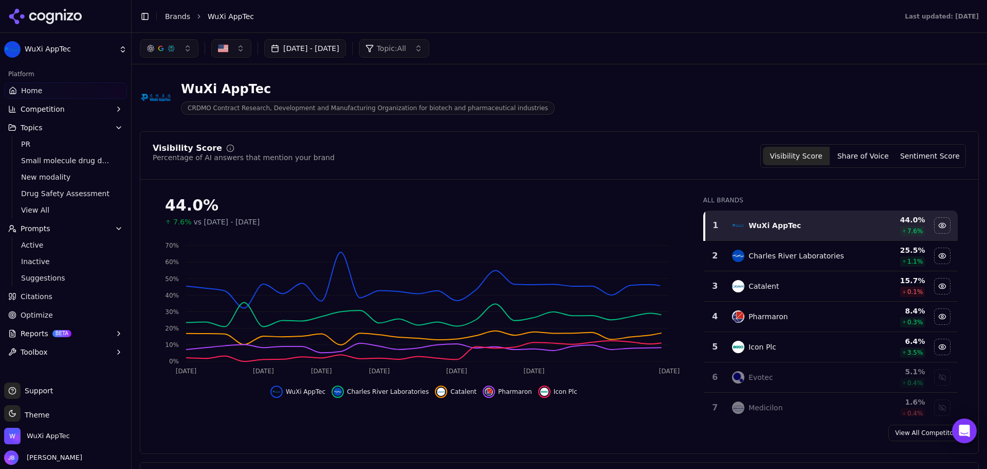
click at [184, 49] on button "button" at bounding box center [169, 48] width 59 height 19
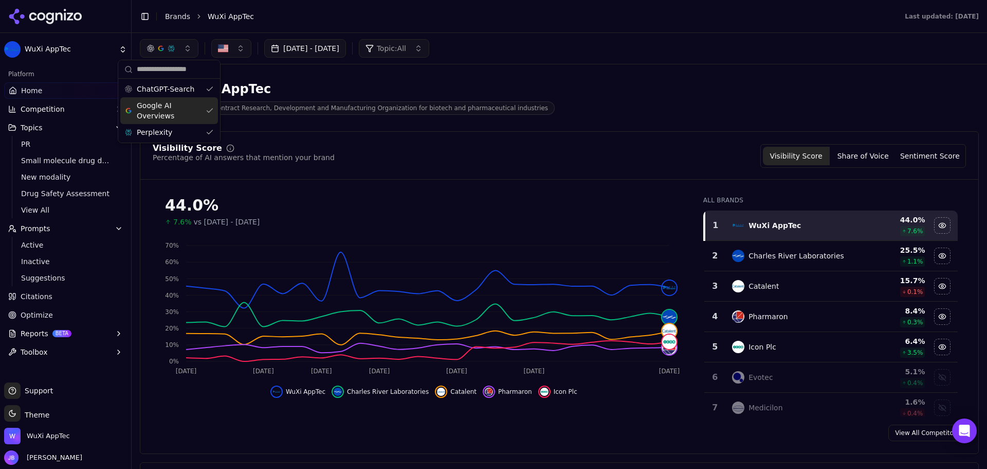
click at [642, 62] on div "Sep 01, 2025 - Sep 26, 2025 Topic: All" at bounding box center [560, 48] width 856 height 31
click at [174, 38] on div "Sep 01, 2025 - Sep 26, 2025 Topic: All" at bounding box center [560, 48] width 856 height 31
click at [174, 44] on div "button" at bounding box center [171, 48] width 8 height 8
